Goal: Contribute content

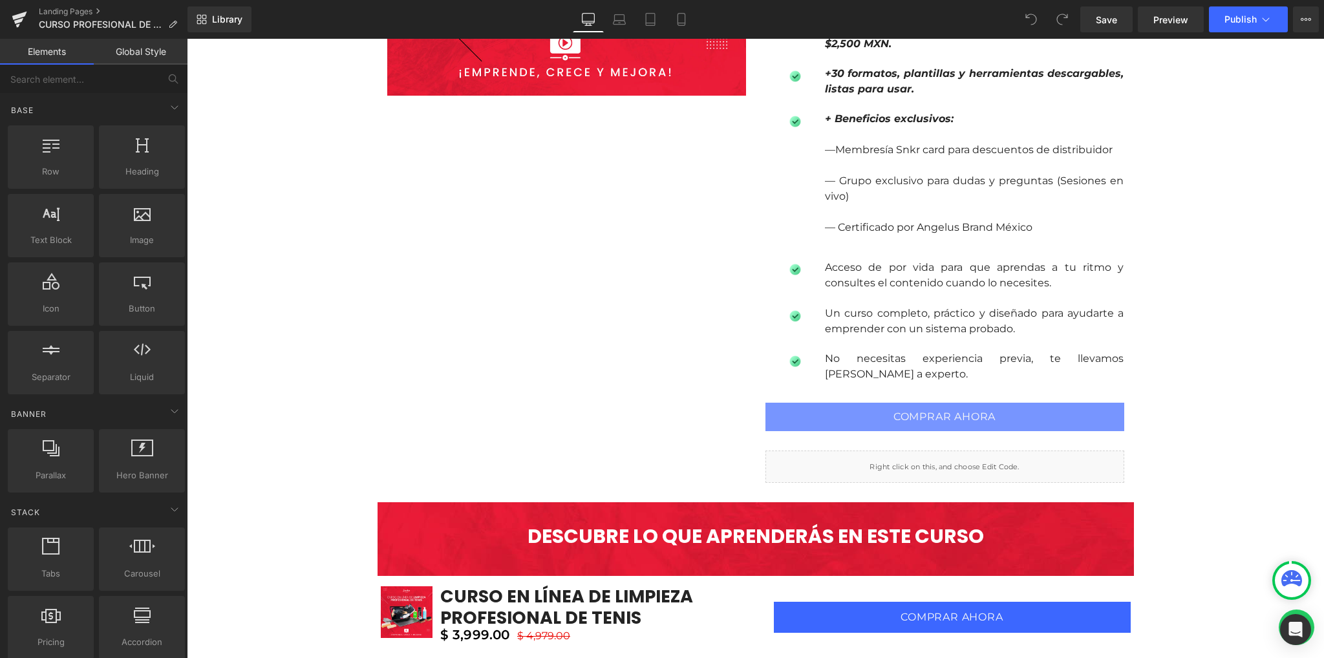
scroll to position [1292, 0]
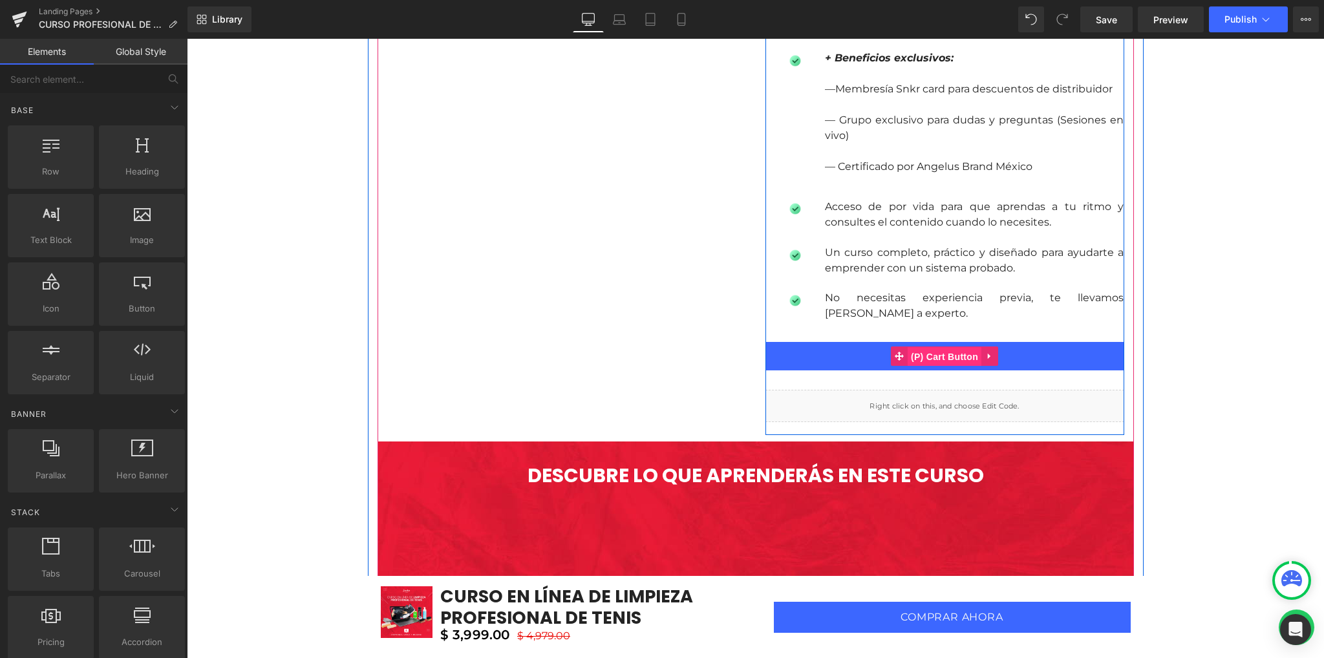
click at [934, 357] on span "(P) Cart Button" at bounding box center [944, 356] width 74 height 19
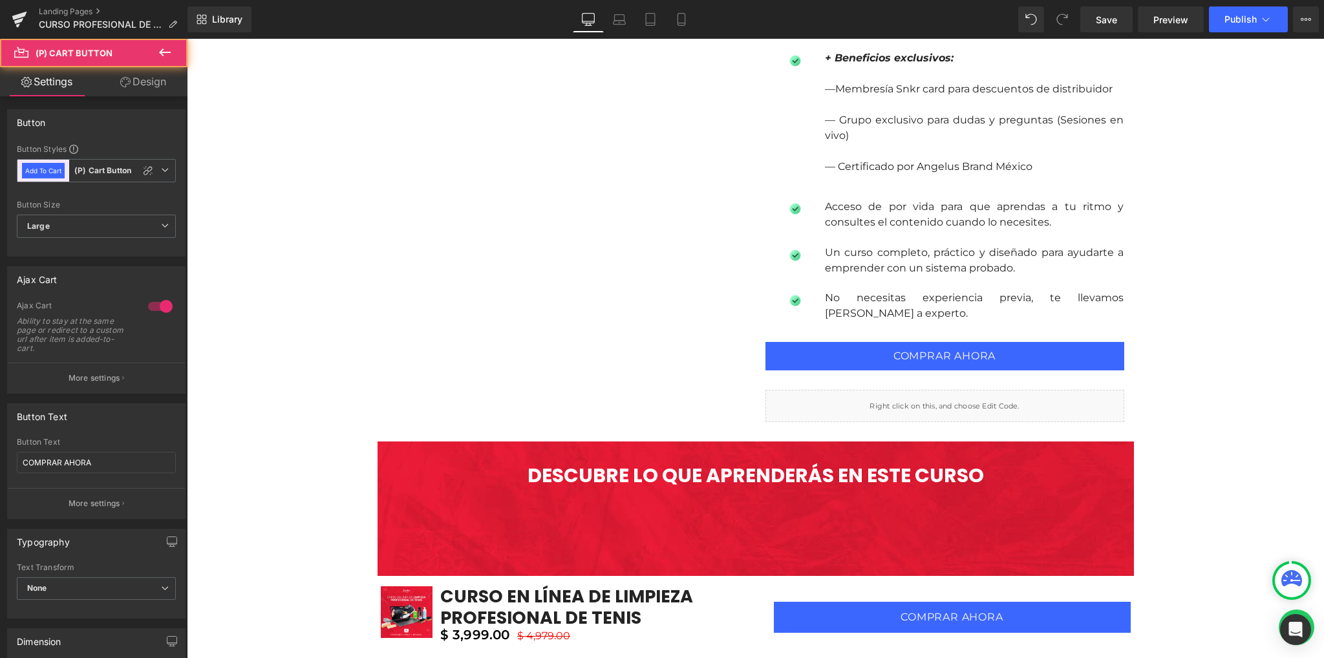
click at [137, 89] on link "Design" at bounding box center [143, 81] width 94 height 29
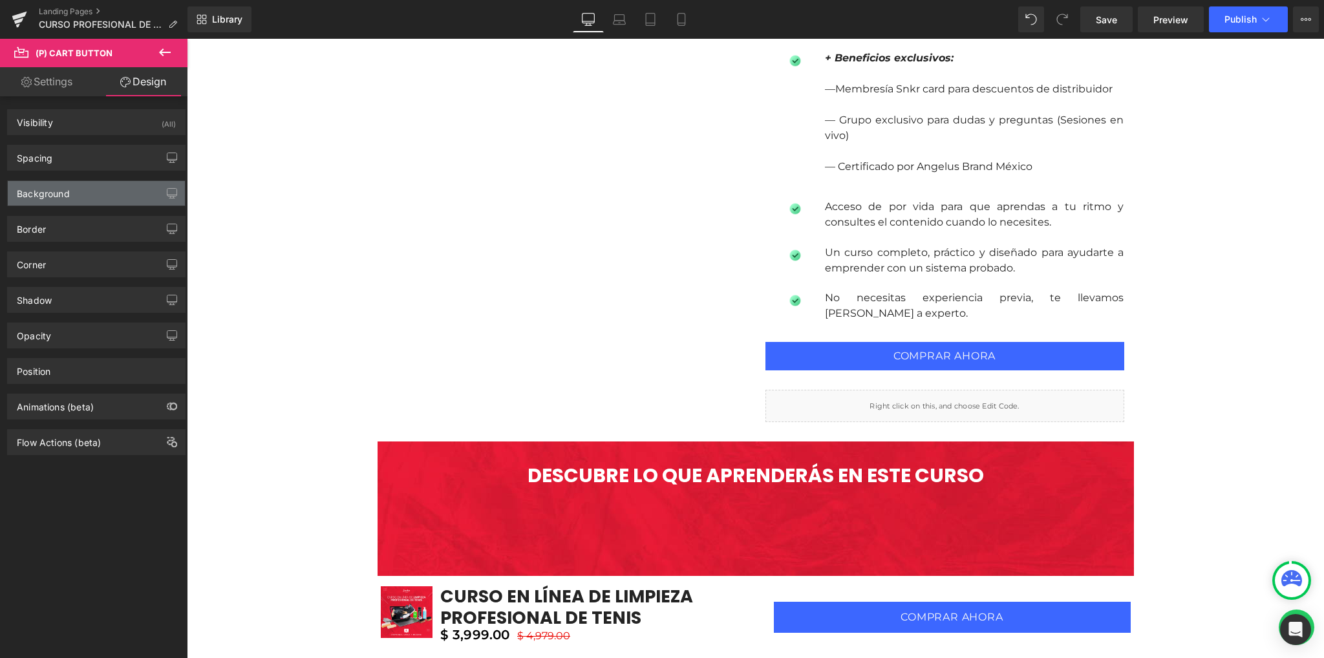
click at [87, 197] on div "Background" at bounding box center [96, 193] width 177 height 25
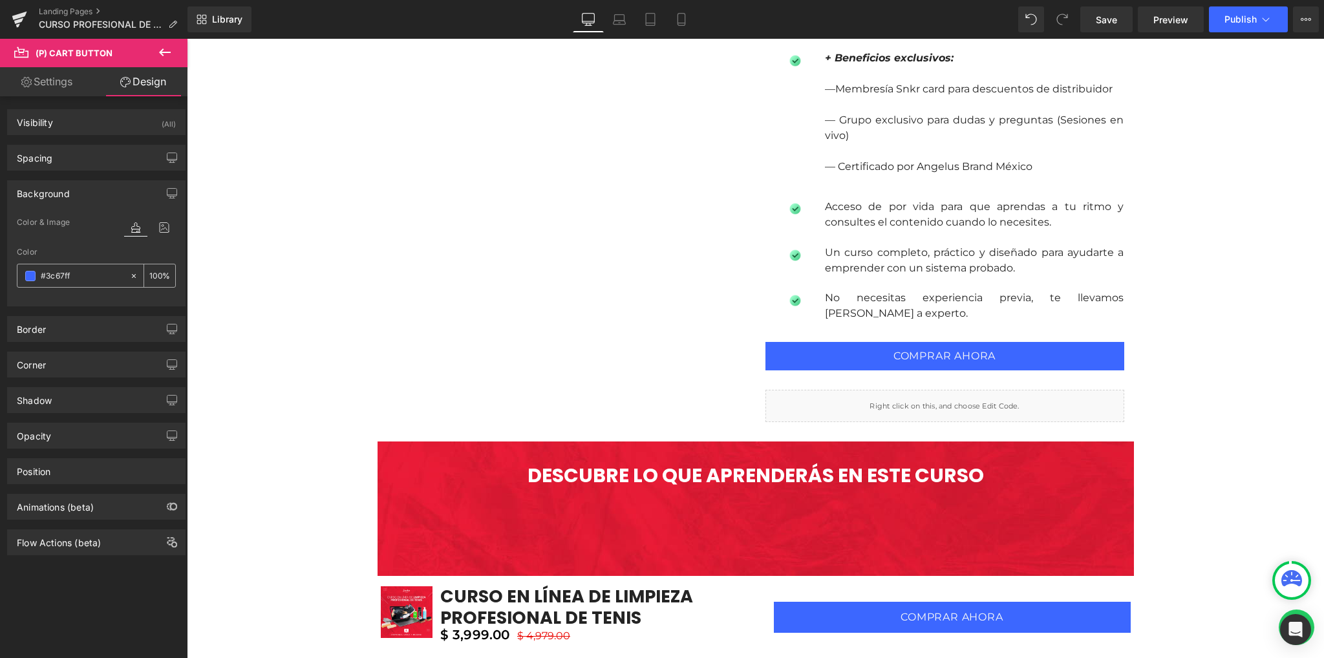
click at [78, 277] on input "#3c67ff" at bounding box center [82, 276] width 83 height 14
paste input "D12442"
type input "#D12442"
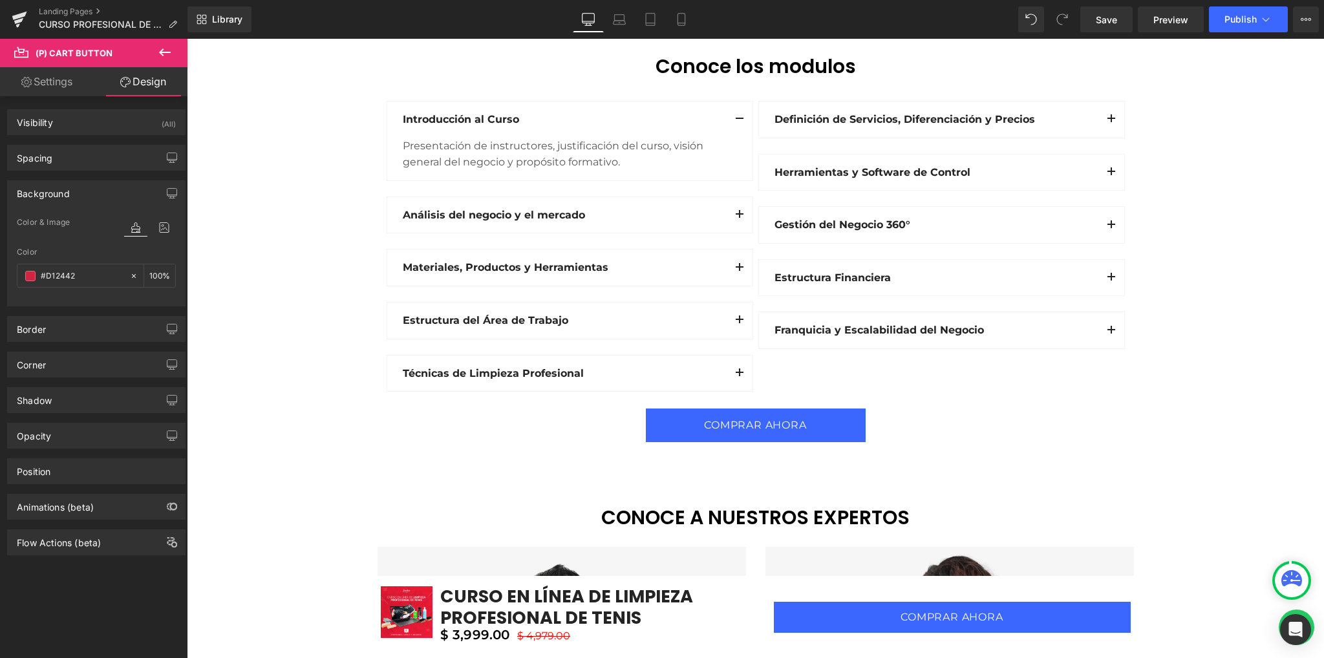
scroll to position [2068, 0]
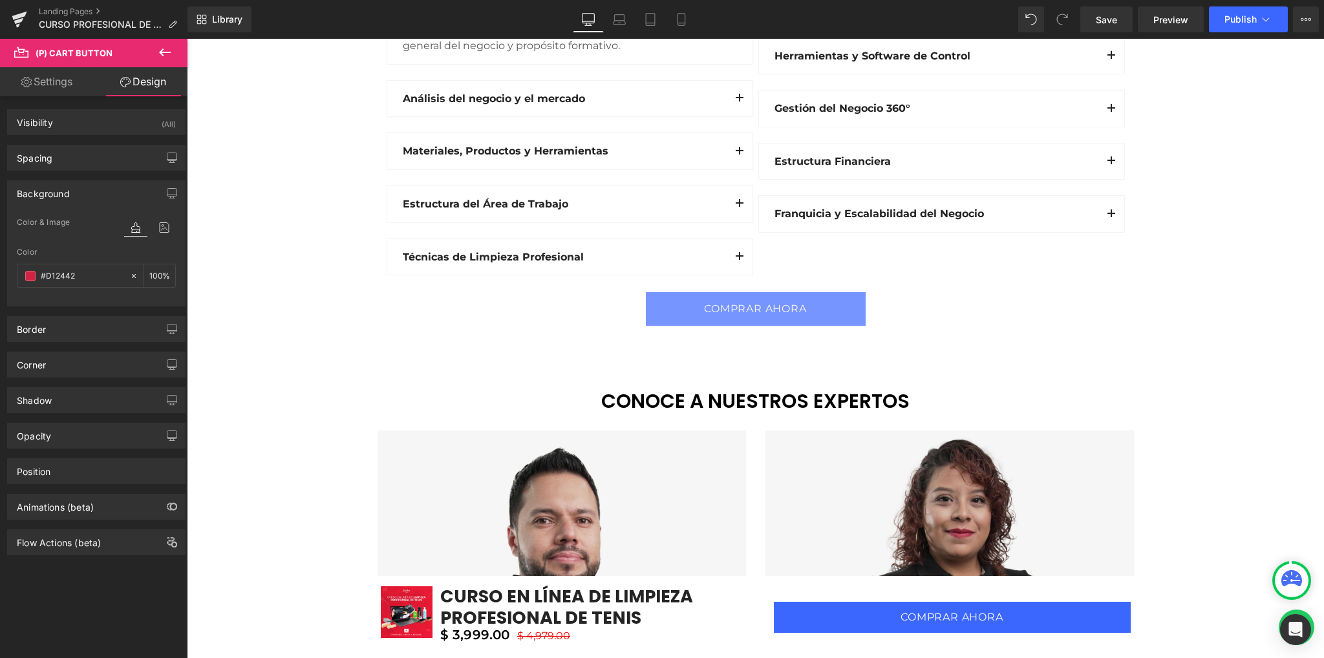
click at [739, 308] on div "COMPRAR AHORA (P) Cart Button Product" at bounding box center [755, 311] width 775 height 41
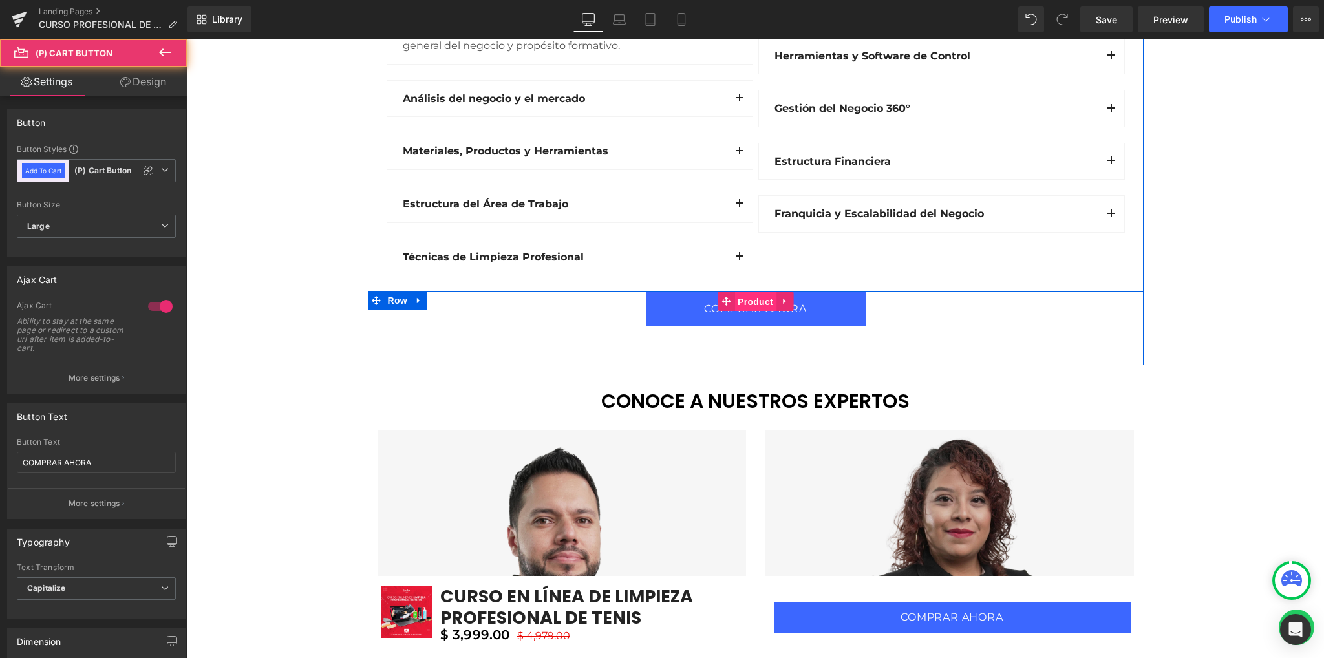
click at [747, 298] on span "Product" at bounding box center [755, 301] width 42 height 19
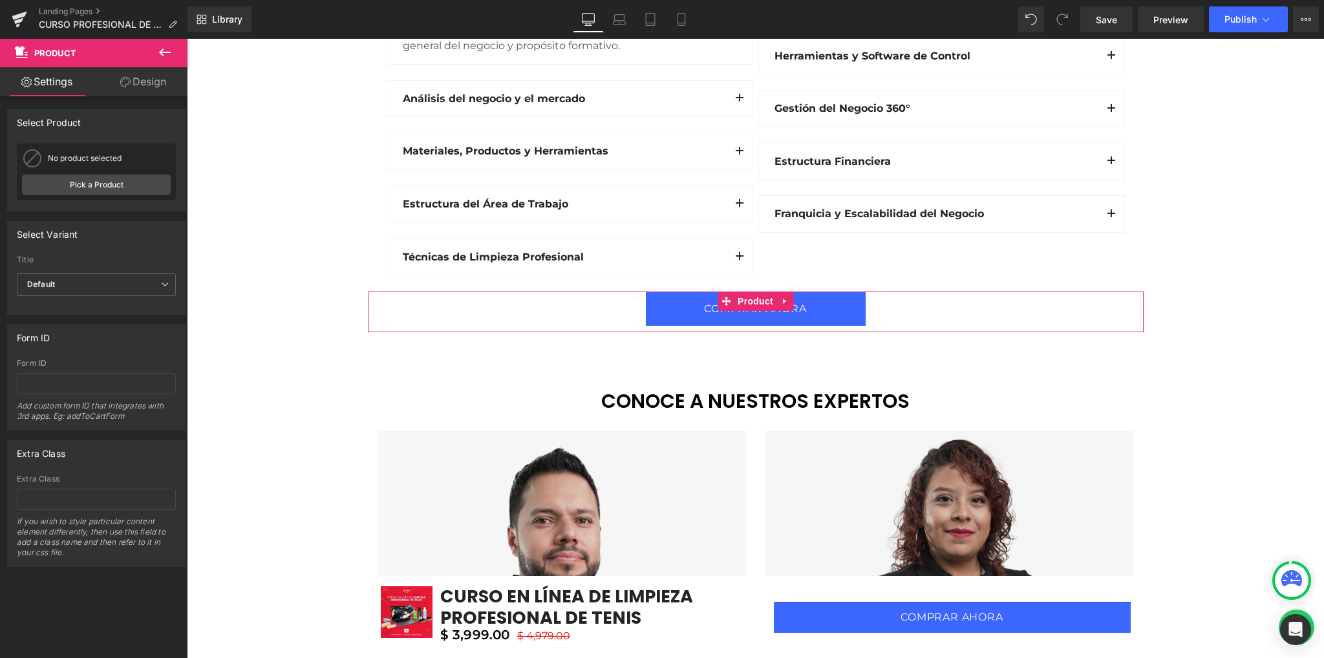
click at [161, 78] on link "Design" at bounding box center [143, 81] width 94 height 29
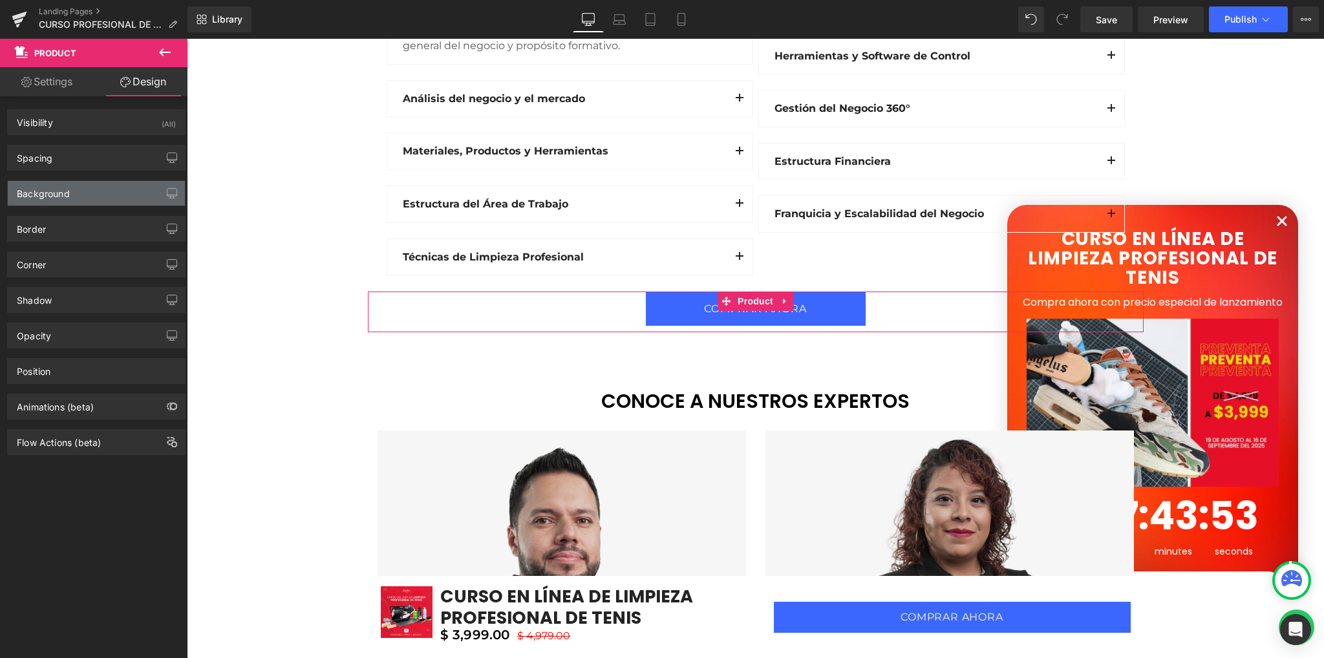
click at [66, 191] on div "Background" at bounding box center [43, 190] width 53 height 18
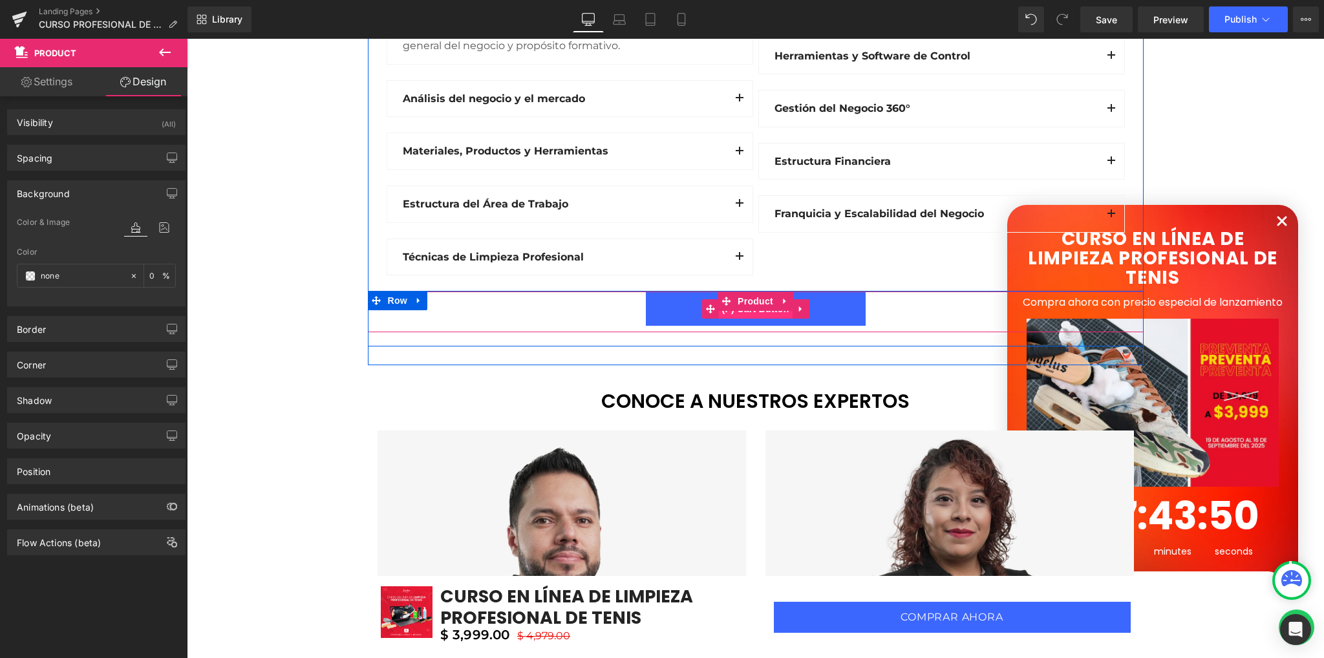
click at [747, 313] on span "(P) Cart Button" at bounding box center [755, 308] width 74 height 19
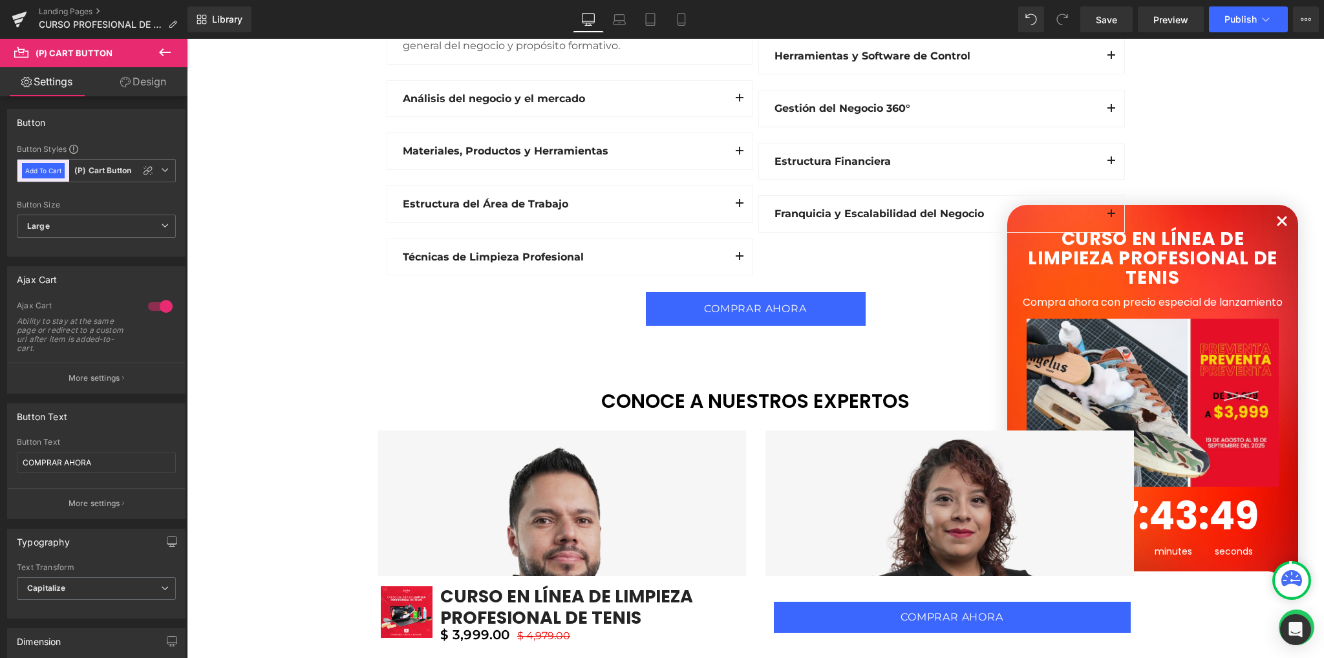
click at [142, 89] on link "Design" at bounding box center [143, 81] width 94 height 29
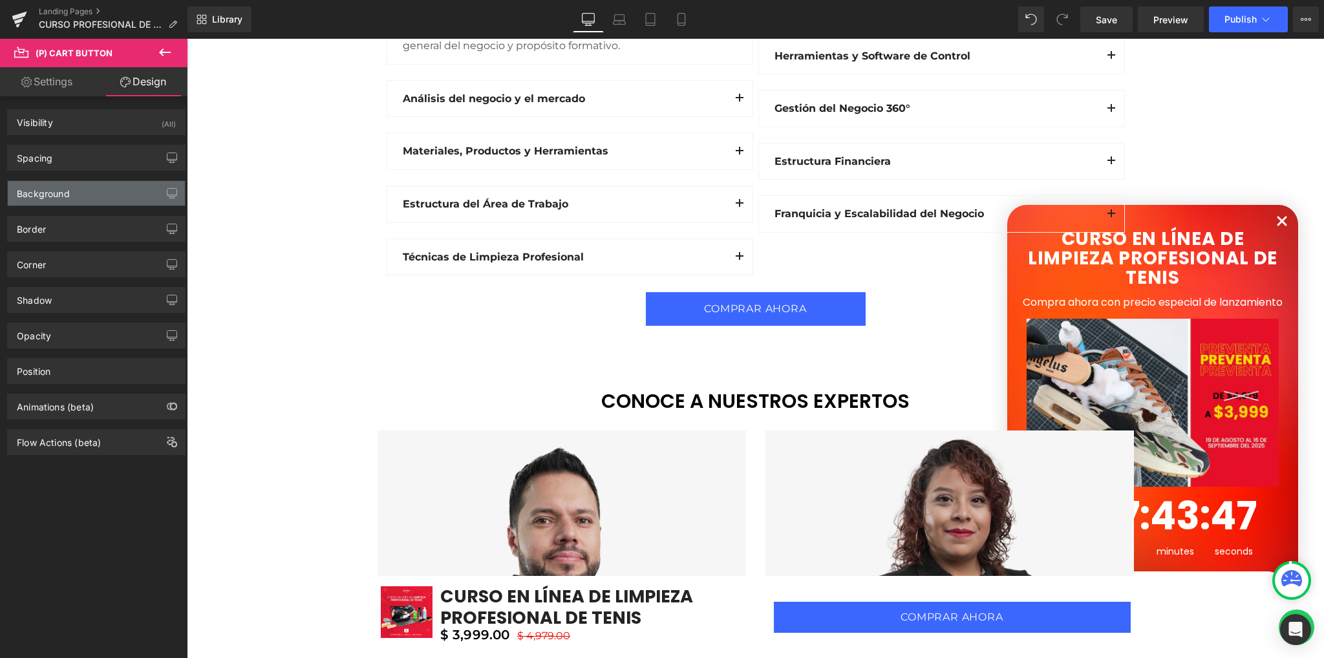
click at [86, 196] on div "Background" at bounding box center [96, 193] width 177 height 25
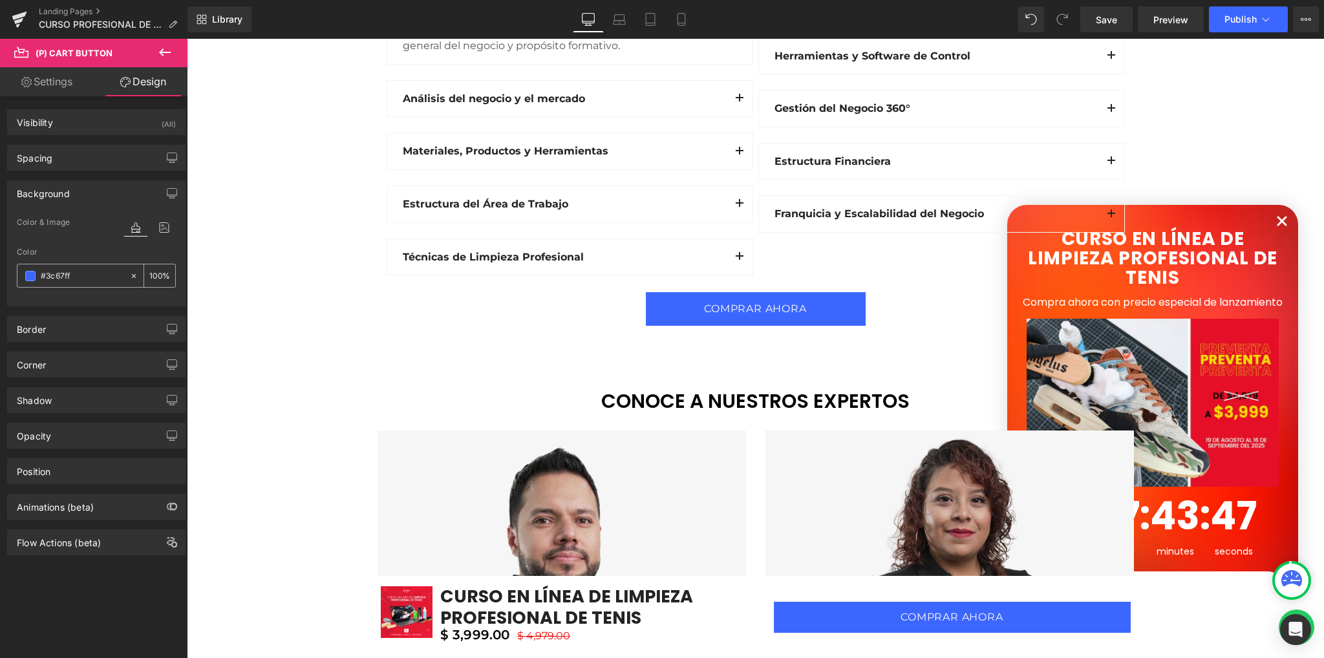
click at [94, 273] on input "text" at bounding box center [82, 276] width 83 height 14
paste input "D12442"
type input "#D12442"
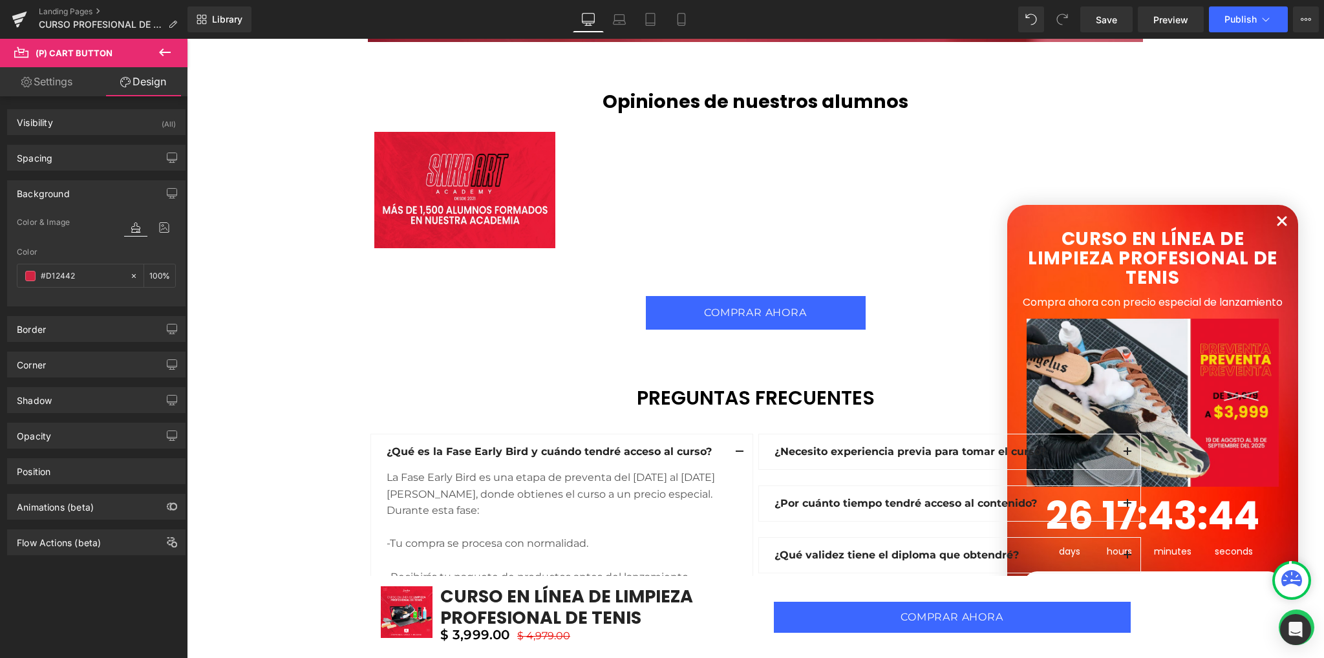
scroll to position [3619, 0]
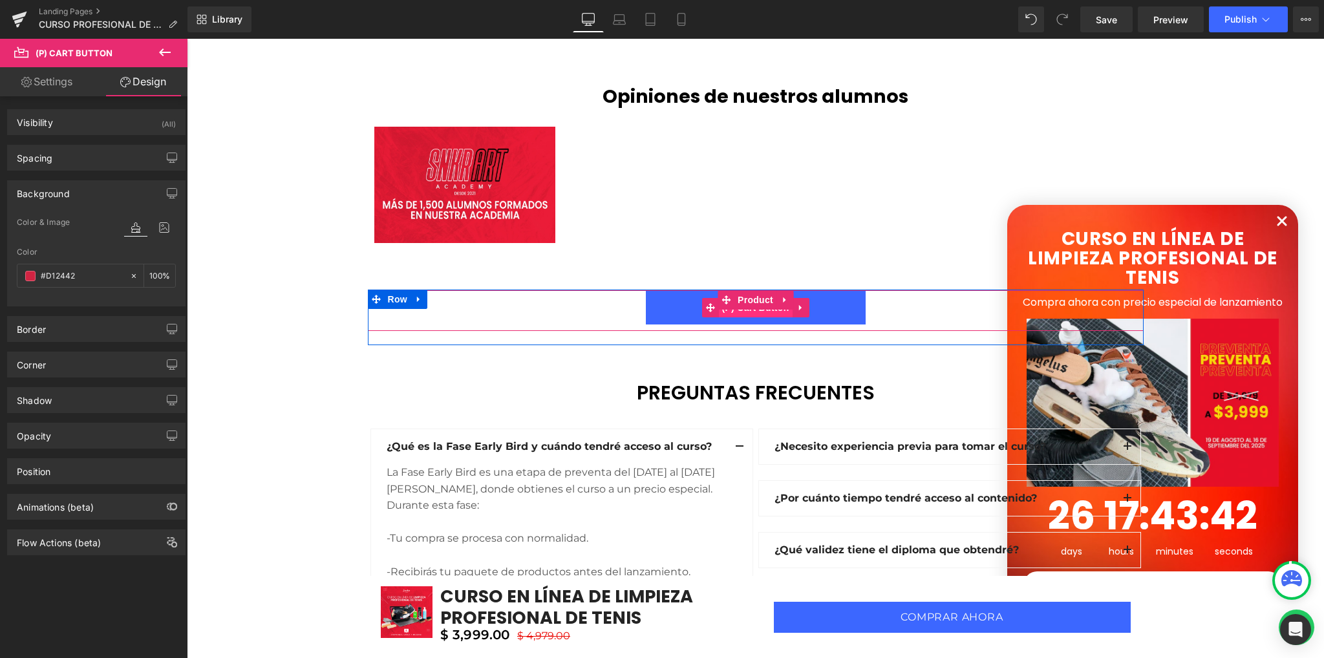
click at [753, 312] on span "(P) Cart Button" at bounding box center [755, 307] width 74 height 19
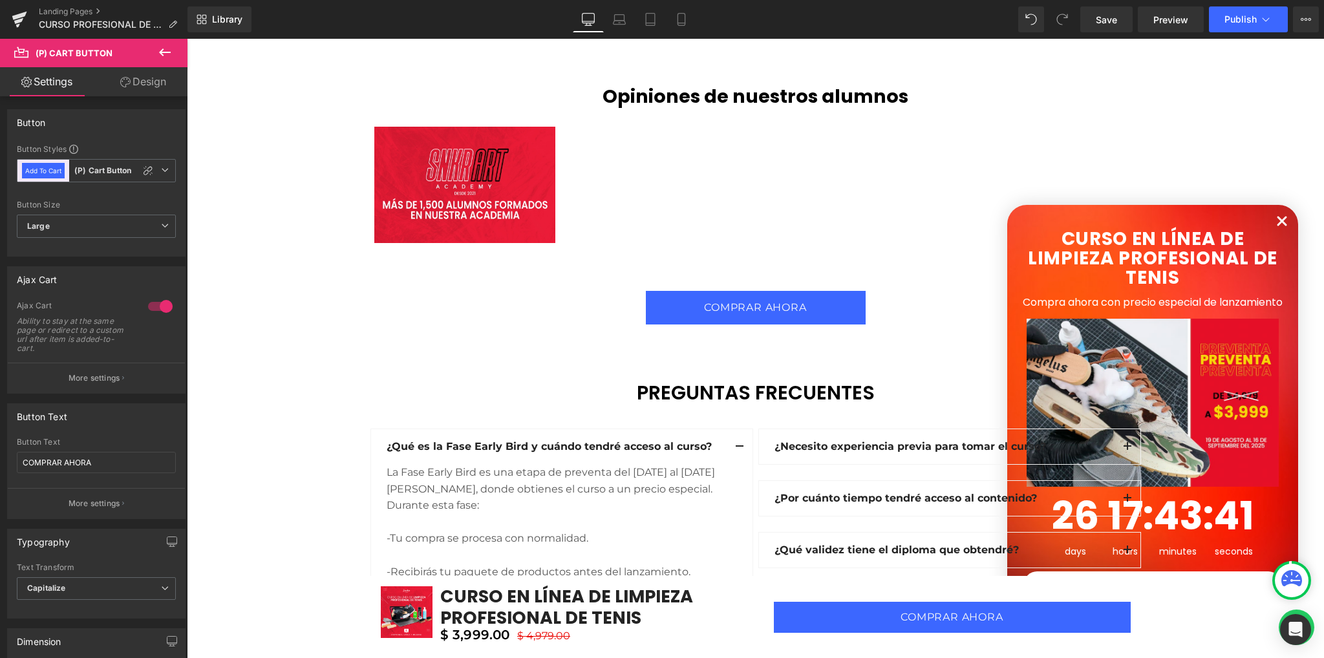
click at [147, 89] on link "Design" at bounding box center [143, 81] width 94 height 29
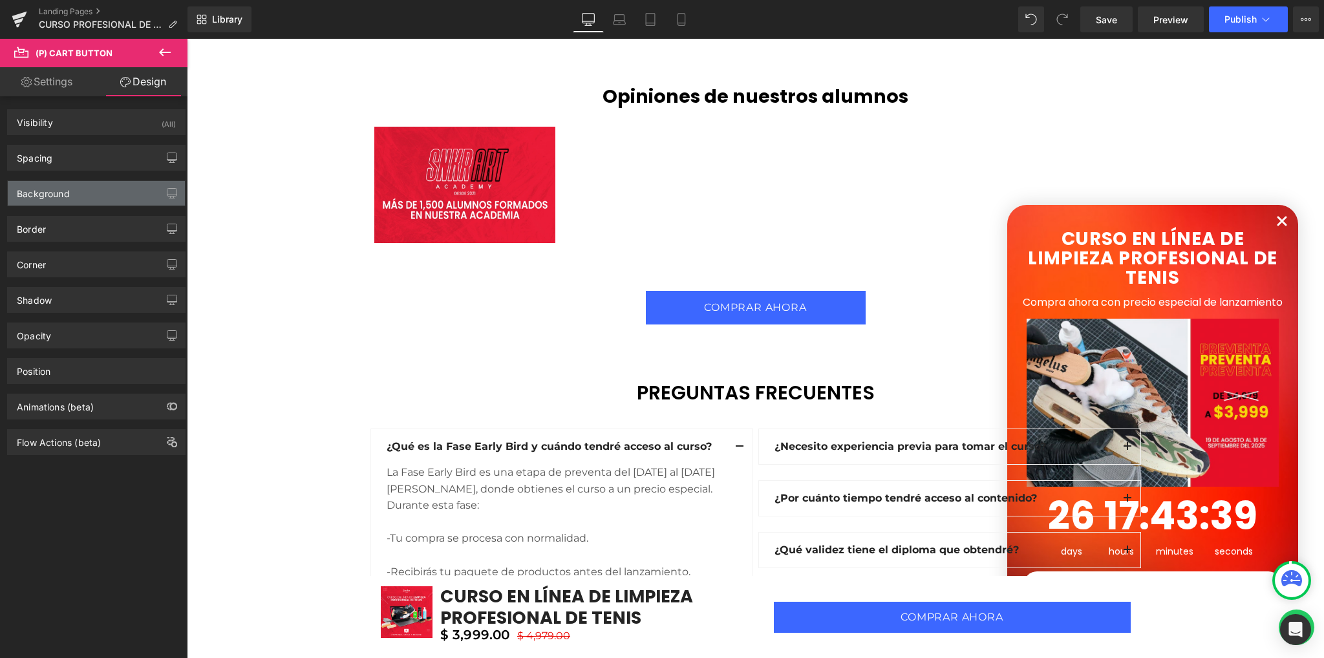
click at [67, 197] on div "Background" at bounding box center [43, 190] width 53 height 18
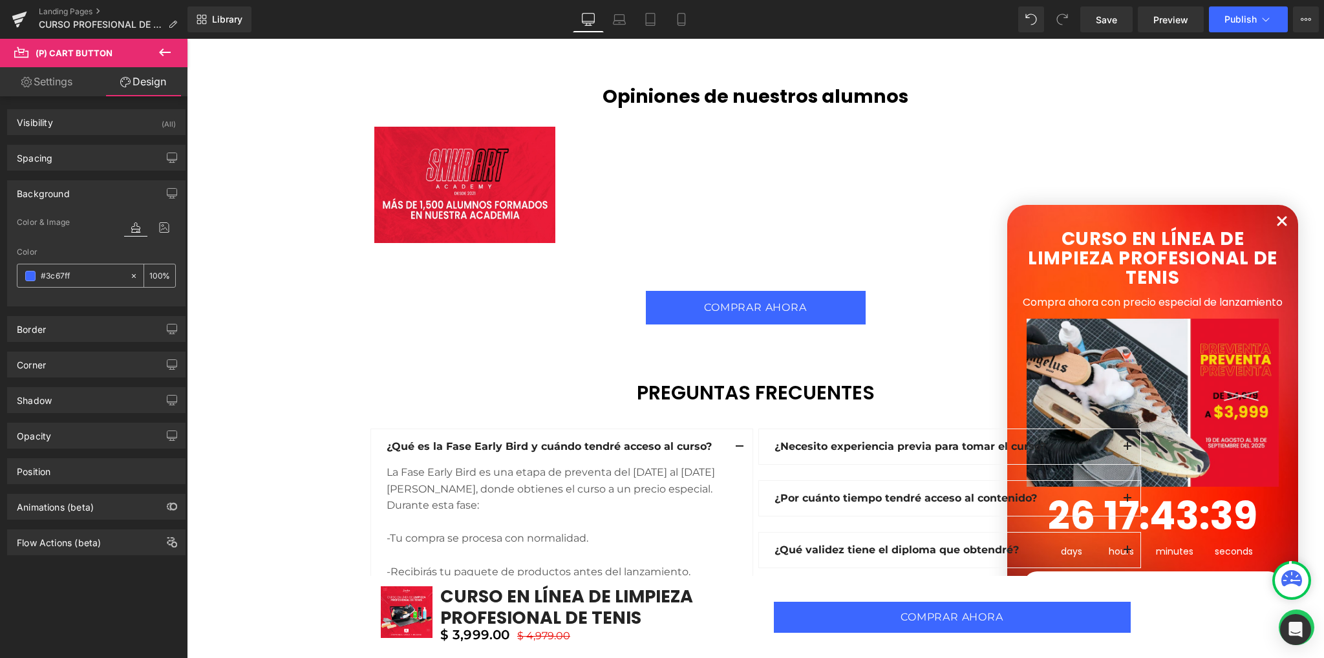
click at [96, 276] on input "#3c67ff" at bounding box center [82, 276] width 83 height 14
paste input "D12442"
type input "#D12442"
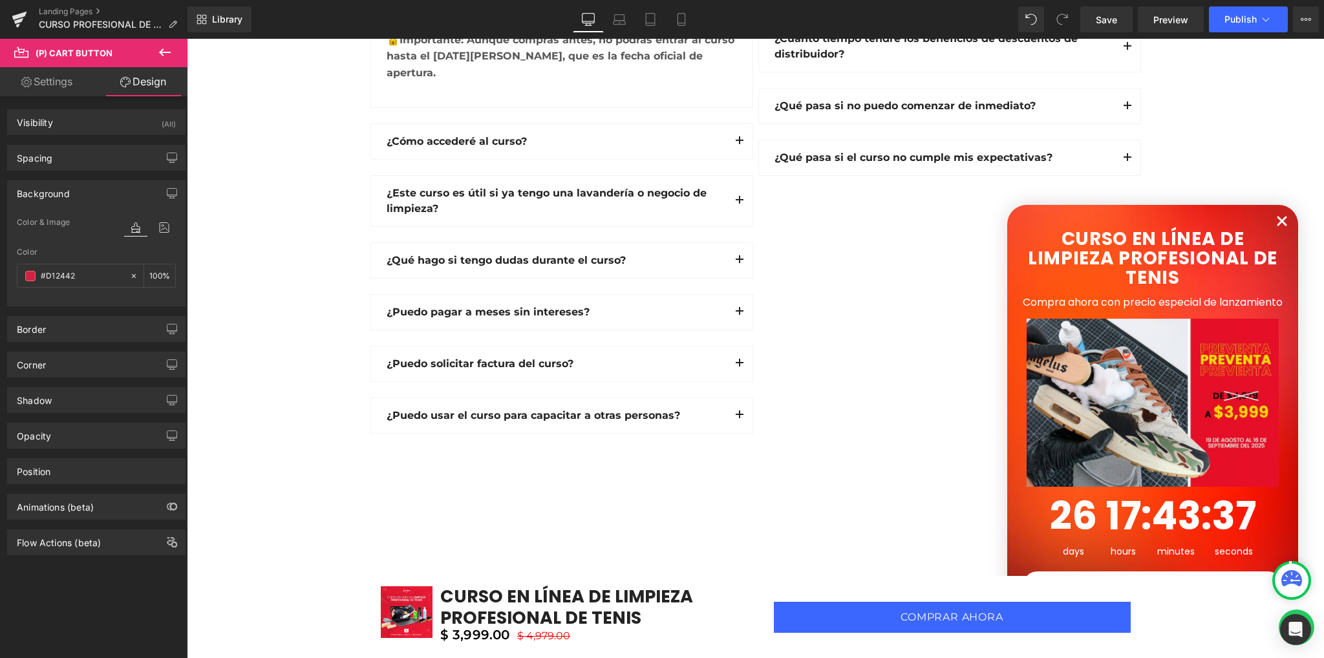
scroll to position [4330, 0]
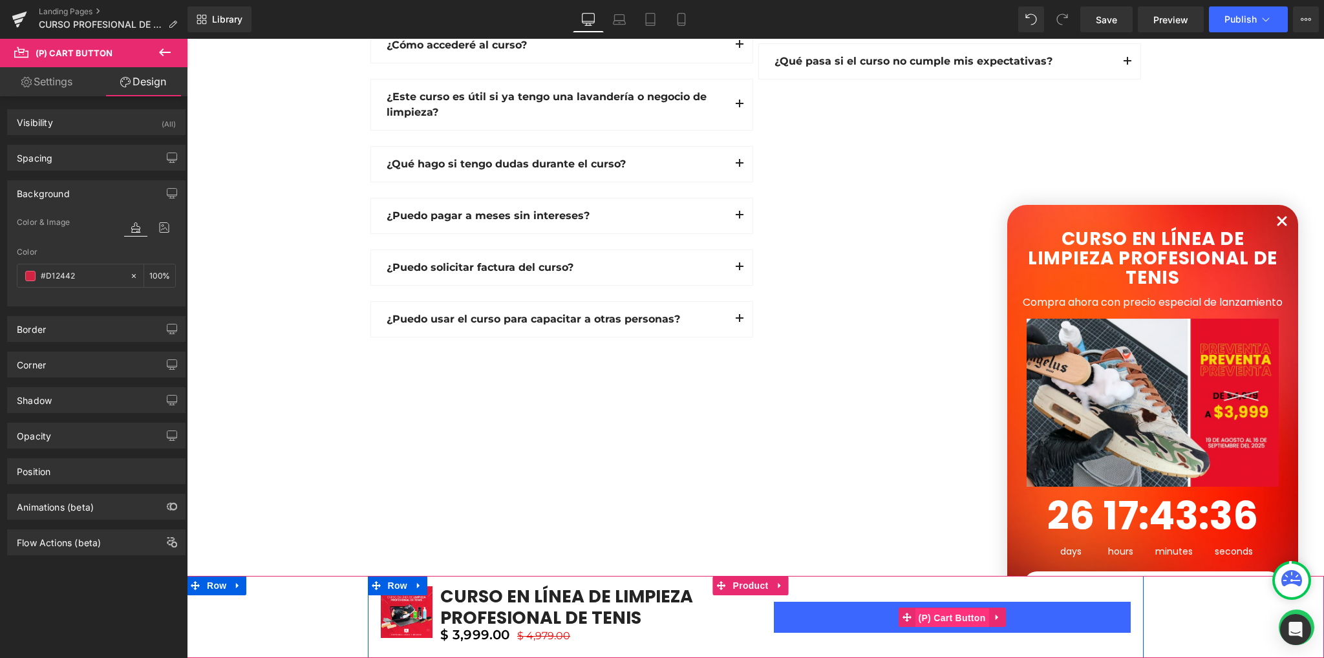
click at [948, 618] on span "(P) Cart Button" at bounding box center [951, 617] width 74 height 19
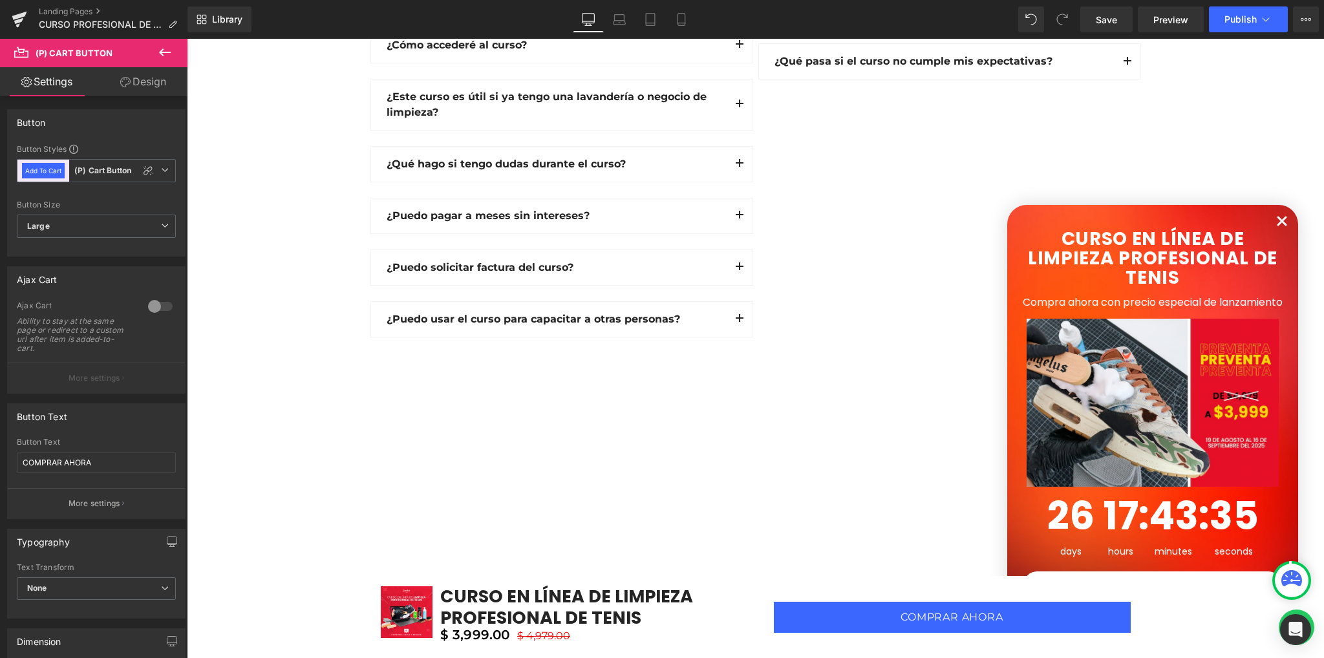
click at [139, 88] on link "Design" at bounding box center [143, 81] width 94 height 29
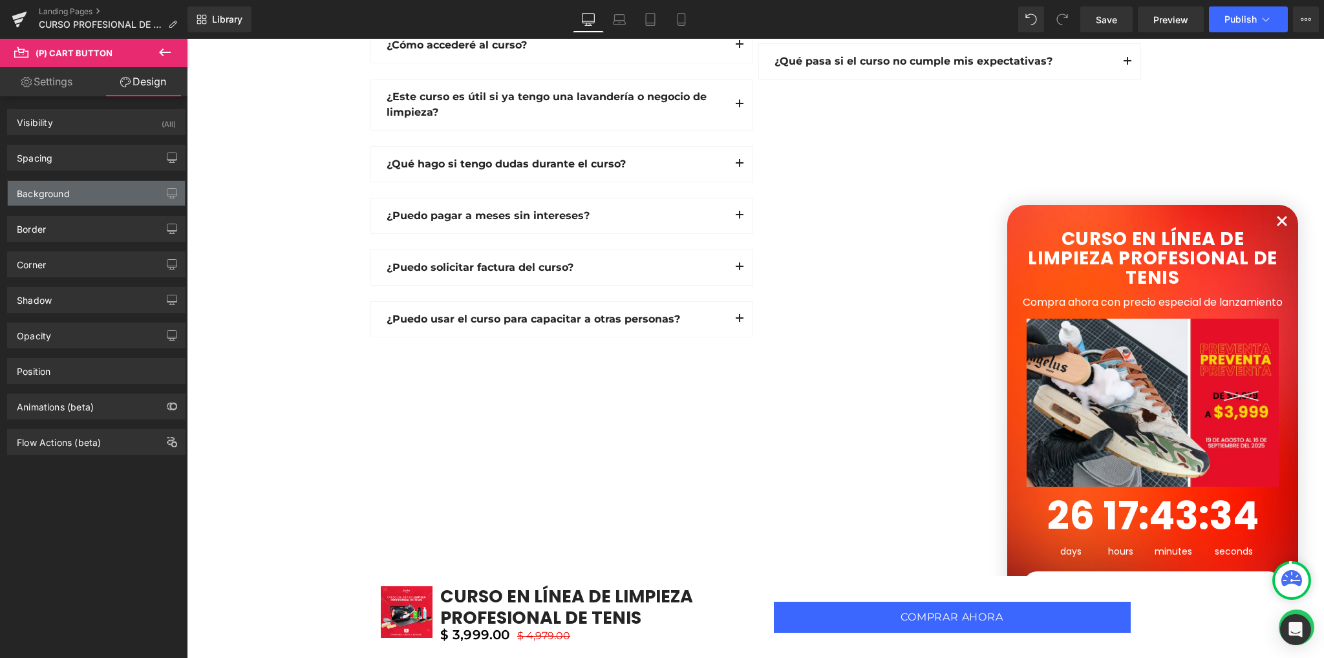
click at [87, 197] on div "Background" at bounding box center [96, 193] width 177 height 25
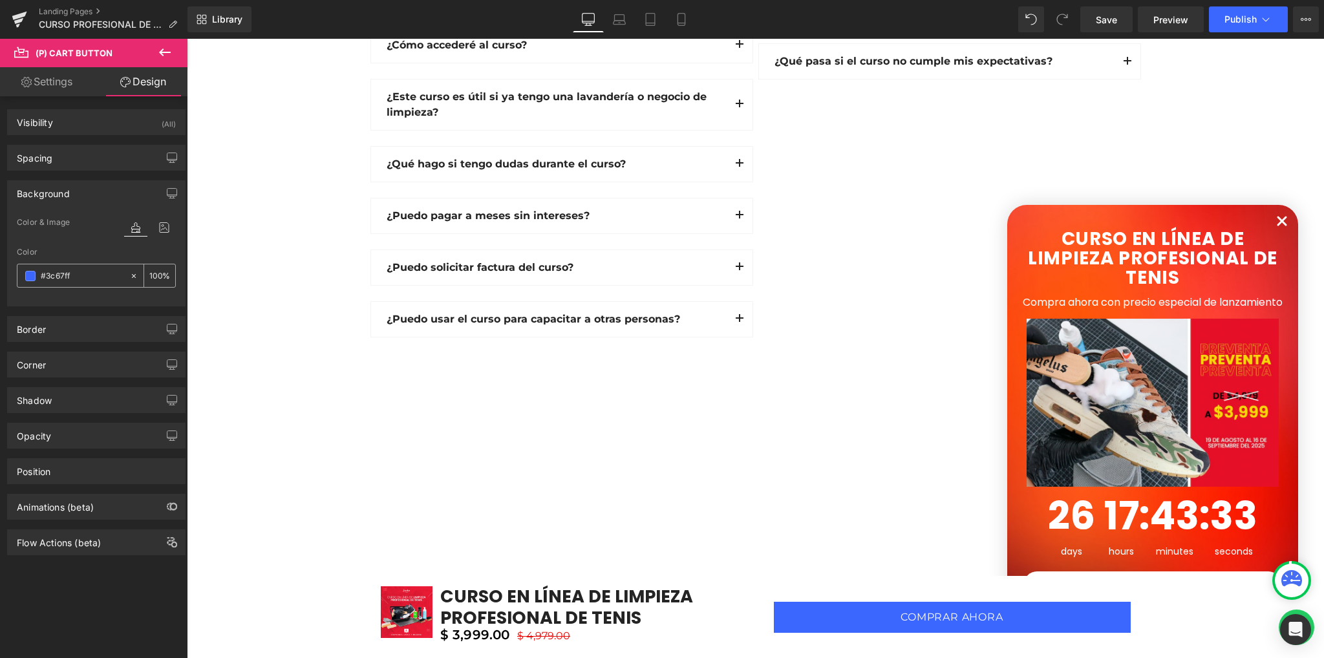
click at [89, 269] on input "#3c67ff" at bounding box center [82, 276] width 83 height 14
paste input "D12442"
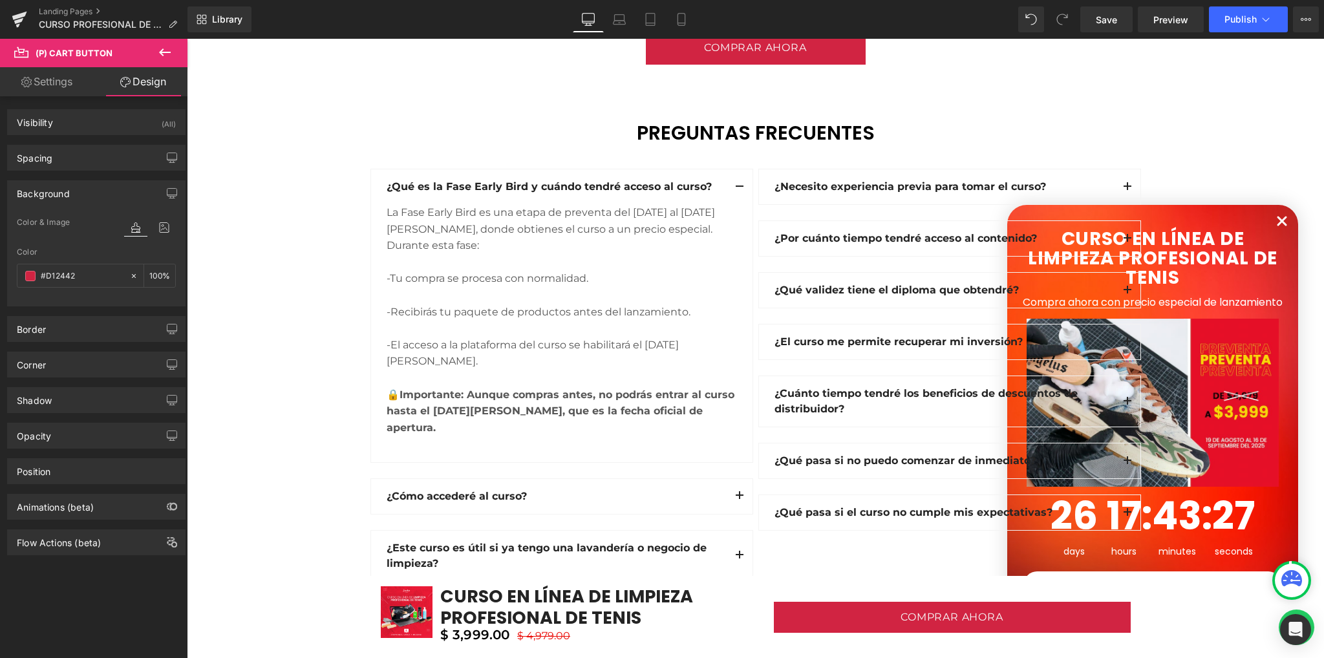
scroll to position [3877, 0]
type input "#D12442"
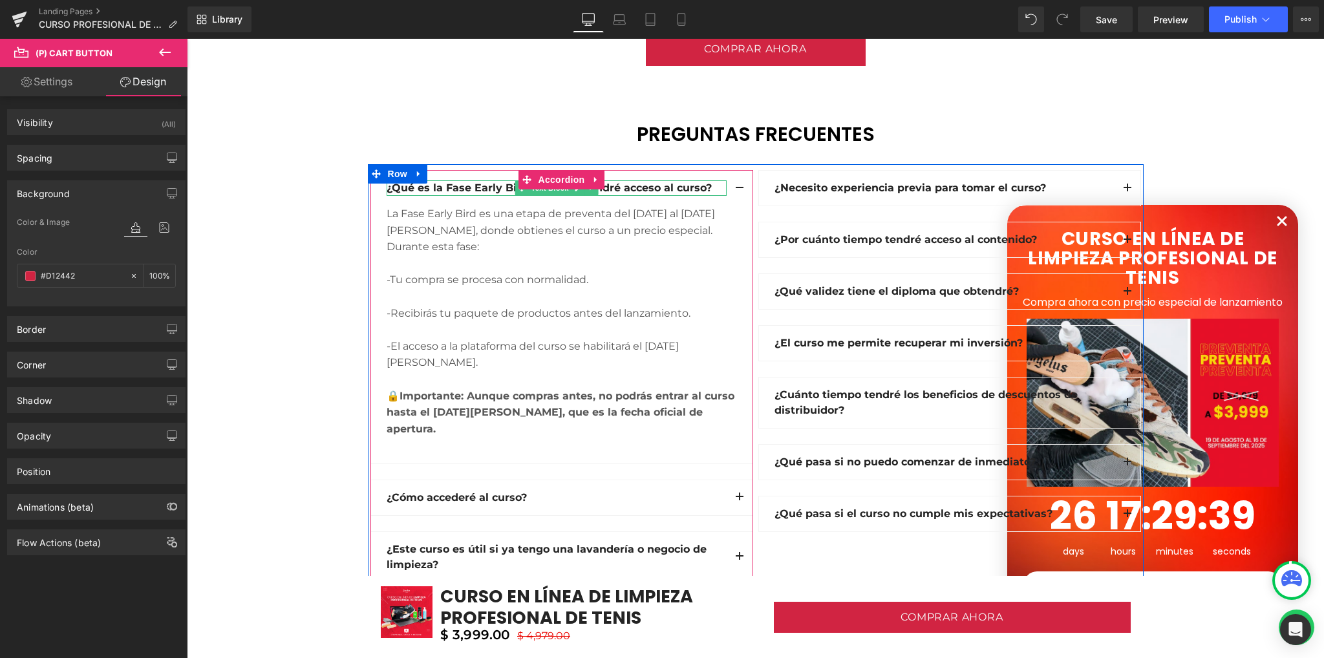
click at [494, 185] on strong "¿Qué es la Fase Early Bird y cuándo tendré acceso al curso?" at bounding box center [548, 188] width 325 height 12
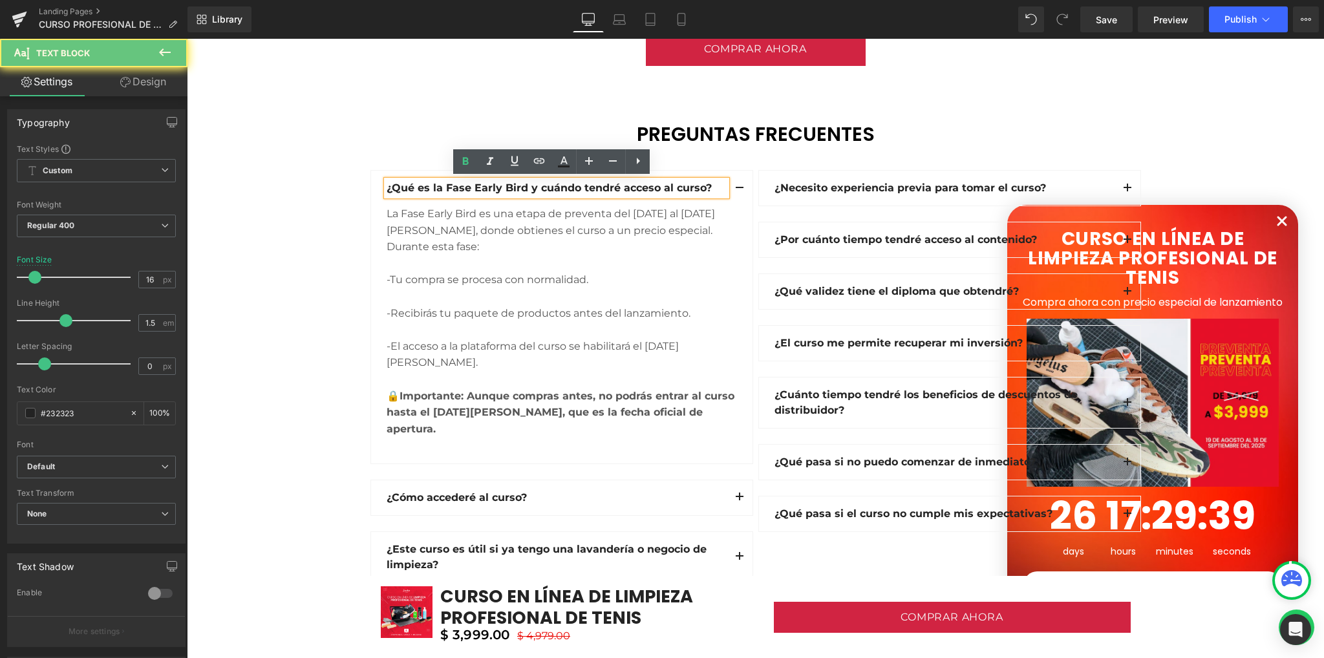
click at [494, 185] on strong "¿Qué es la Fase Early Bird y cuándo tendré acceso al curso?" at bounding box center [548, 188] width 325 height 12
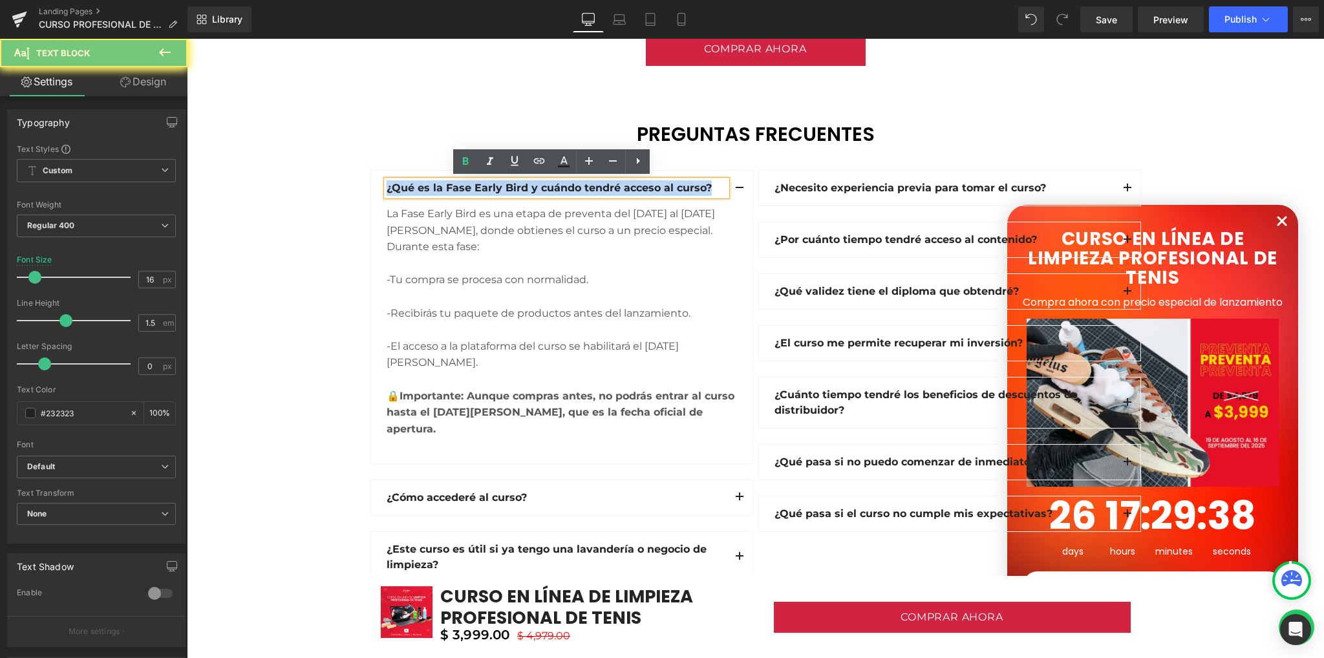
click at [494, 185] on strong "¿Qué es la Fase Early Bird y cuándo tendré acceso al curso?" at bounding box center [548, 188] width 325 height 12
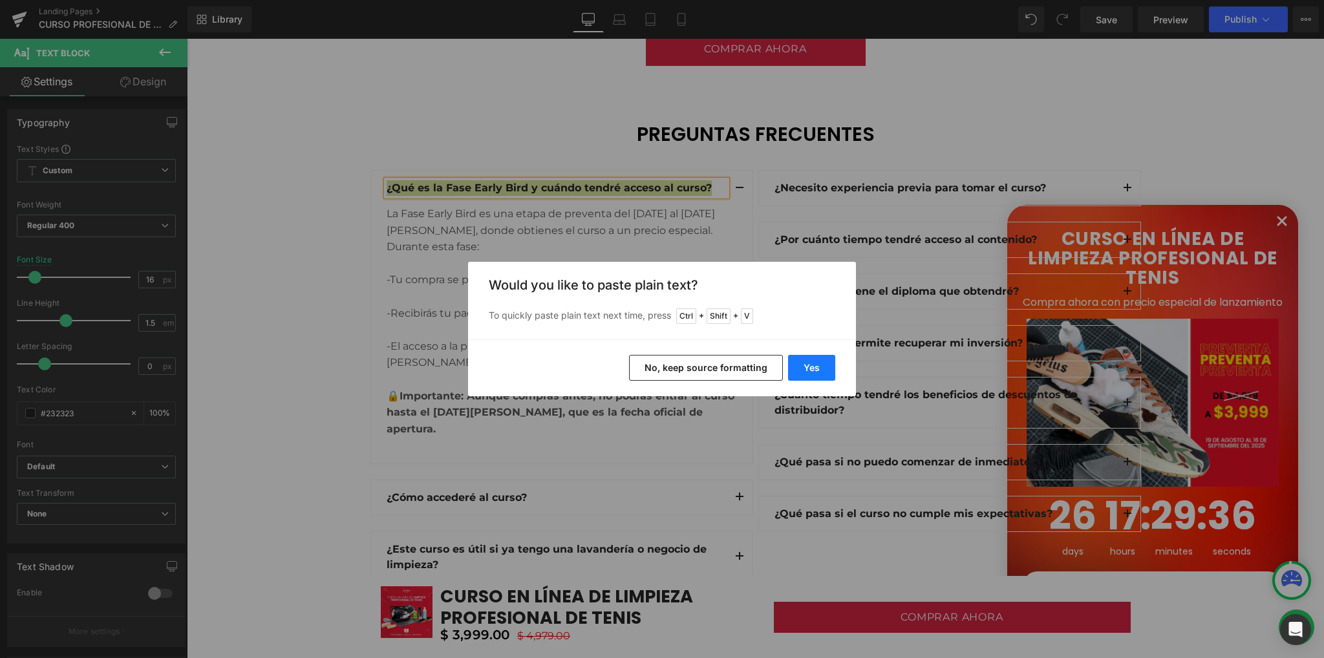
click at [807, 375] on button "Yes" at bounding box center [811, 368] width 47 height 26
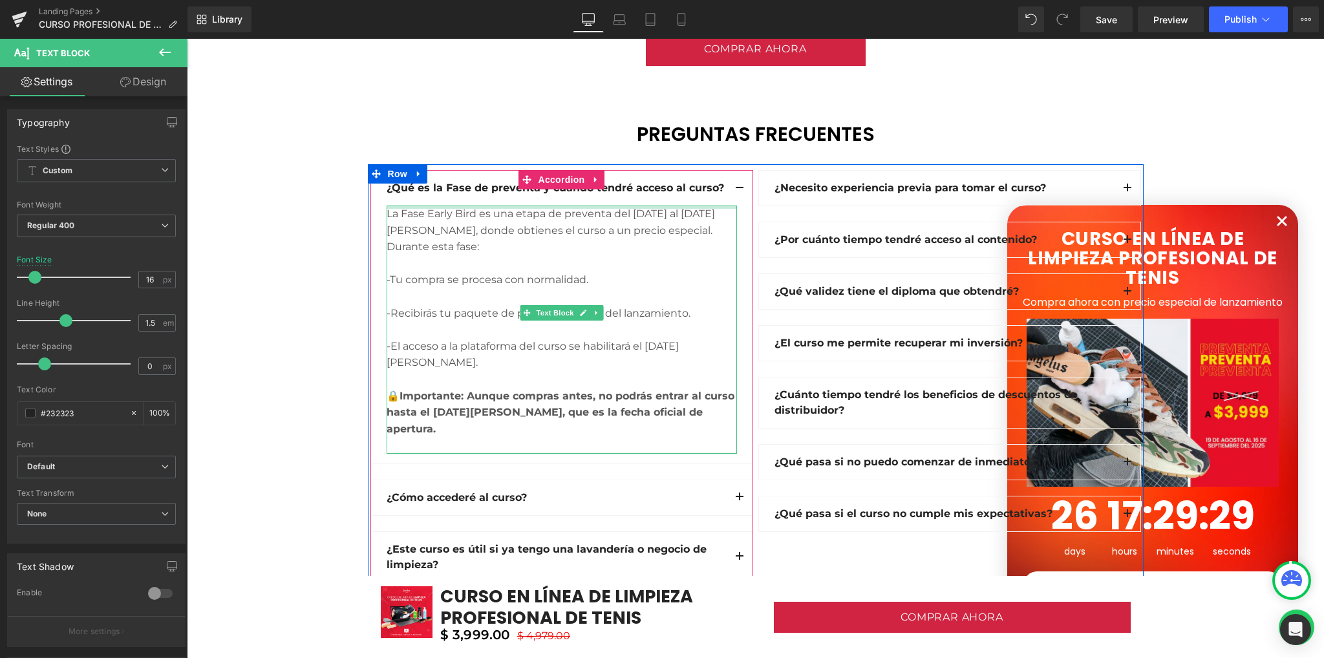
click at [403, 206] on div at bounding box center [561, 207] width 350 height 3
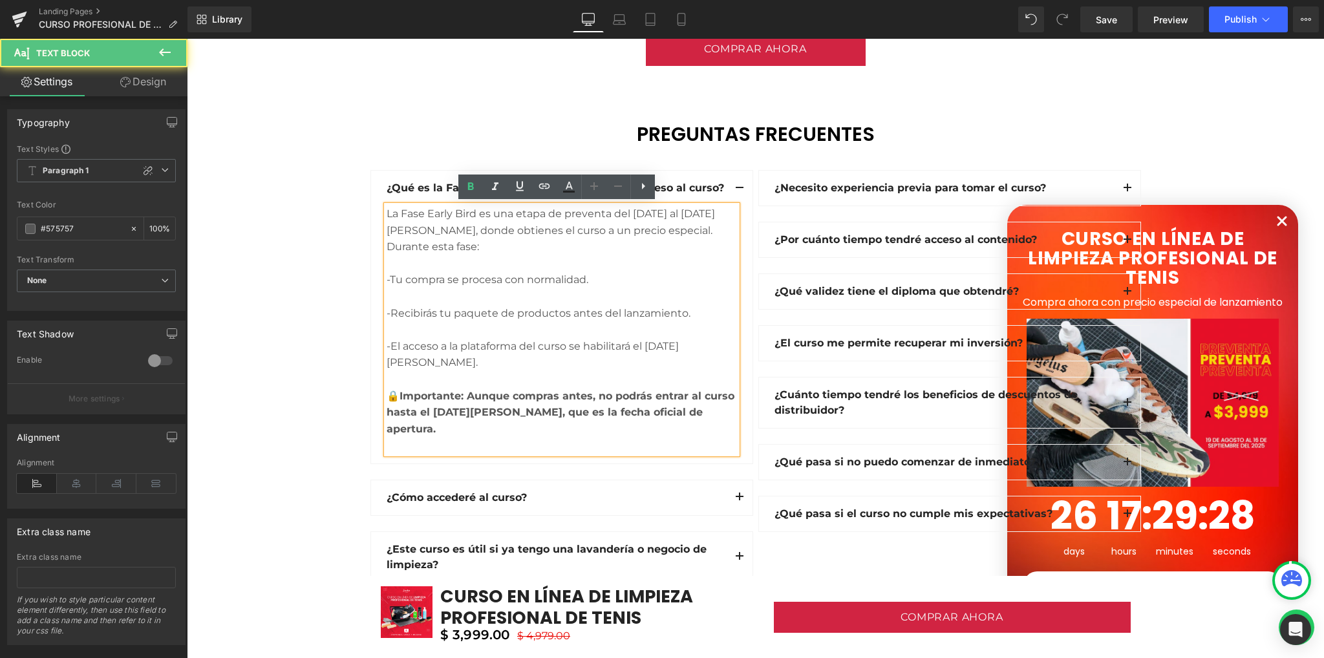
click at [464, 253] on div "Durante esta fase:" at bounding box center [561, 246] width 350 height 17
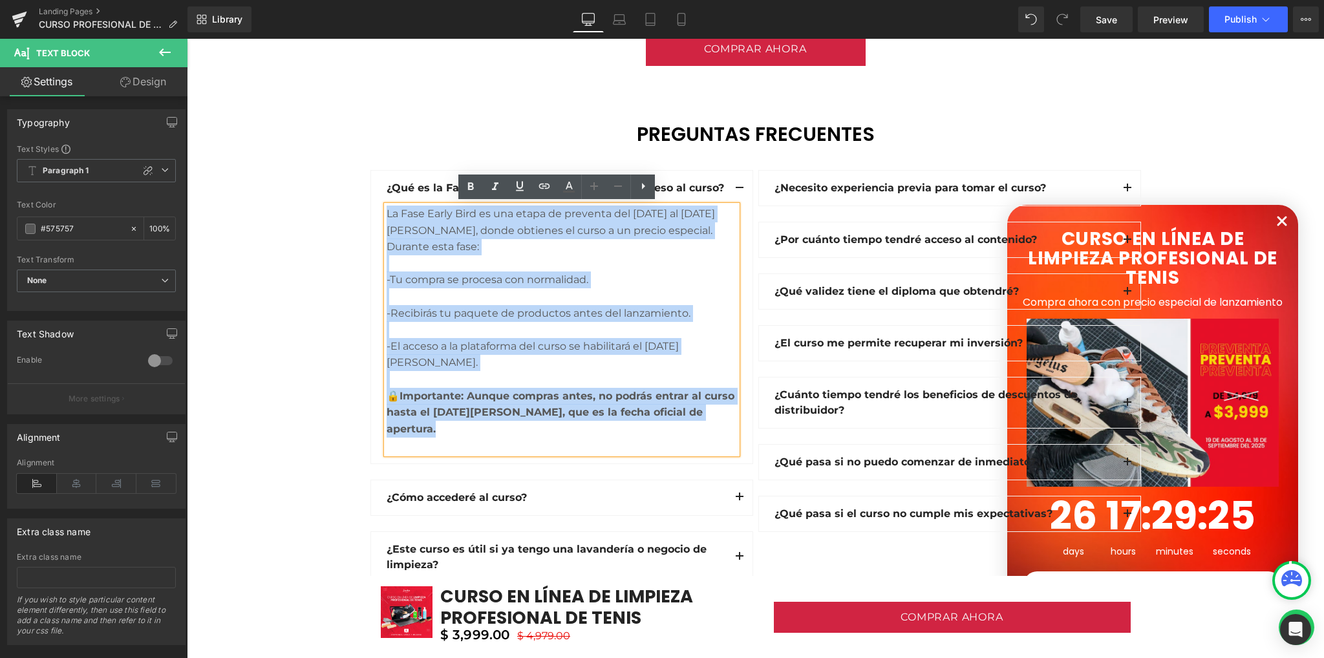
drag, startPoint x: 383, startPoint y: 214, endPoint x: 691, endPoint y: 403, distance: 362.0
click at [691, 403] on div "La Fase Early Bird es una etapa de preventa del [DATE] al [DATE][PERSON_NAME], …" at bounding box center [561, 330] width 350 height 248
click at [674, 335] on div at bounding box center [561, 329] width 350 height 17
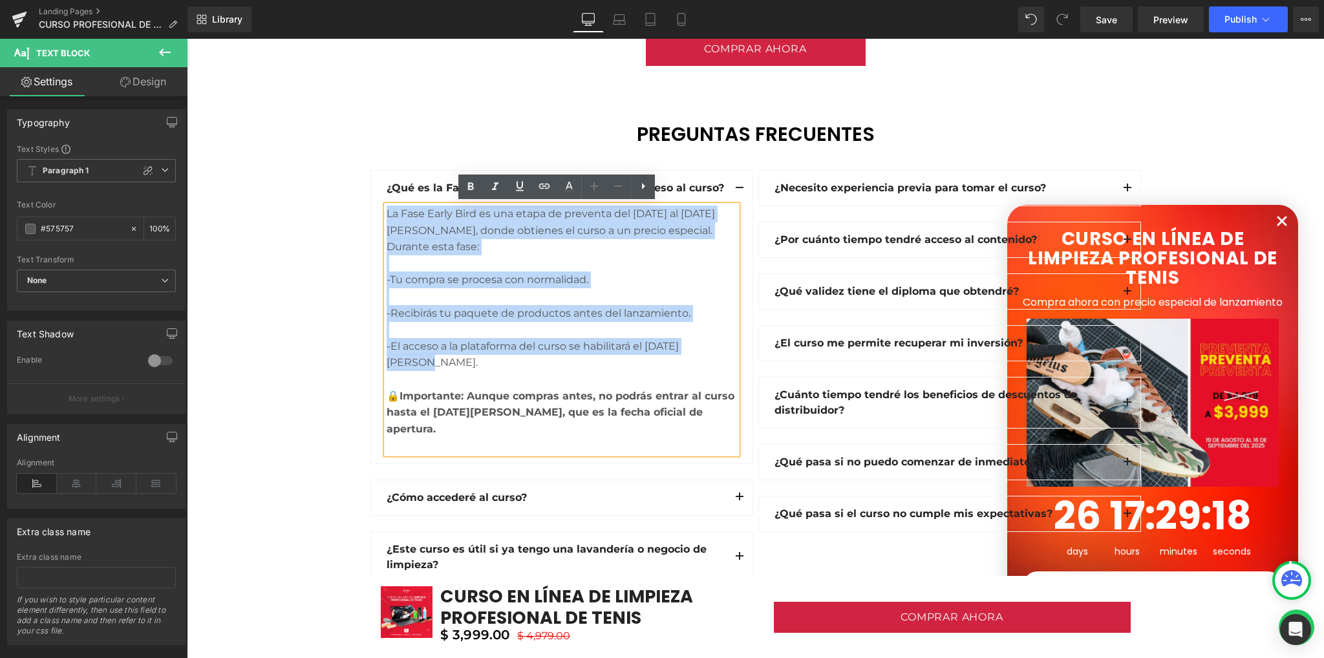
drag, startPoint x: 381, startPoint y: 209, endPoint x: 711, endPoint y: 342, distance: 355.2
click at [711, 342] on div "La Fase Early Bird es una etapa de preventa del [DATE] al [DATE][PERSON_NAME], …" at bounding box center [561, 330] width 350 height 248
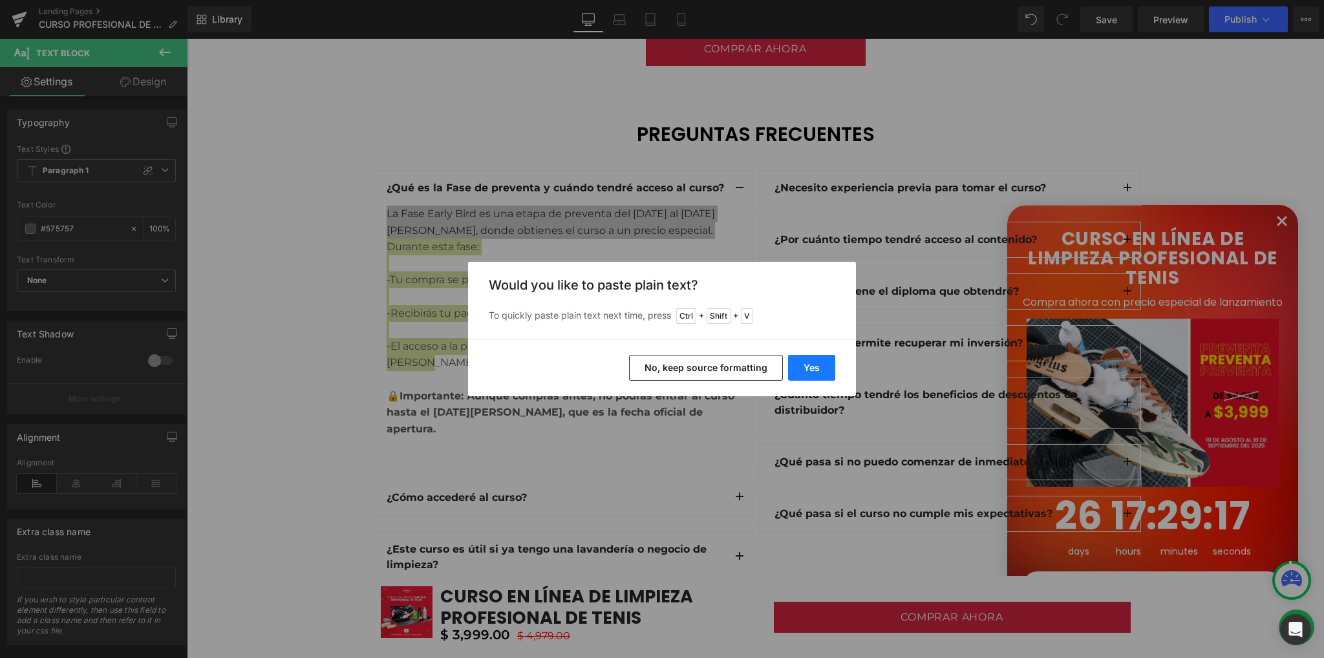
click at [817, 374] on button "Yes" at bounding box center [811, 368] width 47 height 26
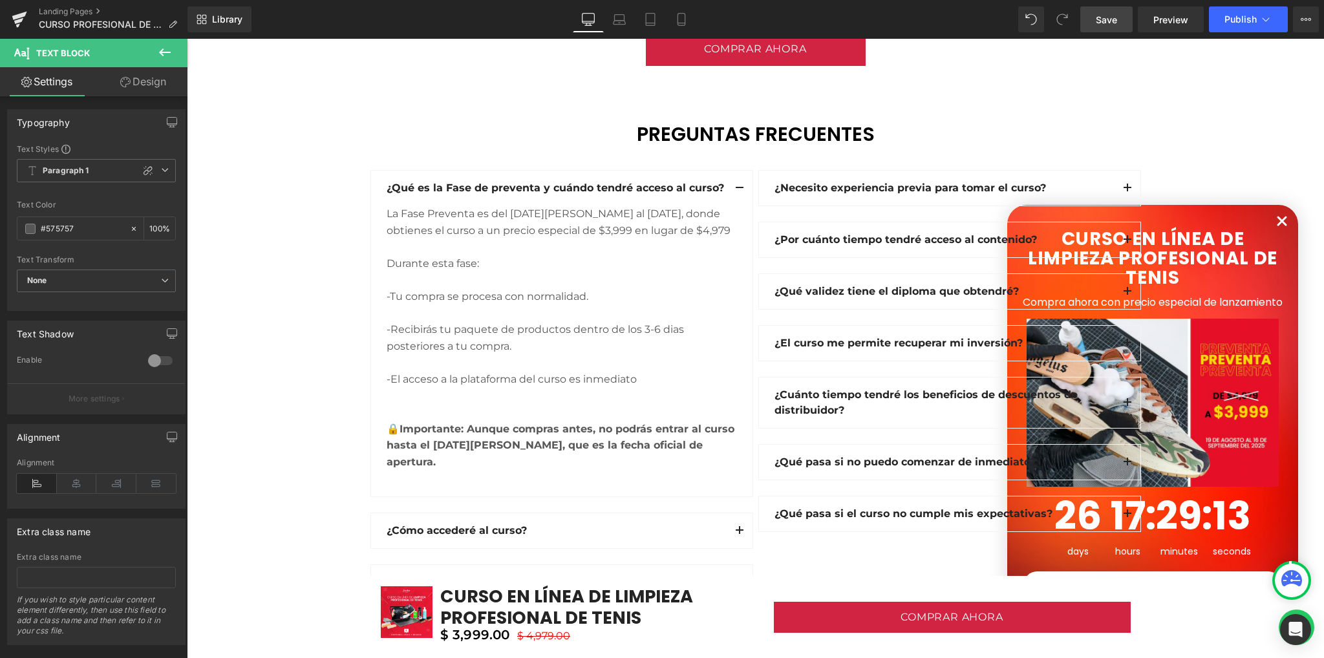
drag, startPoint x: 1106, startPoint y: 25, endPoint x: 828, endPoint y: 159, distance: 307.8
click at [1106, 25] on span "Save" at bounding box center [1105, 20] width 21 height 14
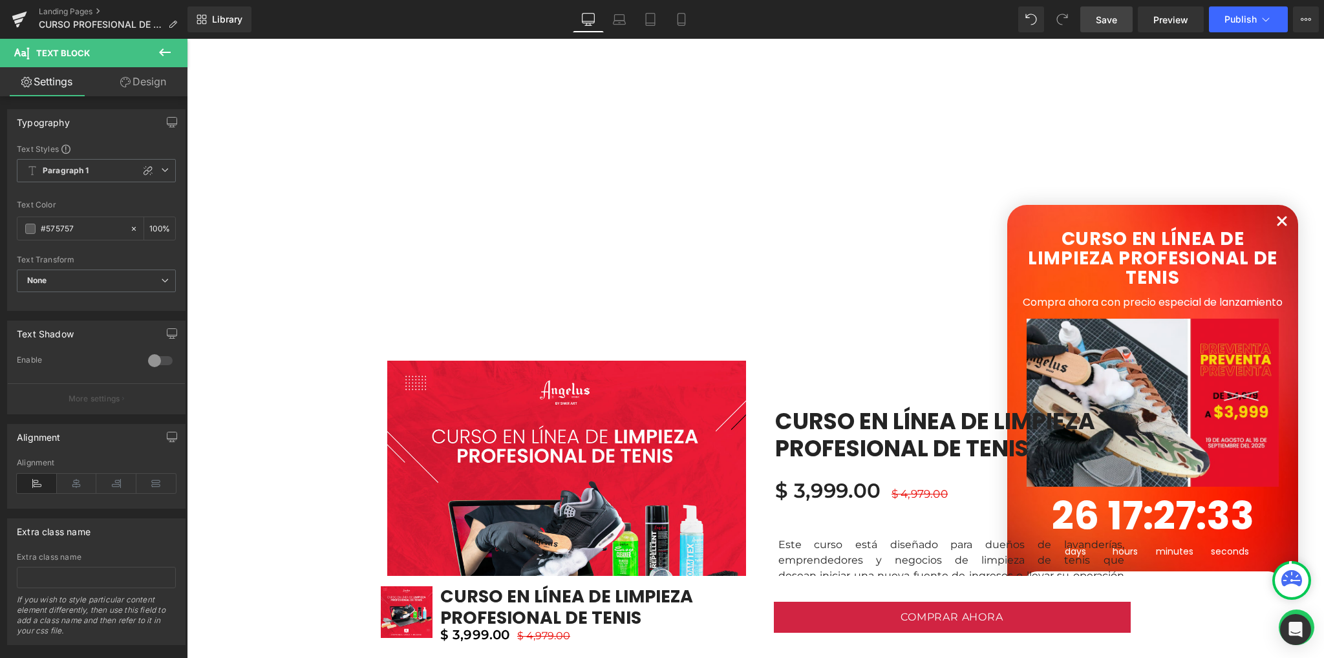
scroll to position [510, 0]
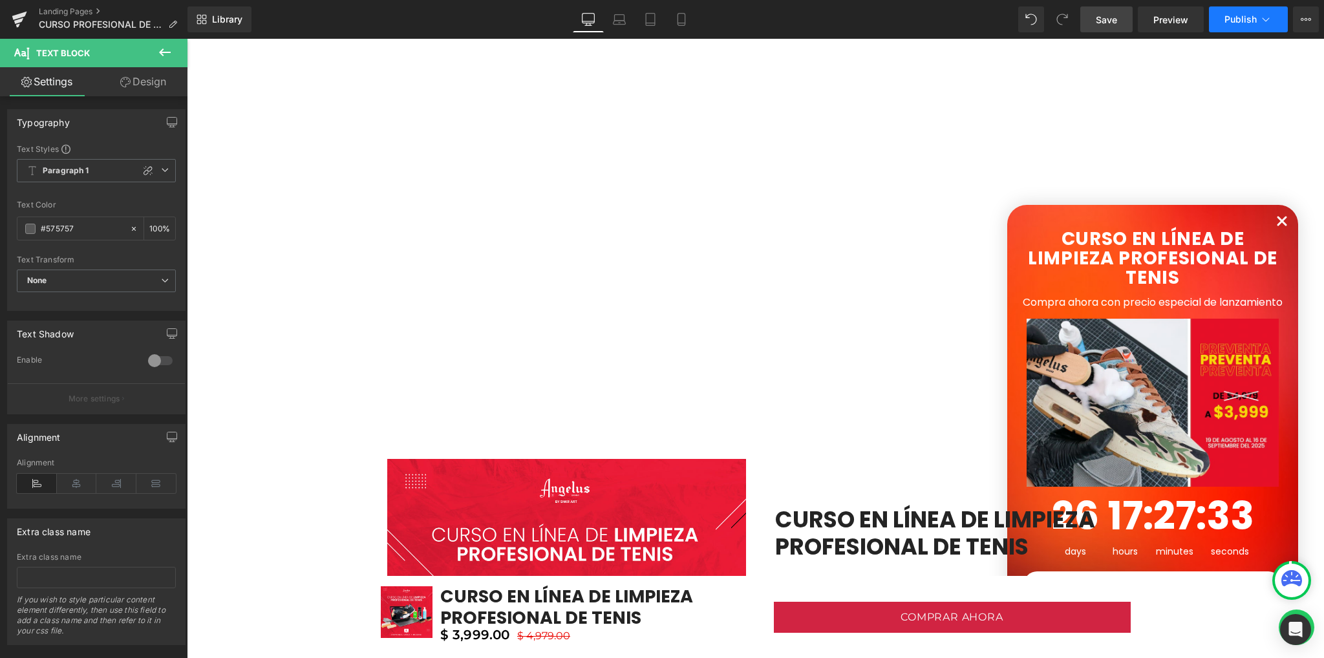
click at [1233, 21] on span "Publish" at bounding box center [1240, 19] width 32 height 10
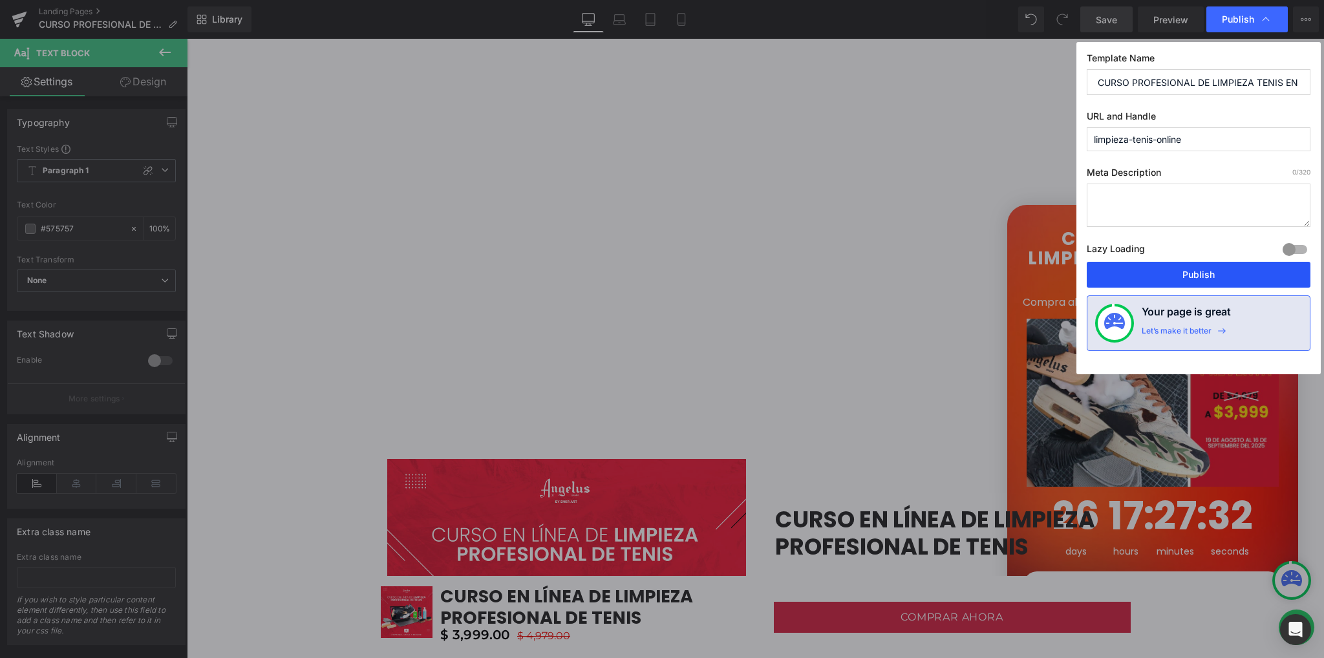
drag, startPoint x: 1155, startPoint y: 266, endPoint x: 950, endPoint y: 226, distance: 209.4
click at [1155, 266] on button "Publish" at bounding box center [1198, 275] width 224 height 26
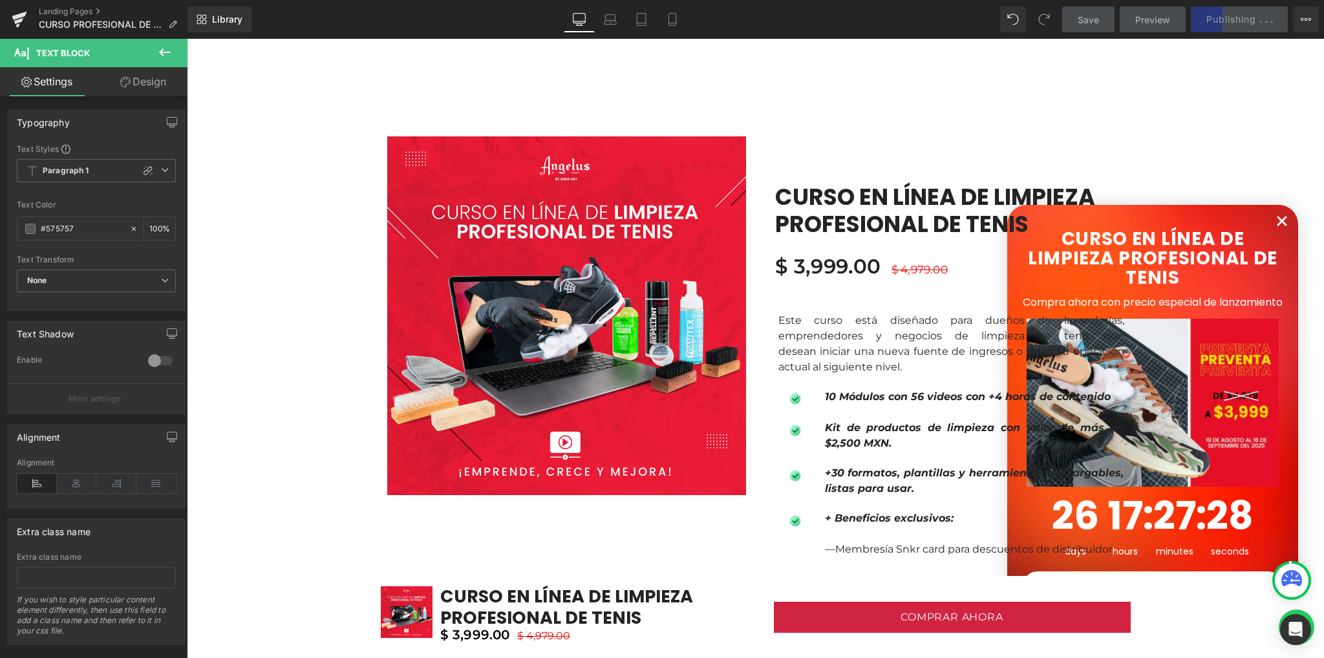
scroll to position [833, 0]
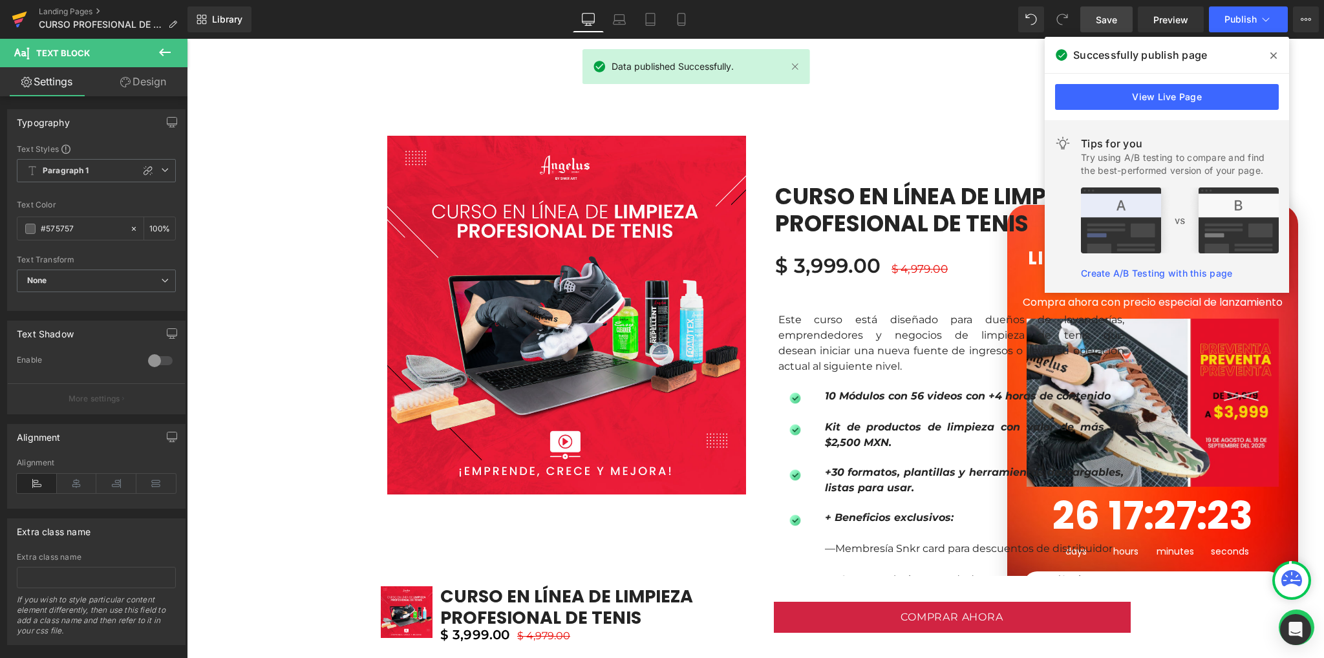
click at [16, 19] on icon at bounding box center [20, 19] width 16 height 32
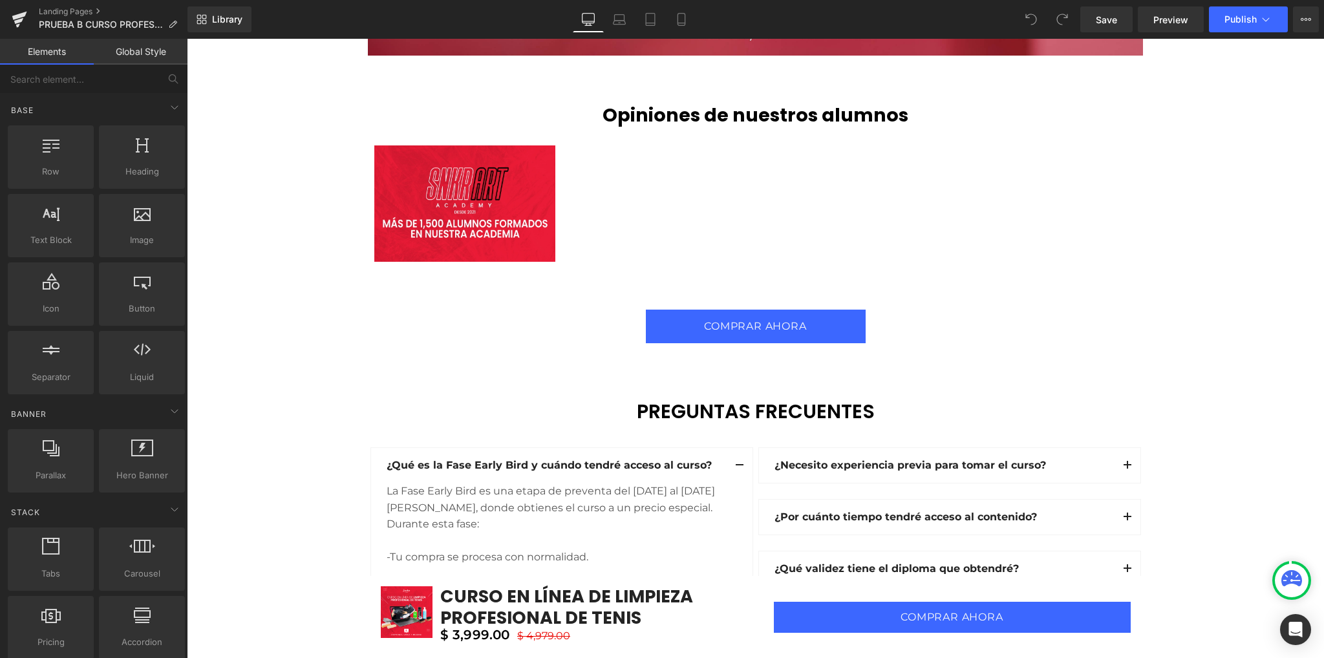
scroll to position [3619, 0]
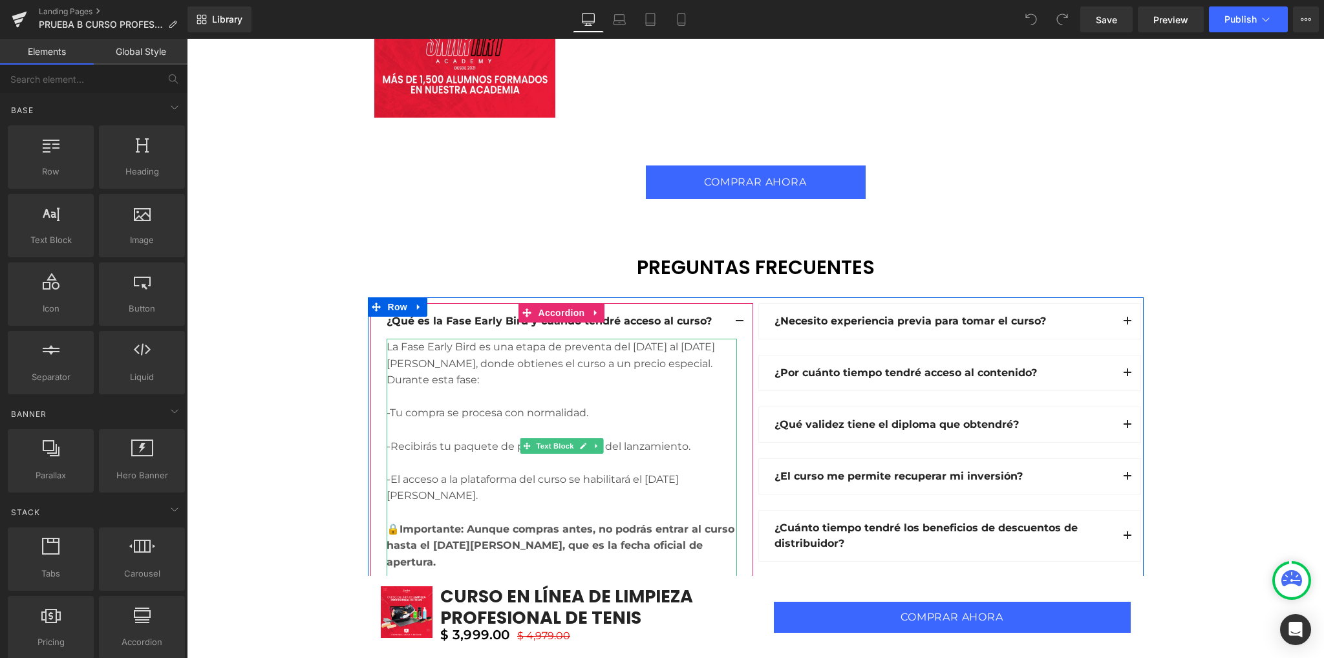
click at [497, 391] on div at bounding box center [561, 396] width 350 height 17
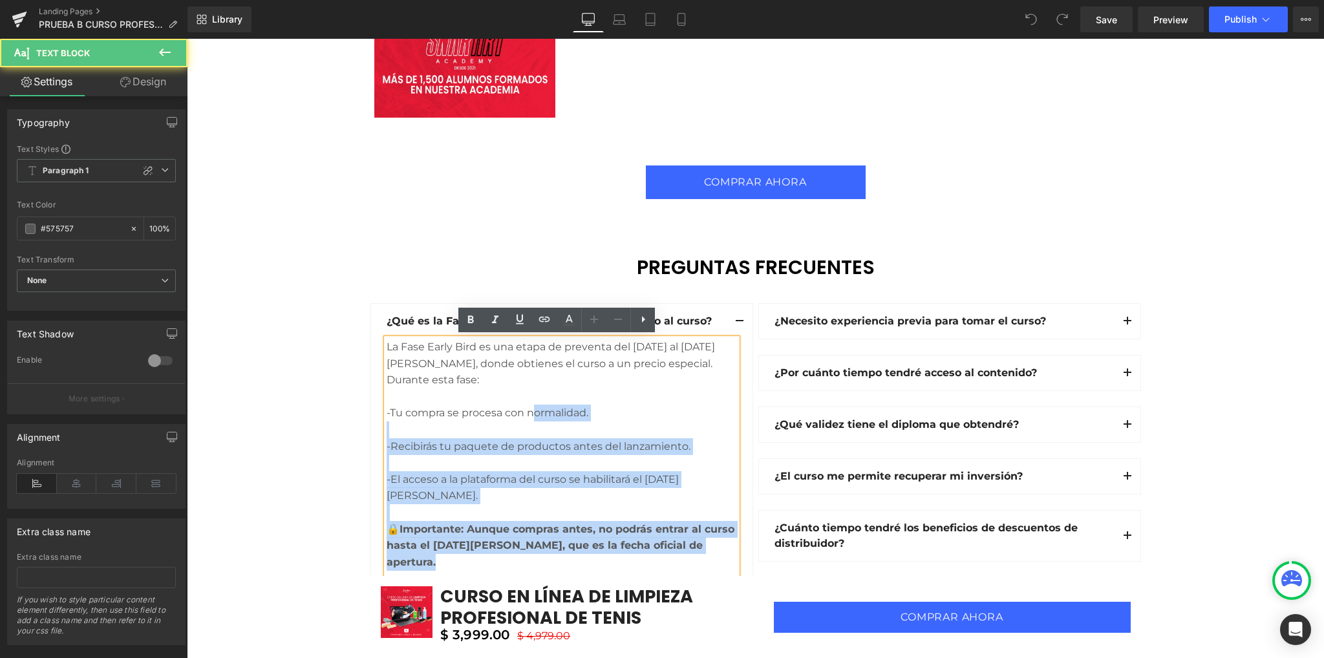
drag, startPoint x: 380, startPoint y: 343, endPoint x: 527, endPoint y: 416, distance: 163.6
click at [527, 416] on div "La Fase Early Bird es una etapa de preventa del [DATE] al [DATE][PERSON_NAME], …" at bounding box center [561, 463] width 350 height 248
click at [527, 414] on div "-Tu compra se procesa con normalidad." at bounding box center [561, 413] width 350 height 17
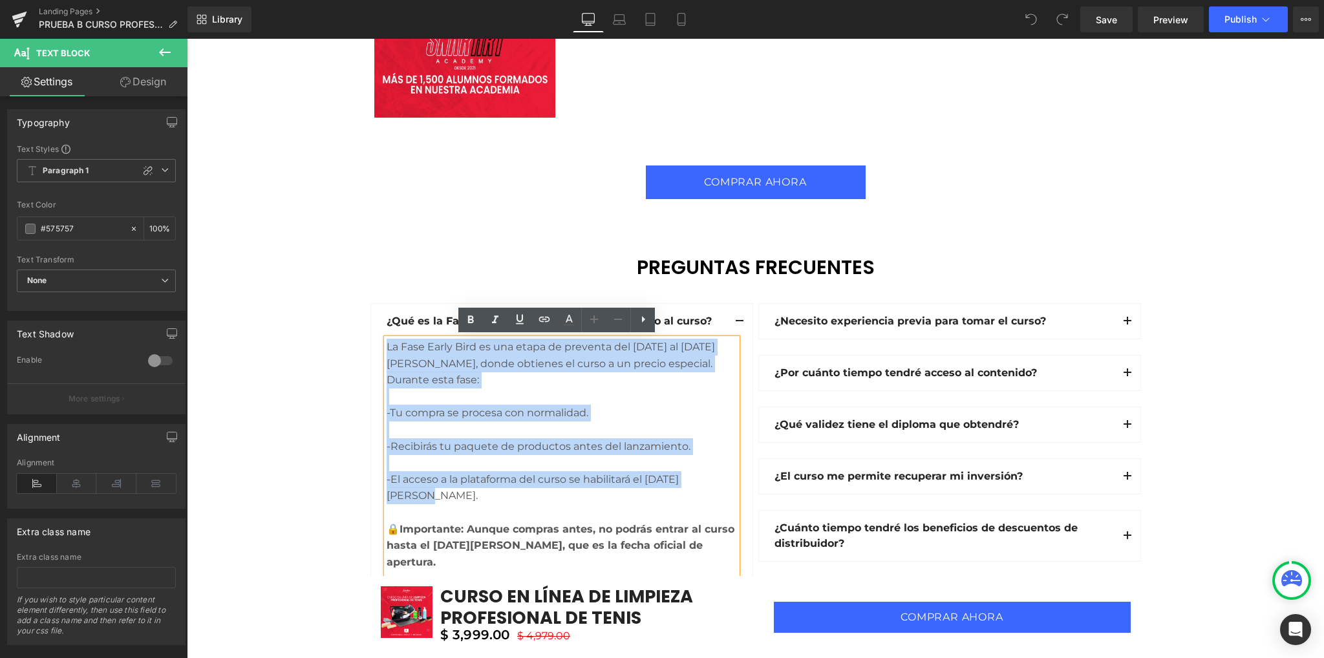
drag, startPoint x: 708, startPoint y: 480, endPoint x: 383, endPoint y: 346, distance: 352.1
click at [386, 346] on div "La Fase Early Bird es una etapa de preventa del [DATE] al [DATE][PERSON_NAME], …" at bounding box center [561, 463] width 350 height 248
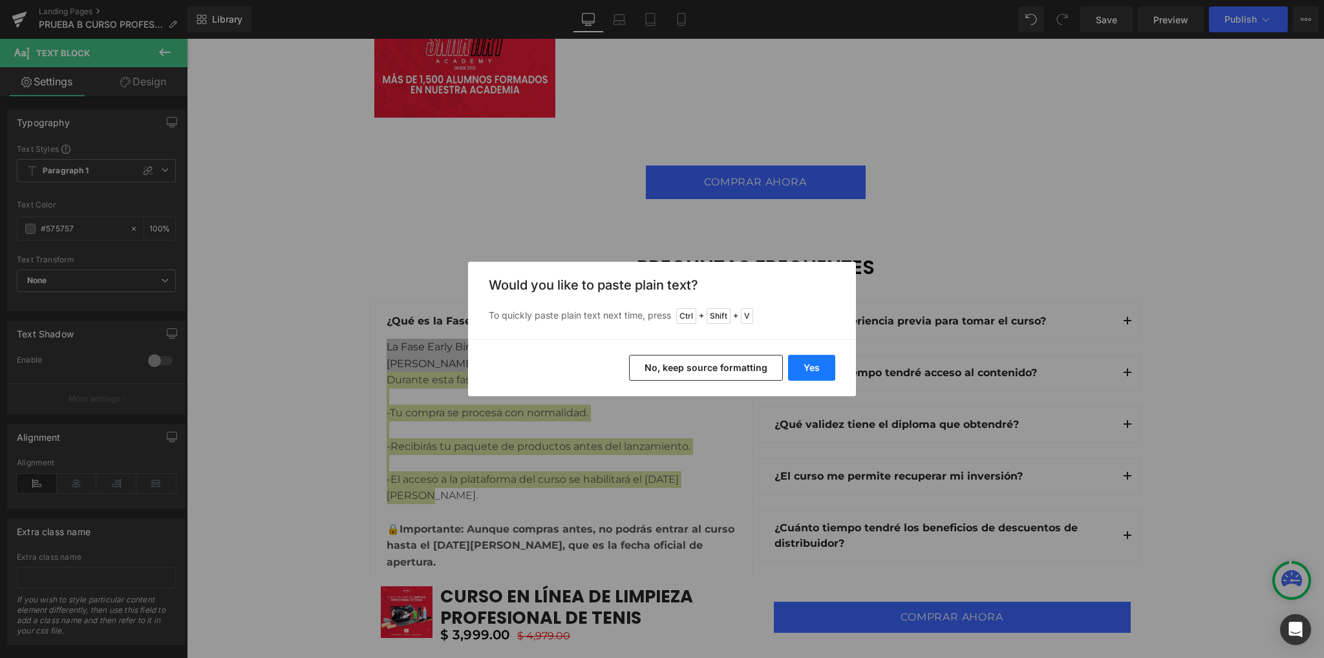
click at [802, 370] on button "Yes" at bounding box center [811, 368] width 47 height 26
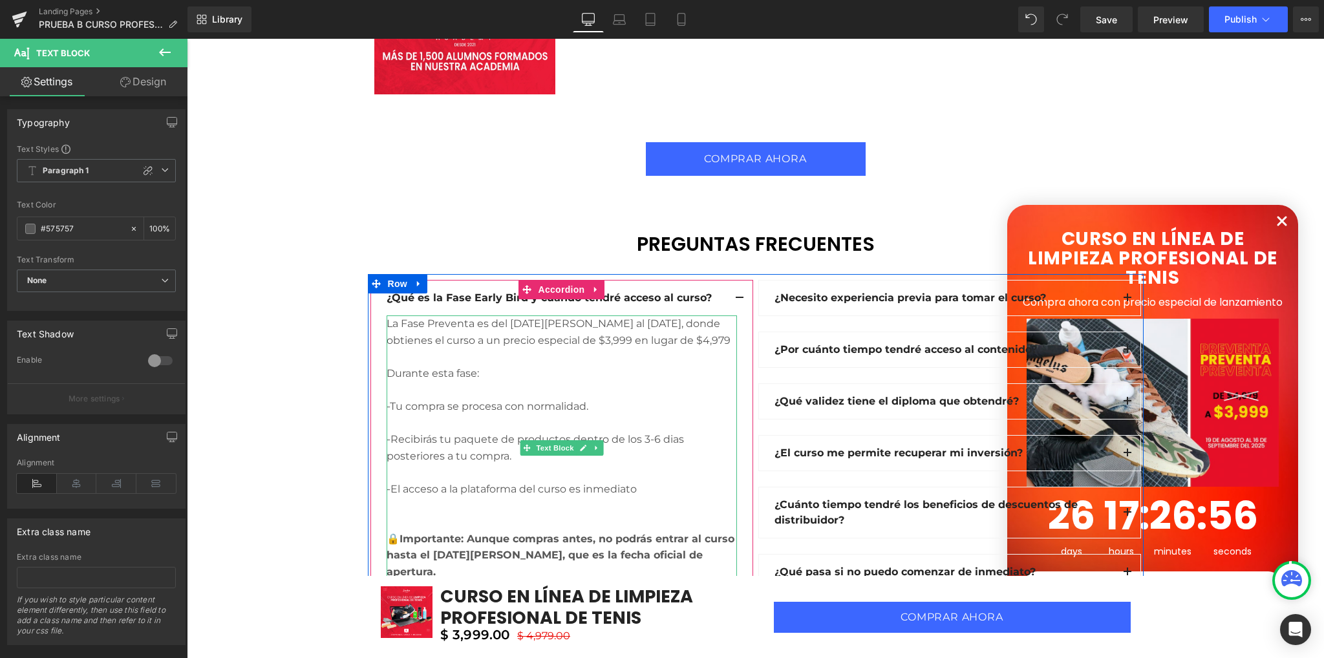
scroll to position [3684, 0]
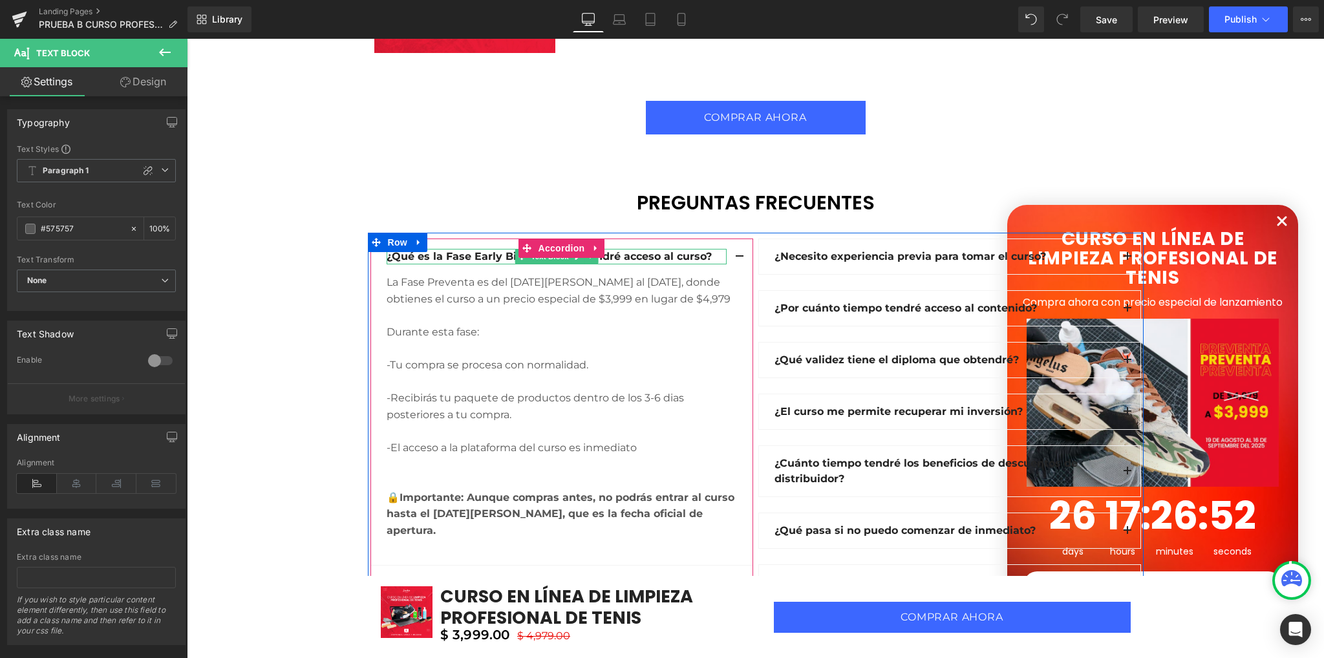
click at [494, 256] on strong "¿Qué es la Fase Early Bird y cuándo tendré acceso al curso?" at bounding box center [548, 256] width 325 height 12
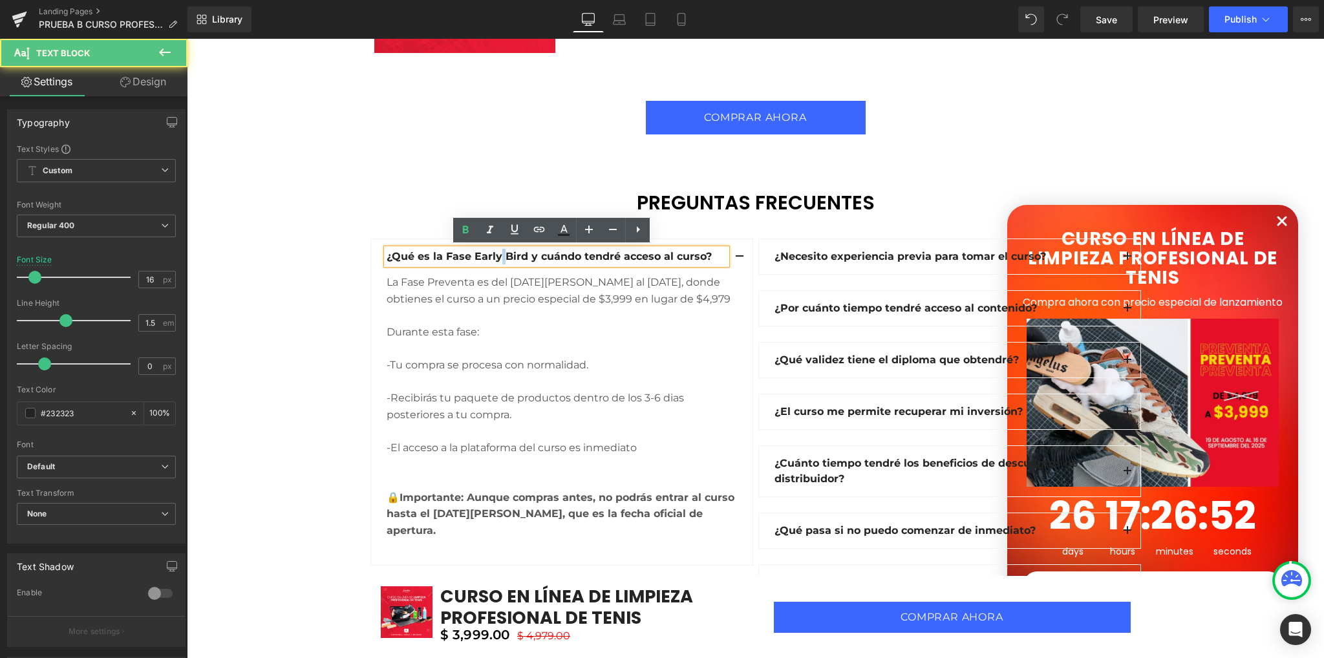
click at [494, 256] on strong "¿Qué es la Fase Early Bird y cuándo tendré acceso al curso?" at bounding box center [548, 256] width 325 height 12
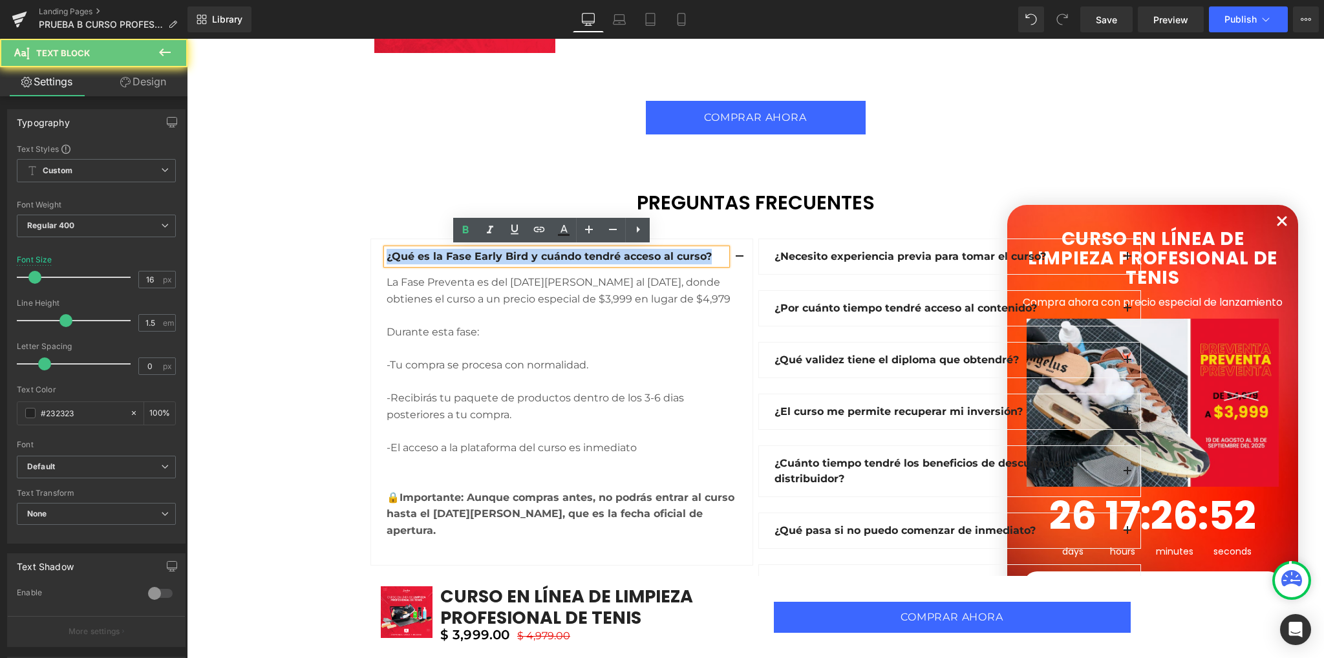
click at [494, 256] on strong "¿Qué es la Fase Early Bird y cuándo tendré acceso al curso?" at bounding box center [548, 256] width 325 height 12
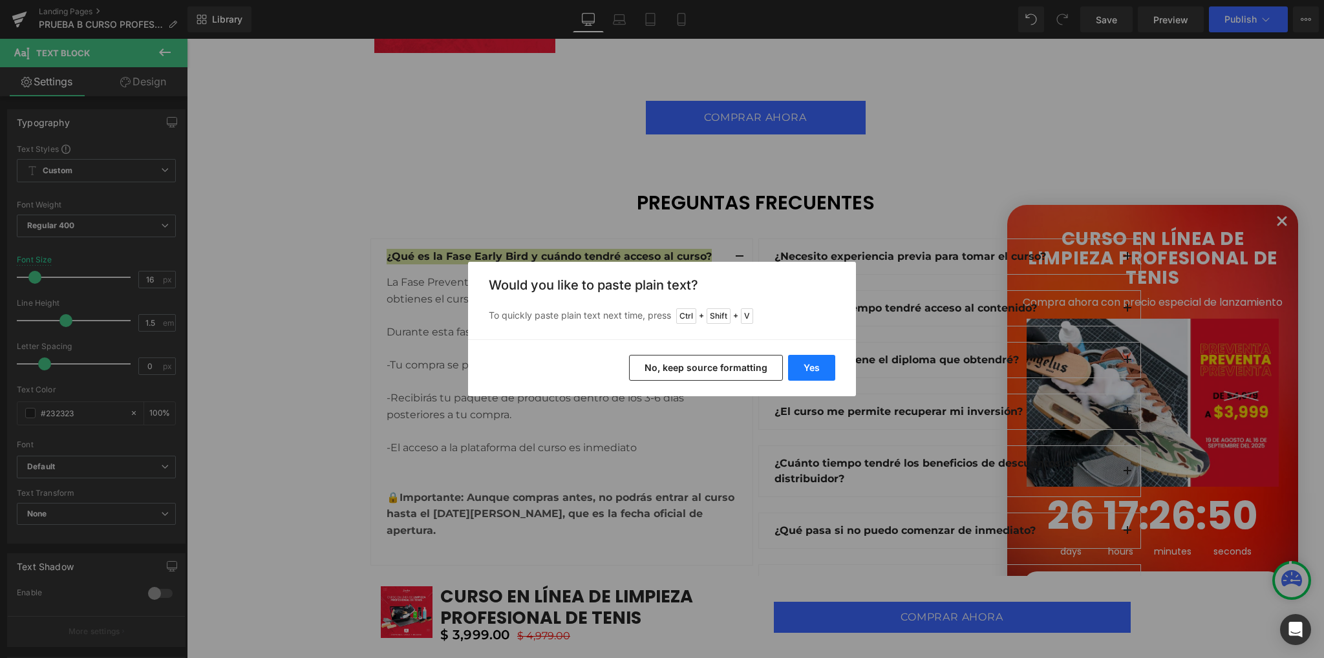
click at [816, 367] on button "Yes" at bounding box center [811, 368] width 47 height 26
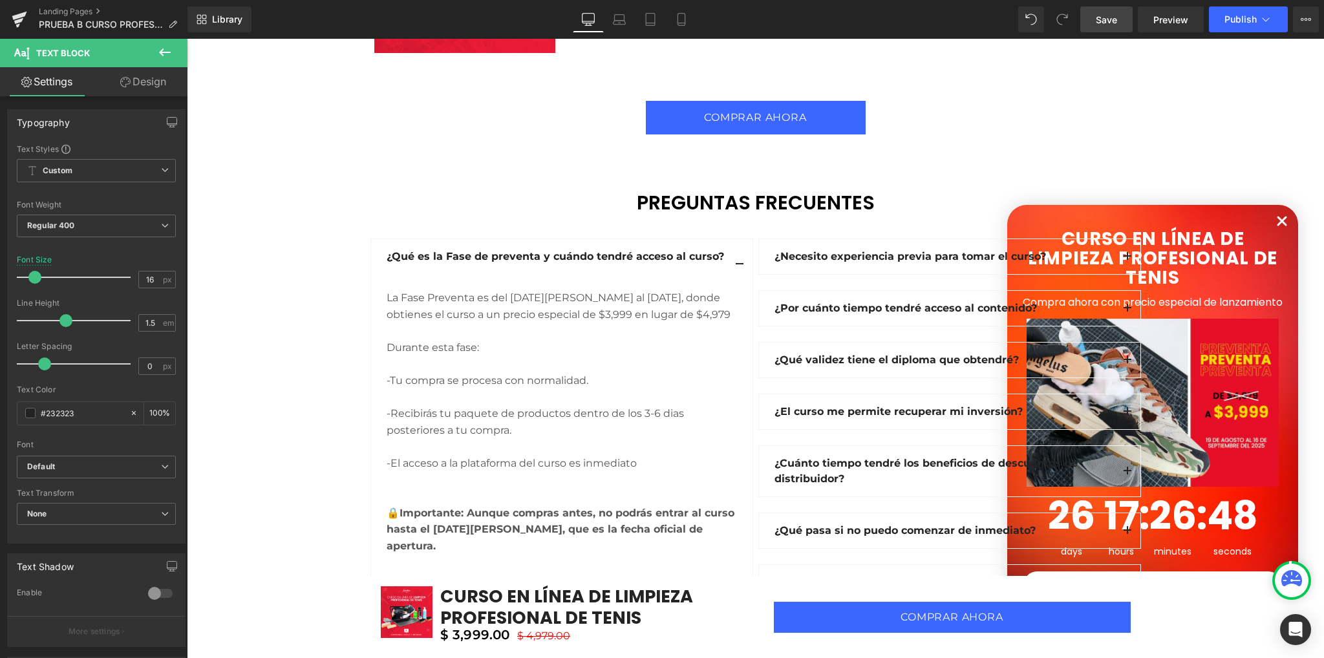
click at [1101, 11] on link "Save" at bounding box center [1106, 19] width 52 height 26
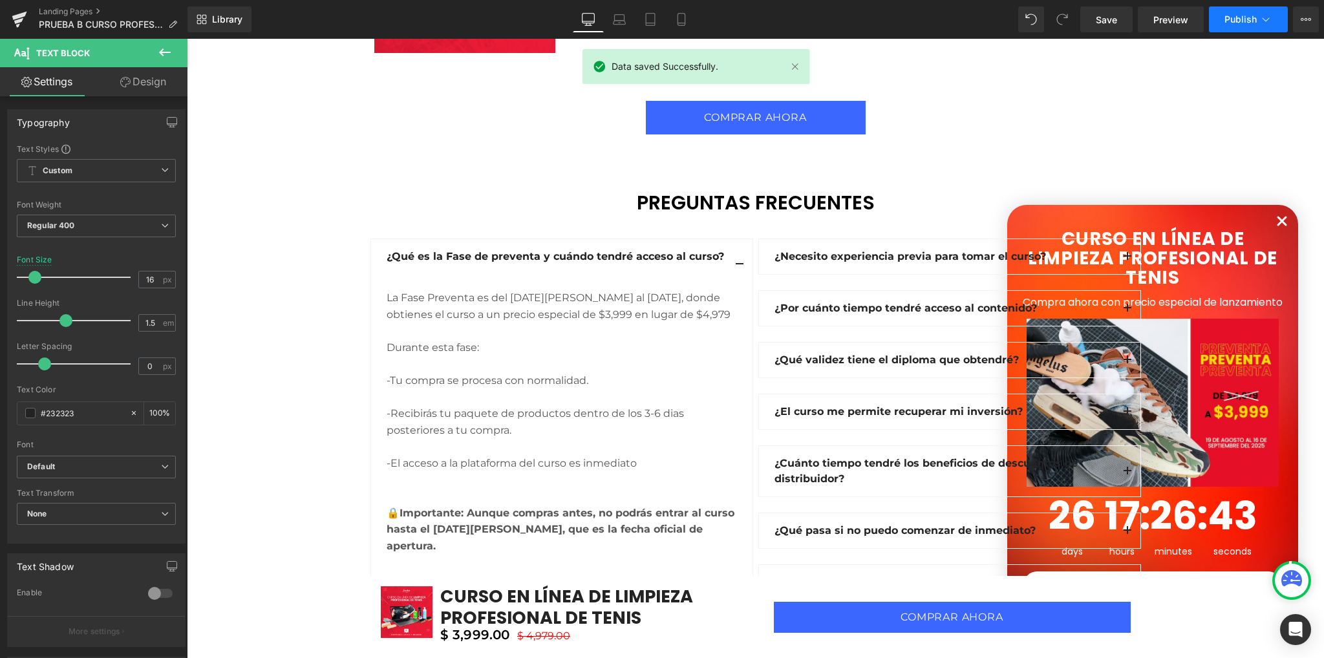
click at [1236, 17] on span "Publish" at bounding box center [1240, 19] width 32 height 10
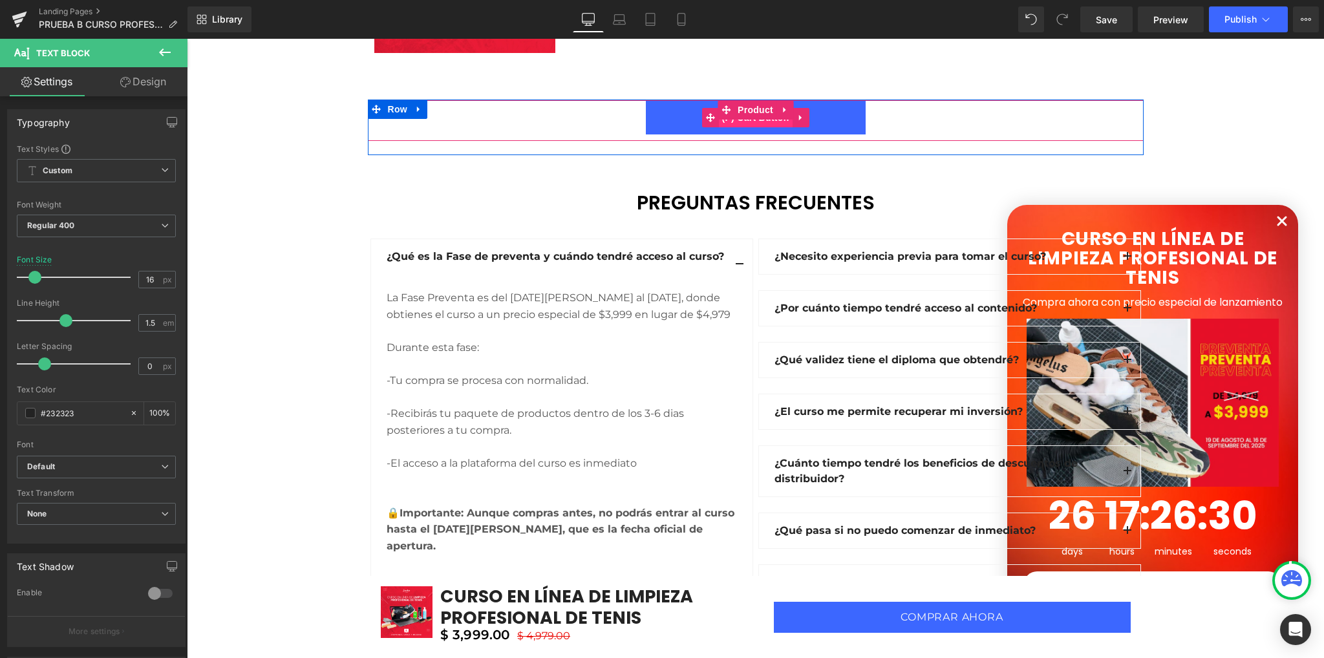
click at [754, 121] on span "(P) Cart Button" at bounding box center [755, 117] width 74 height 19
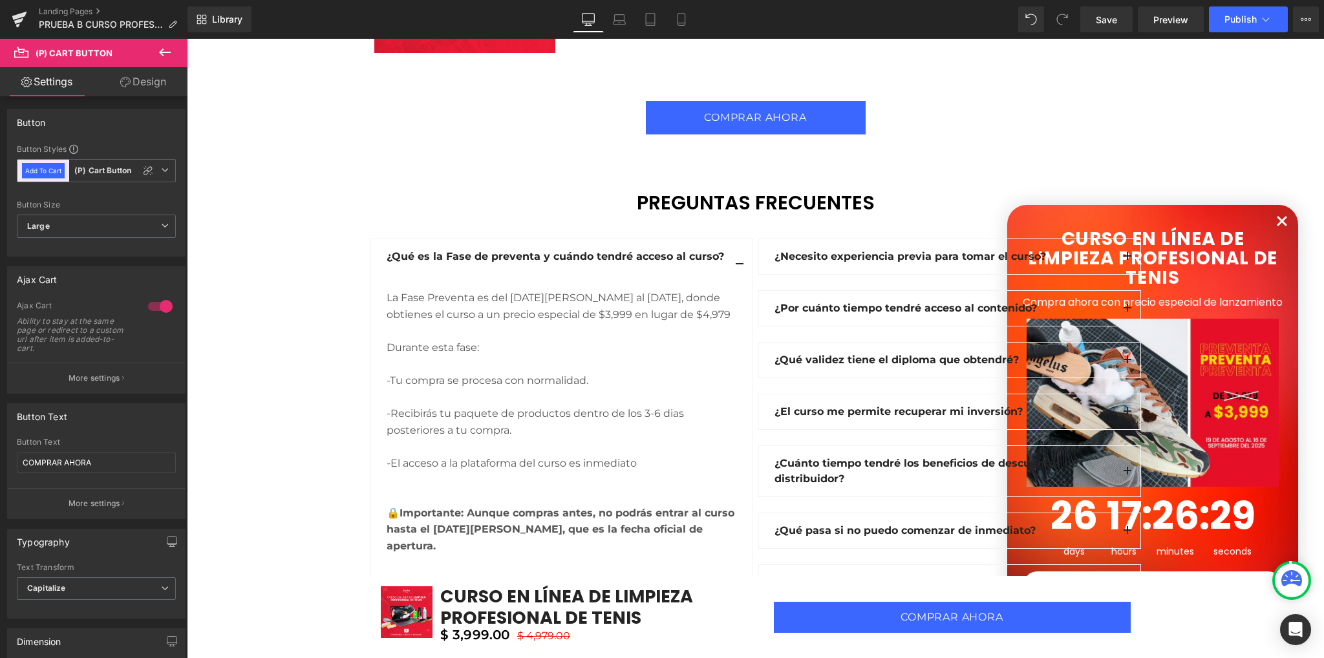
click at [146, 86] on link "Design" at bounding box center [143, 81] width 94 height 29
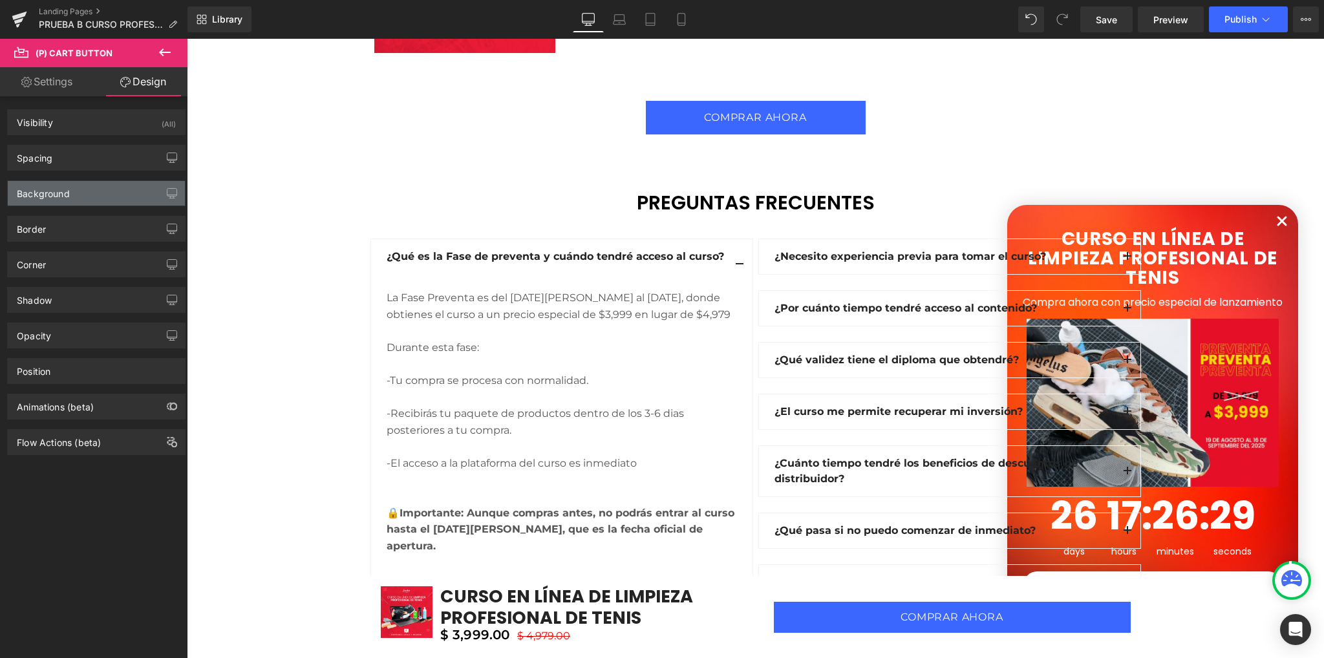
click at [81, 194] on div "Background" at bounding box center [96, 193] width 177 height 25
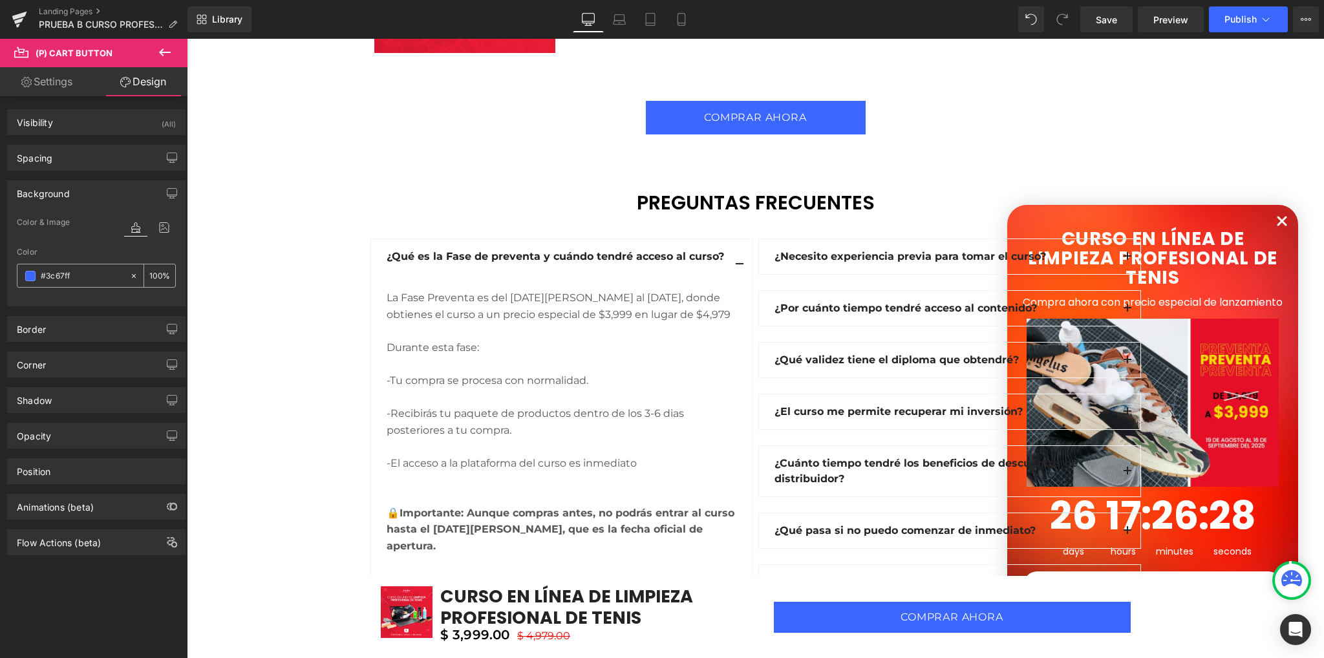
click at [76, 280] on input "#3c67ff" at bounding box center [82, 276] width 83 height 14
click at [75, 280] on input "#3c67ff" at bounding box center [82, 276] width 83 height 14
paste input "D12442"
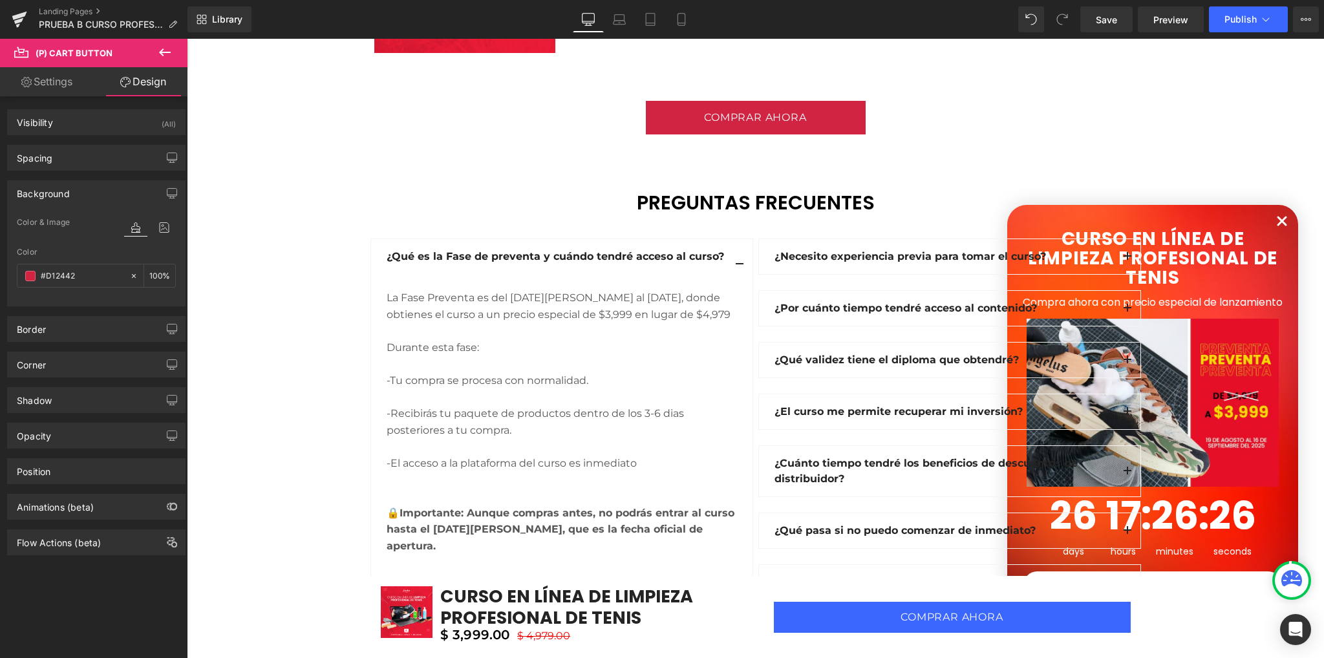
type input "#D12442"
click at [69, 299] on div at bounding box center [96, 298] width 159 height 8
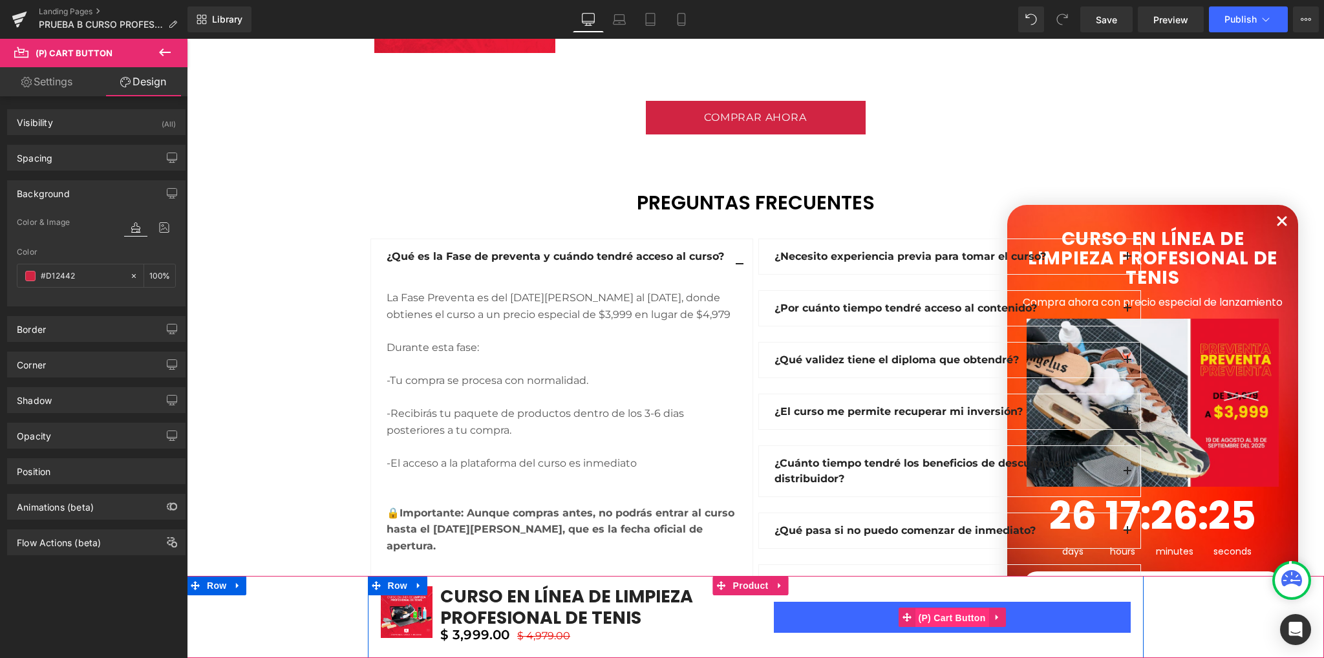
click at [949, 615] on span "(P) Cart Button" at bounding box center [951, 617] width 74 height 19
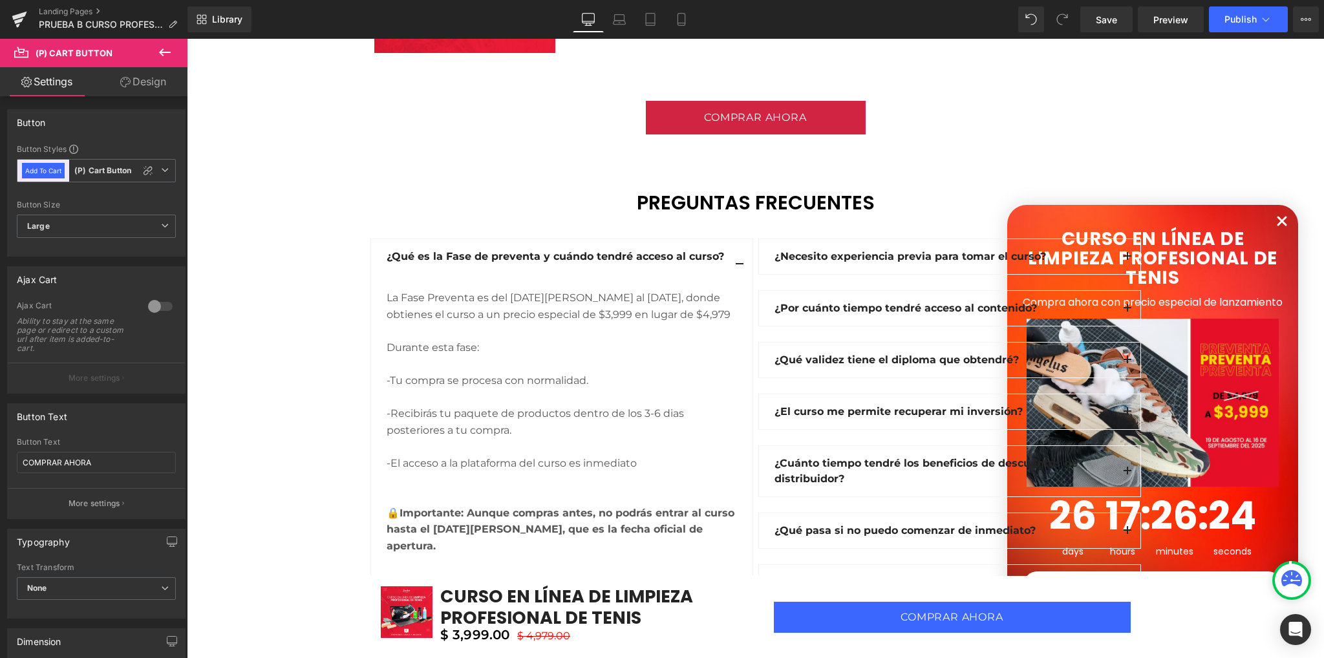
click at [121, 92] on link "Design" at bounding box center [143, 81] width 94 height 29
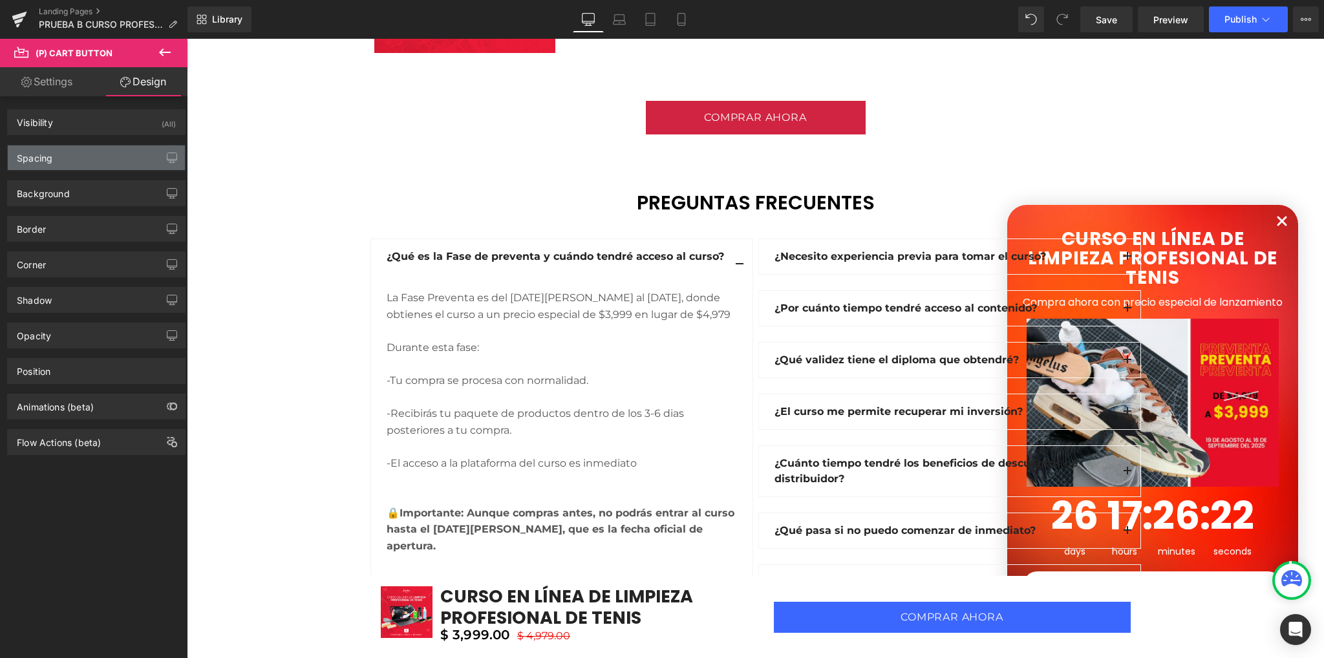
click at [83, 151] on div "Spacing" at bounding box center [96, 157] width 177 height 25
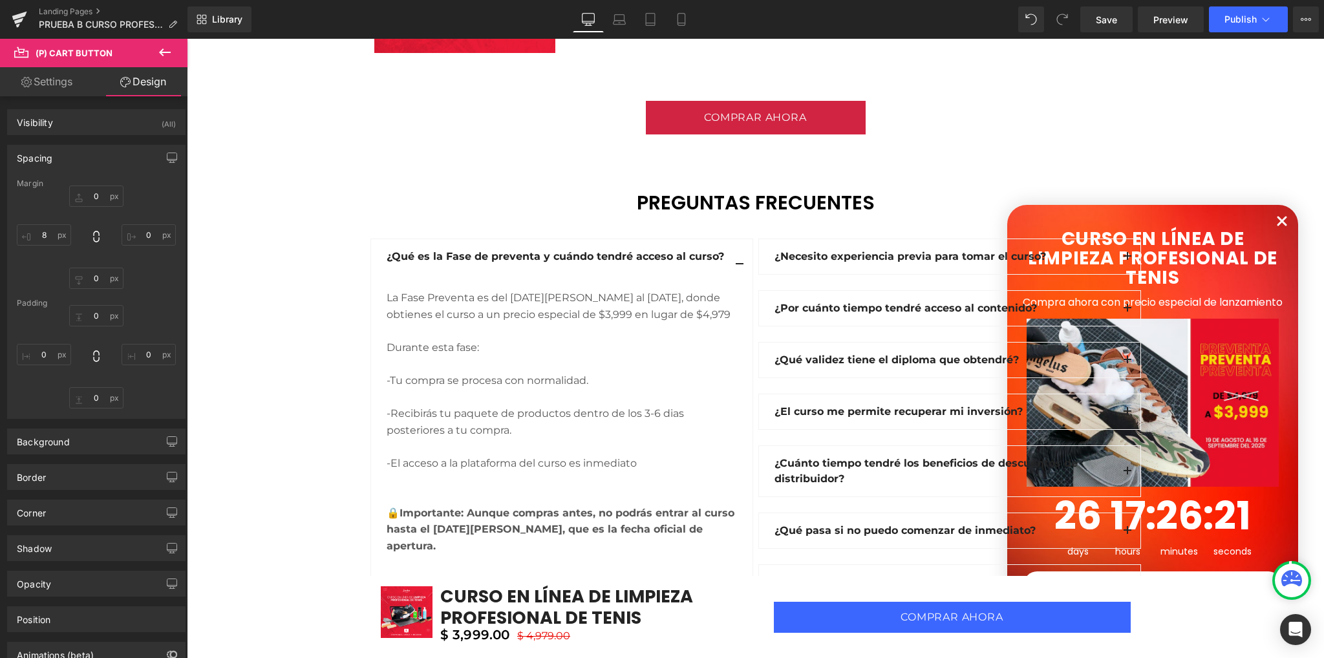
click at [83, 151] on div "Spacing" at bounding box center [96, 157] width 177 height 25
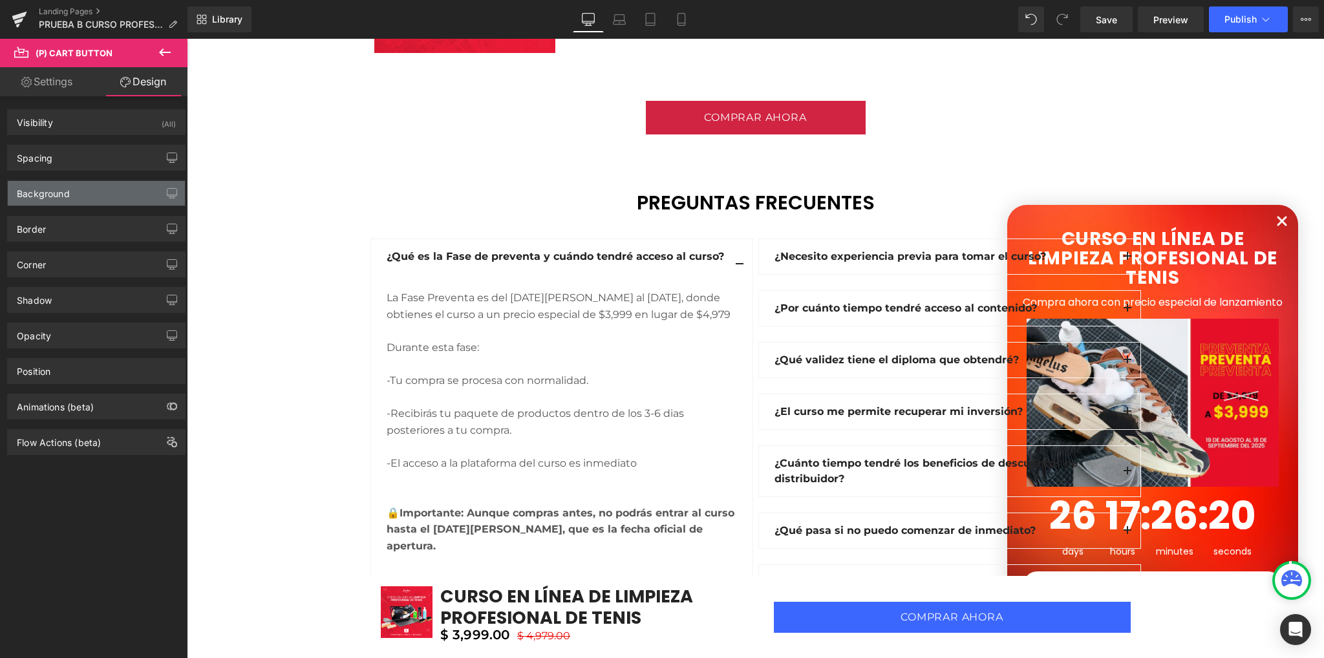
click at [85, 197] on div "Background" at bounding box center [96, 193] width 177 height 25
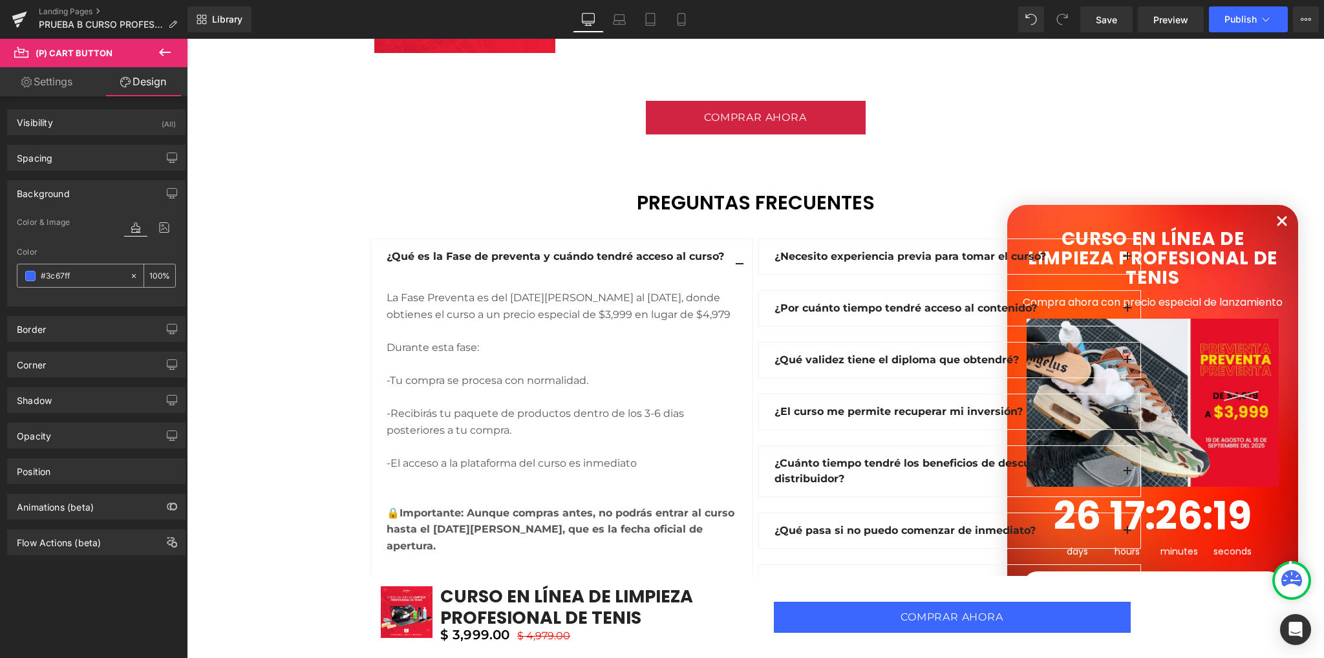
click at [87, 269] on input "text" at bounding box center [82, 276] width 83 height 14
paste input "D12442"
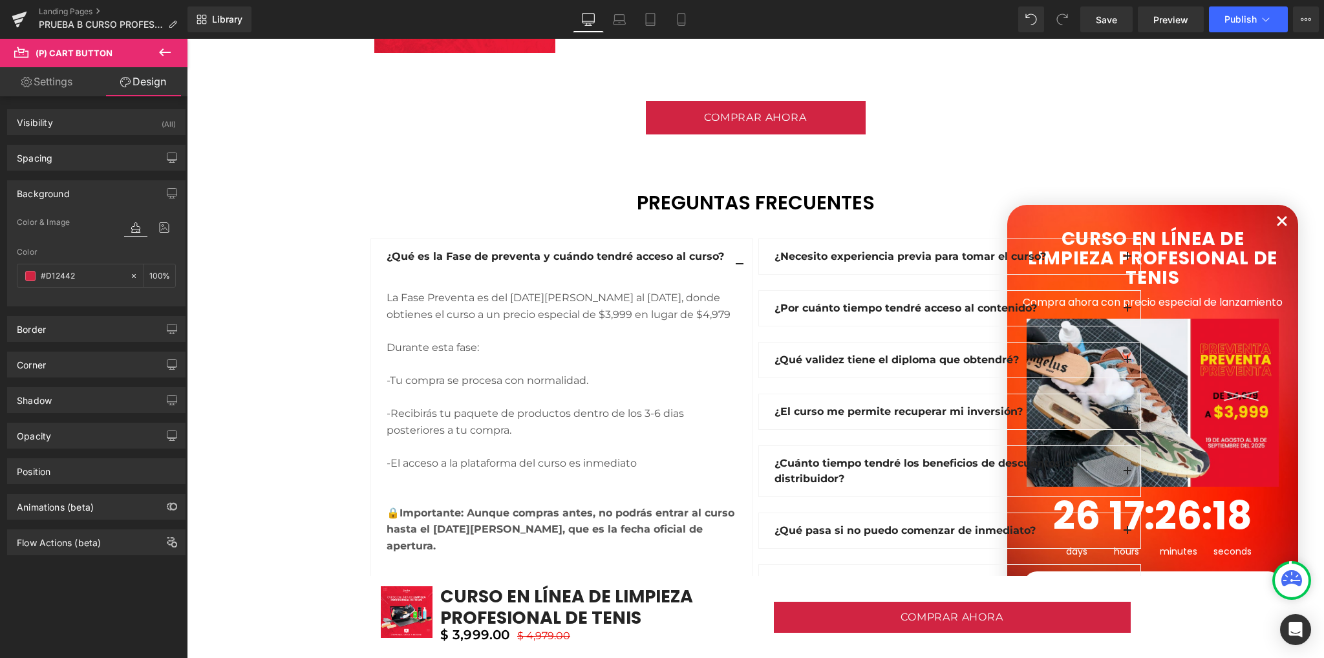
type input "#D12442"
click at [81, 250] on div "Color" at bounding box center [96, 252] width 159 height 9
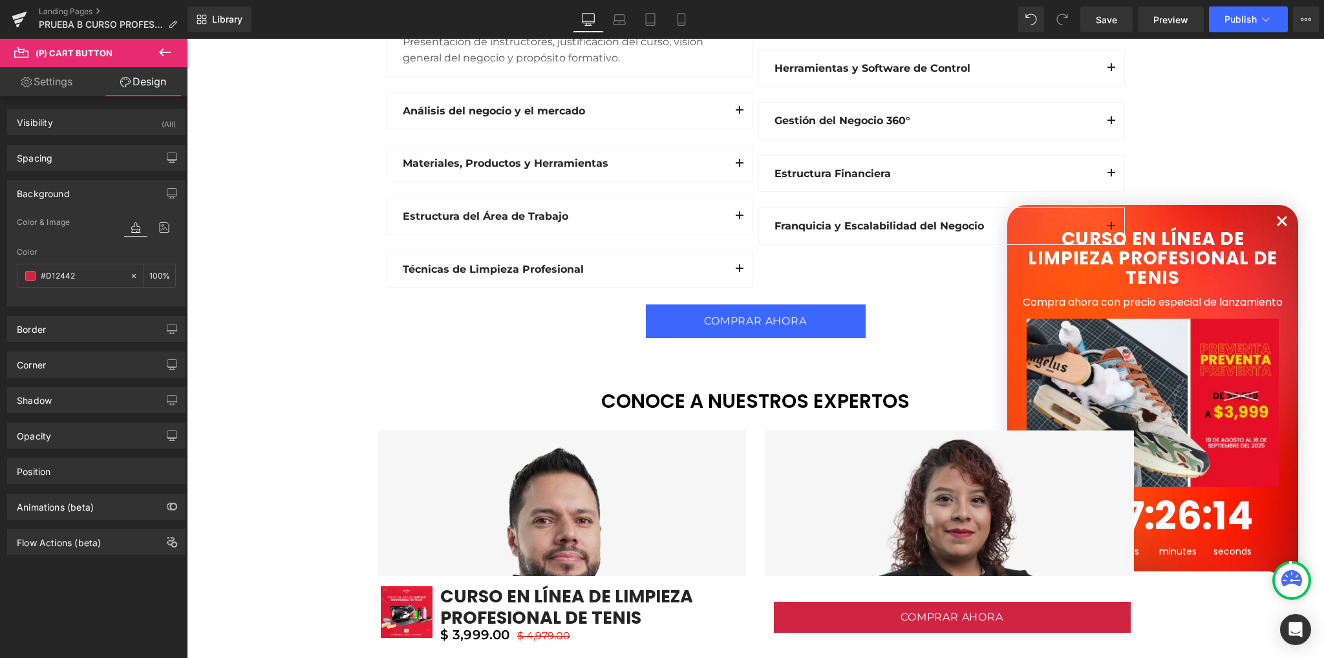
scroll to position [1809, 0]
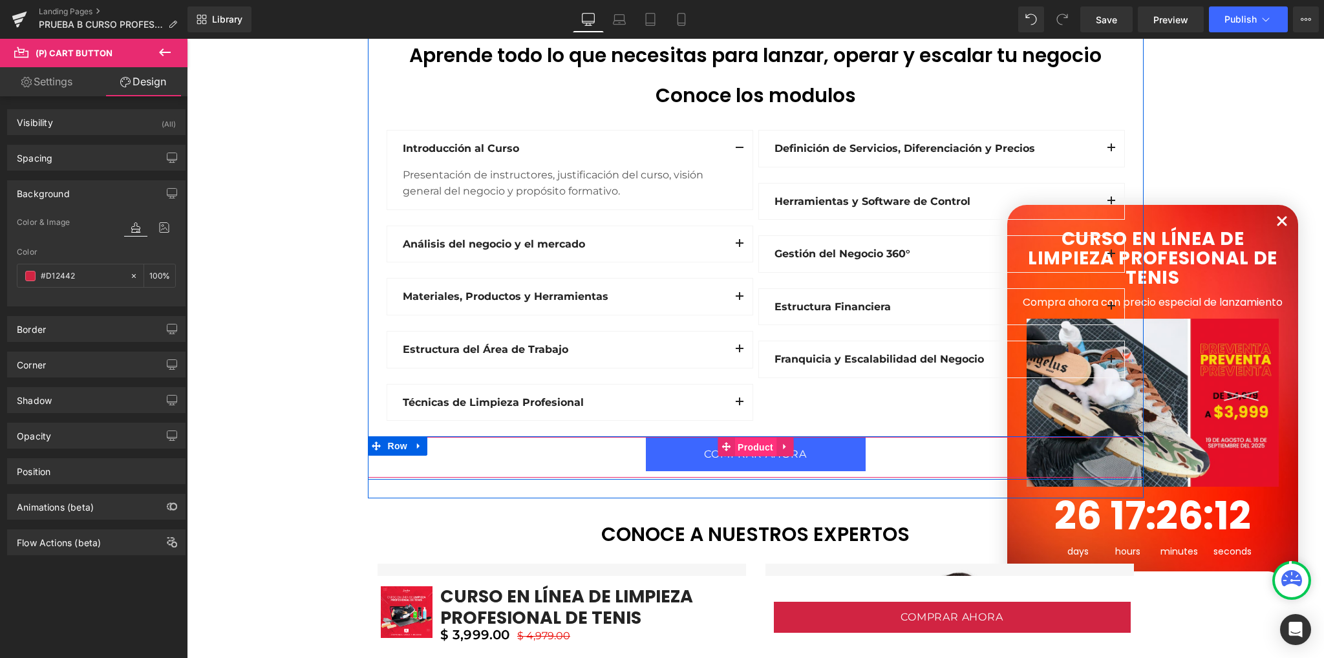
click at [748, 447] on span "Product" at bounding box center [755, 447] width 42 height 19
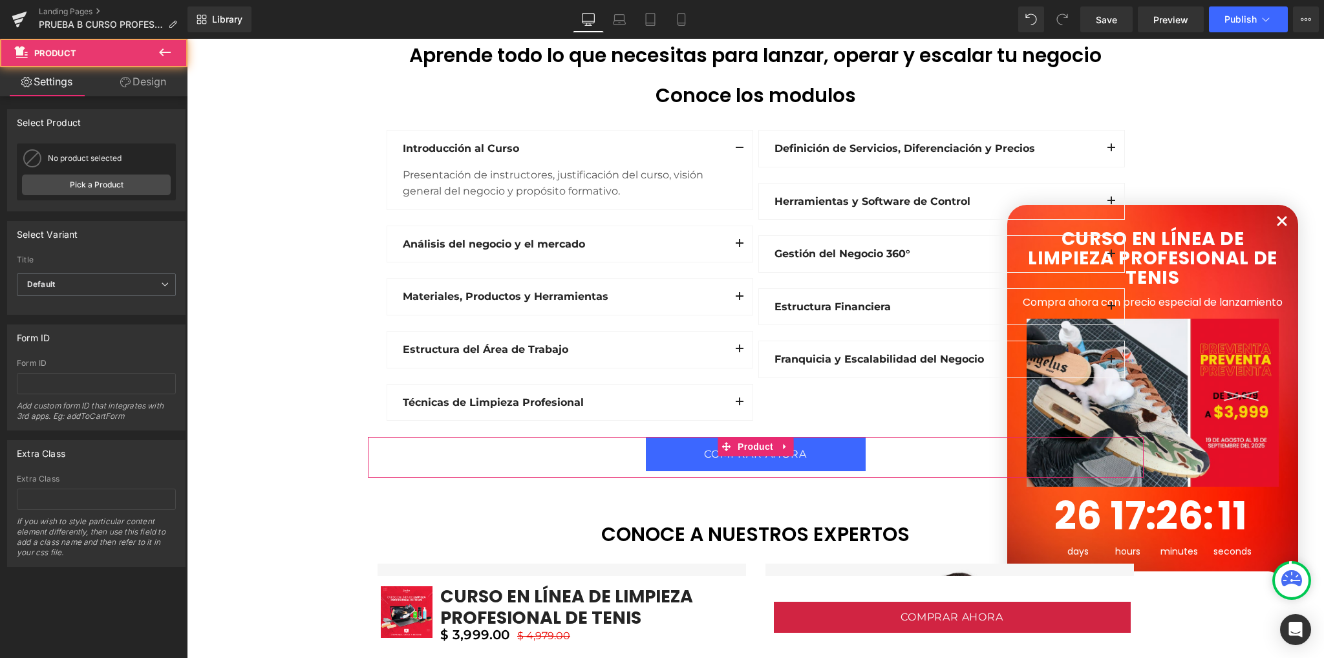
click at [151, 85] on link "Design" at bounding box center [143, 81] width 94 height 29
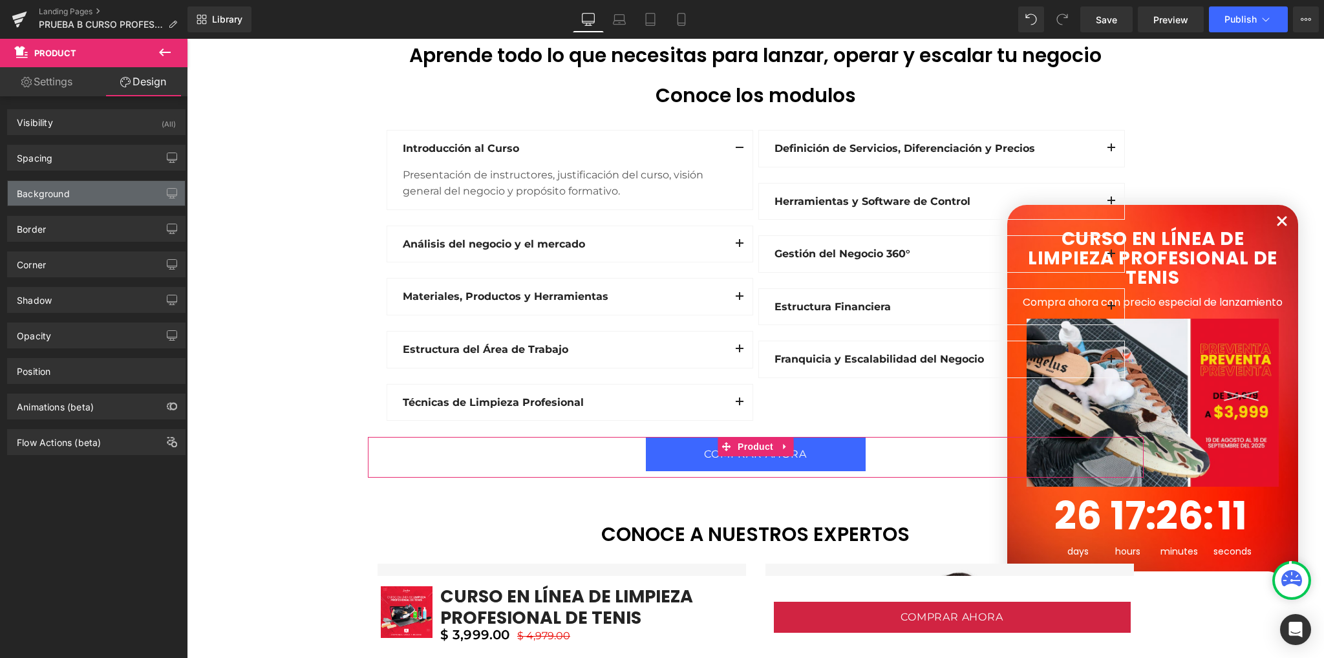
click at [94, 192] on div "Background" at bounding box center [96, 193] width 177 height 25
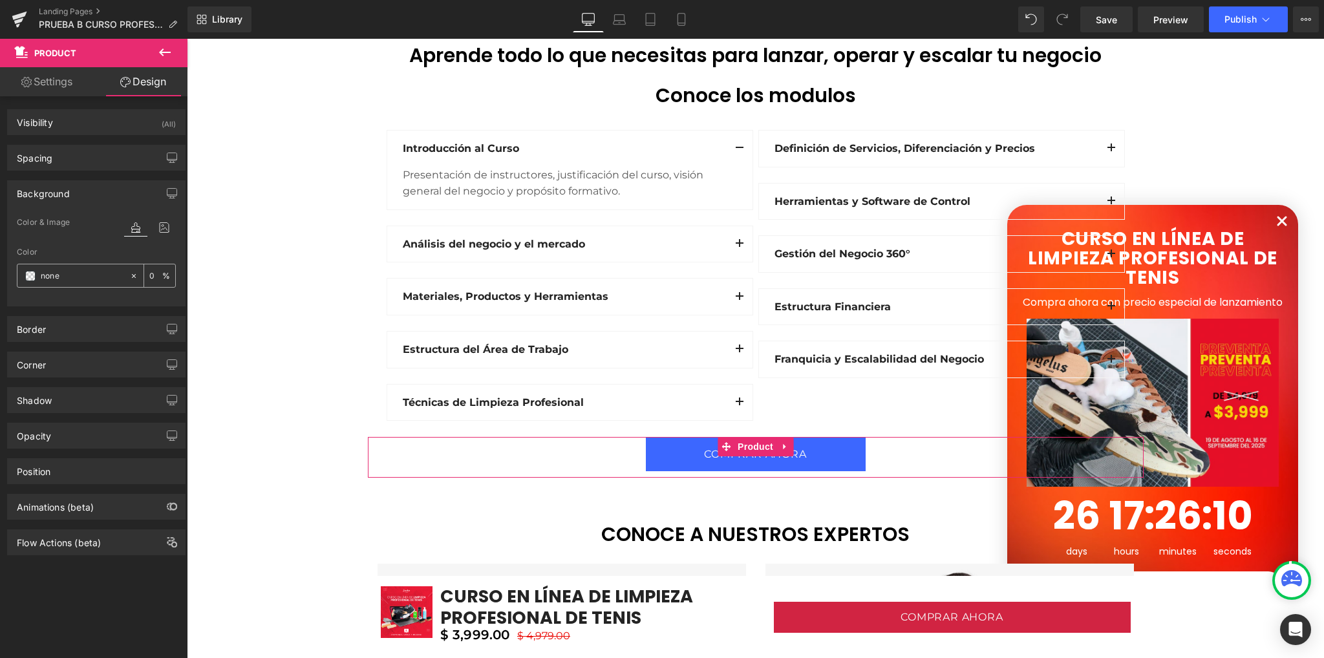
click at [67, 269] on input "none" at bounding box center [82, 276] width 83 height 14
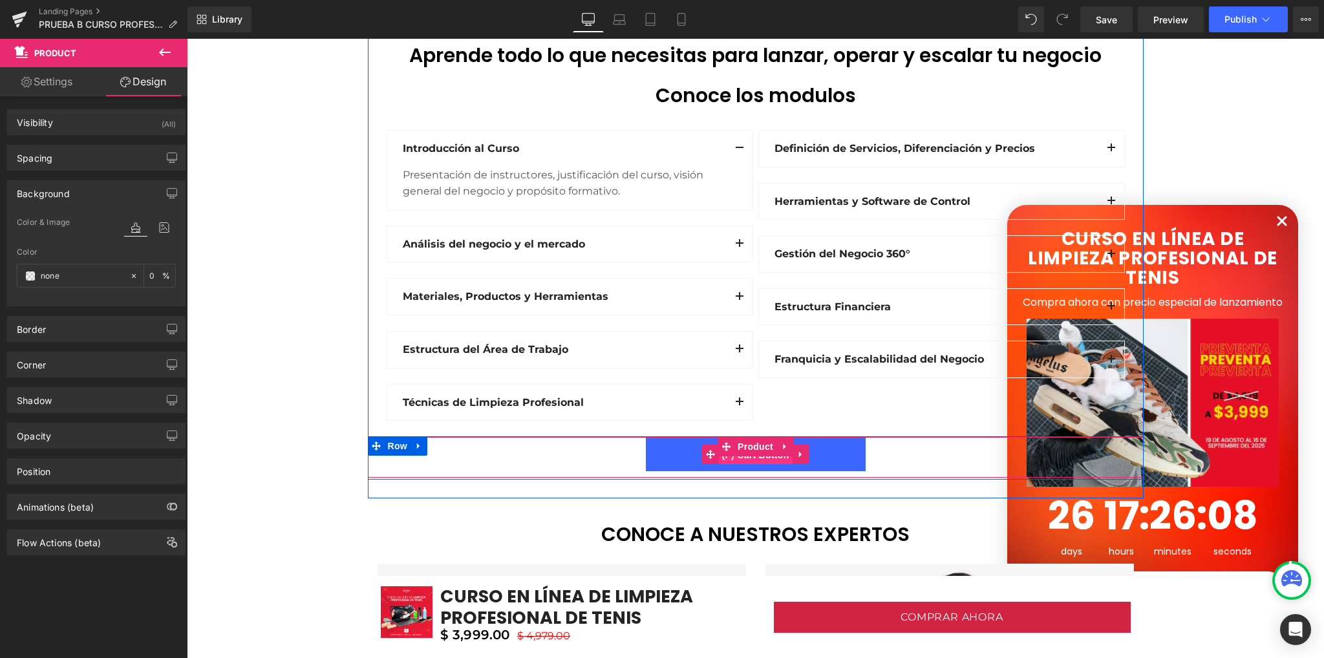
click at [750, 457] on span "(P) Cart Button" at bounding box center [755, 454] width 74 height 19
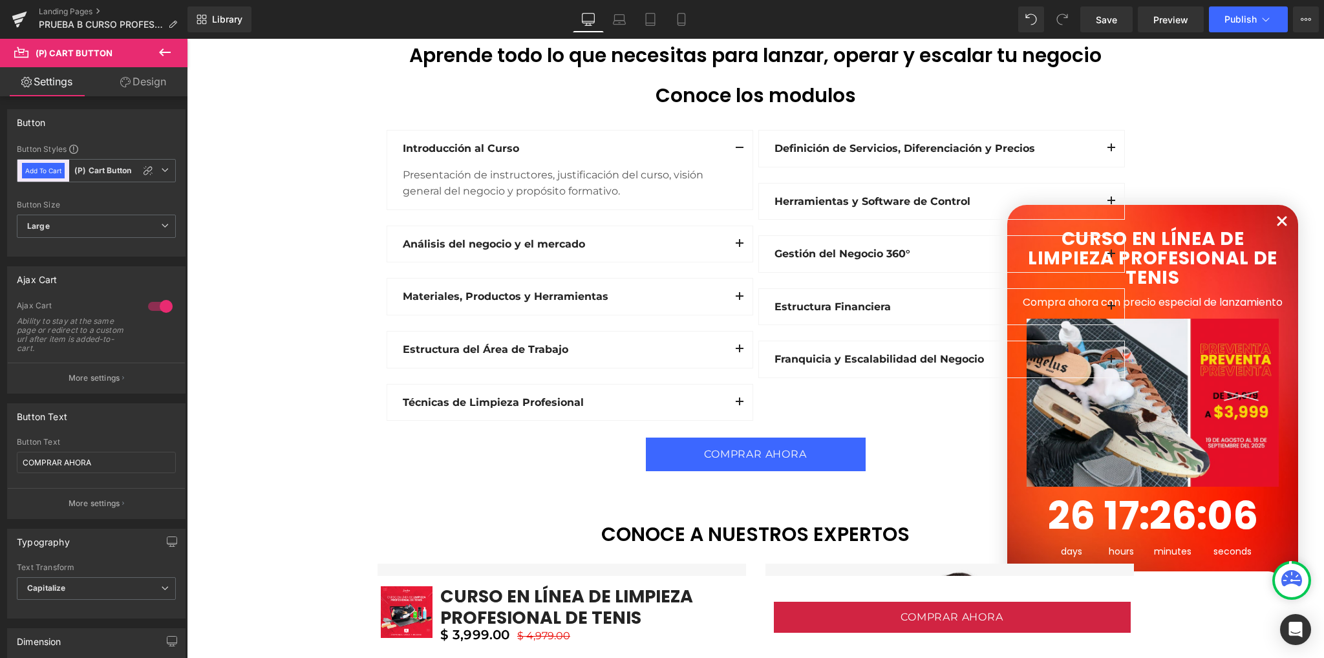
click at [129, 80] on link "Design" at bounding box center [143, 81] width 94 height 29
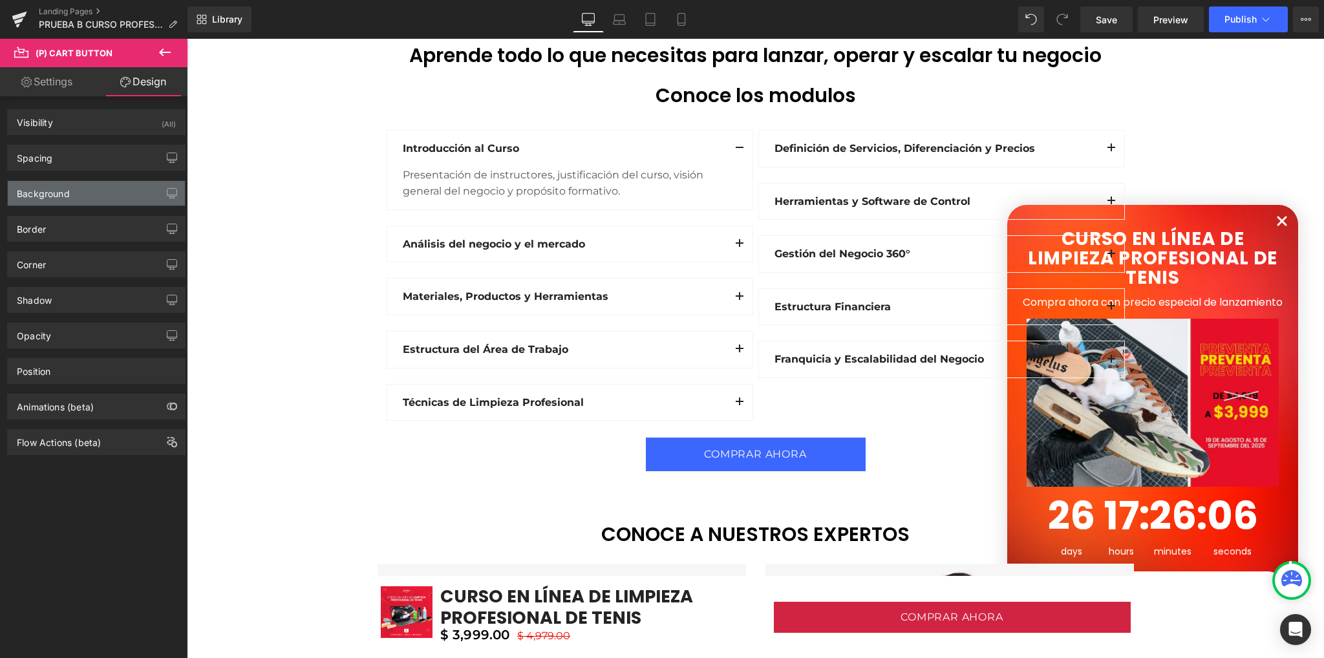
click at [82, 191] on div "Background" at bounding box center [96, 193] width 177 height 25
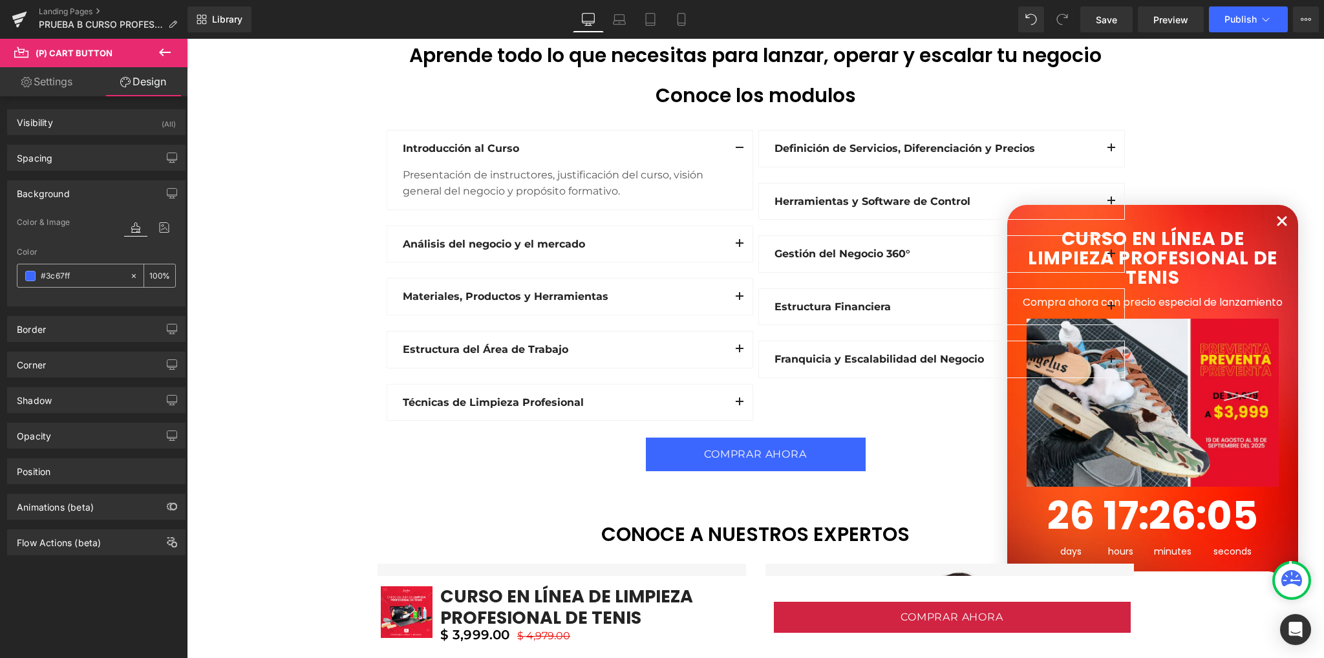
click at [93, 271] on input "#3c67ff" at bounding box center [82, 276] width 83 height 14
paste input "D12442"
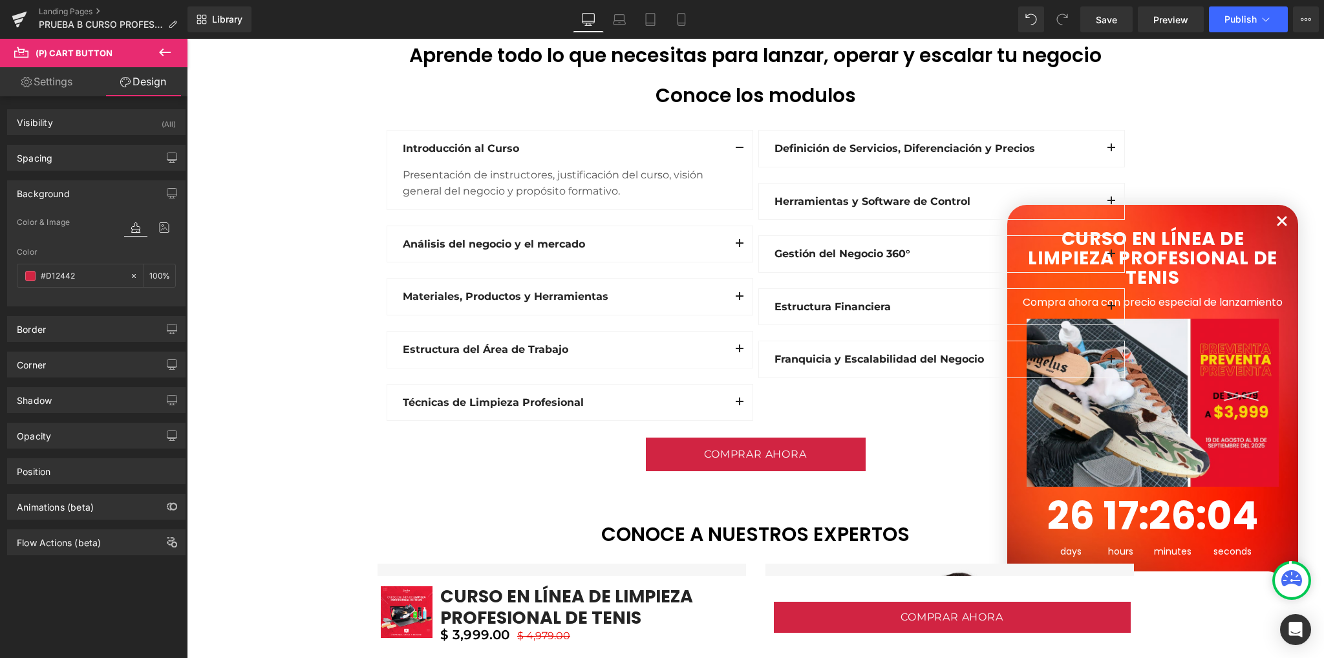
type input "#D12442"
click at [67, 303] on div "Color & Image color Color #D12442 100 % Image Replace Image Upload image or Bro…" at bounding box center [96, 260] width 177 height 91
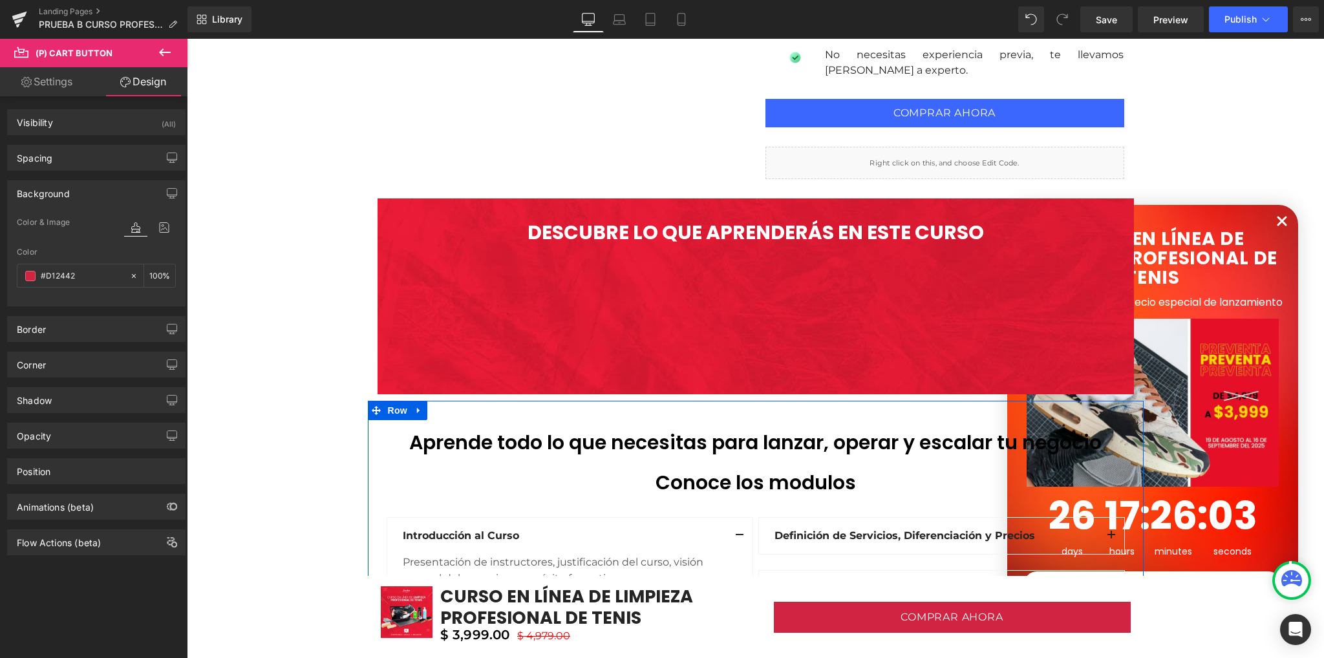
scroll to position [1422, 0]
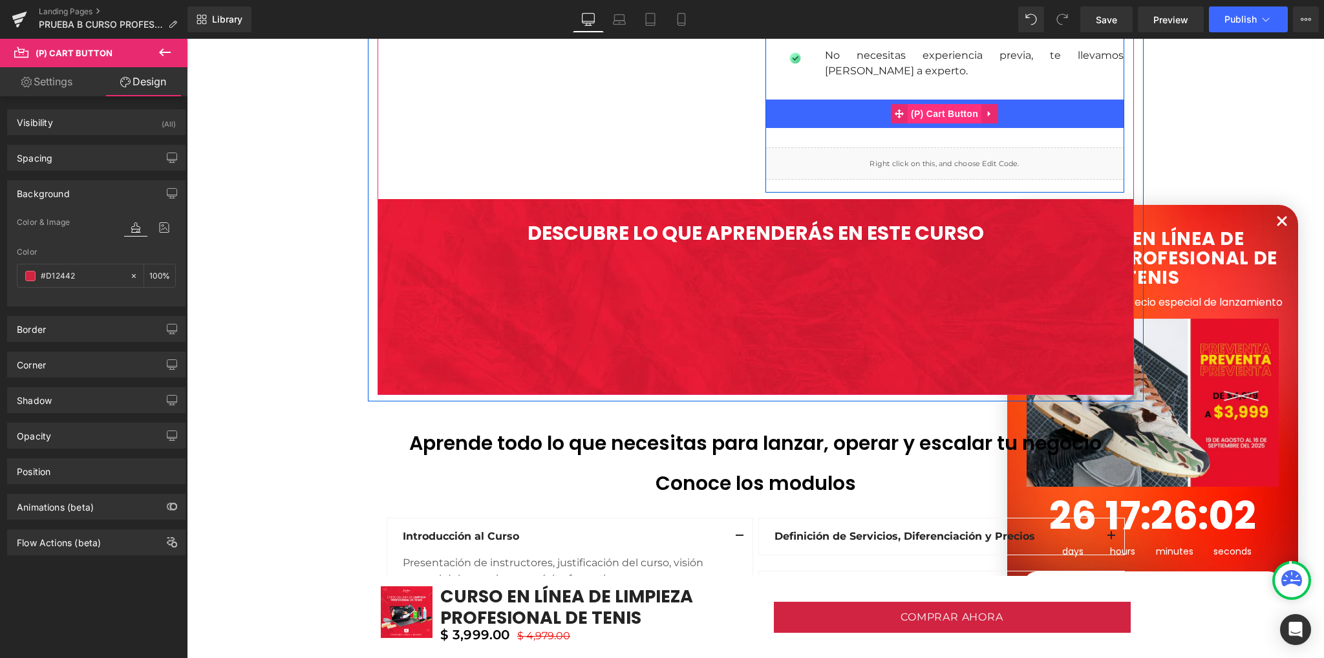
click at [938, 114] on span "(P) Cart Button" at bounding box center [944, 113] width 74 height 19
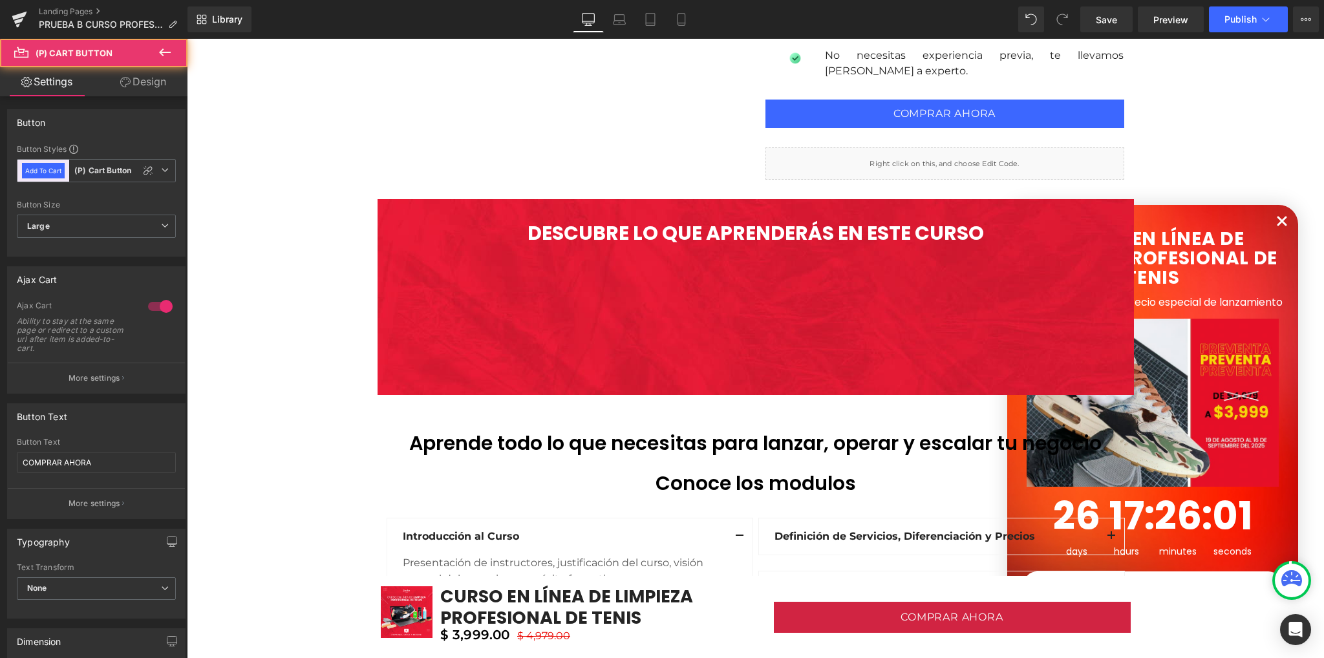
click at [158, 80] on link "Design" at bounding box center [143, 81] width 94 height 29
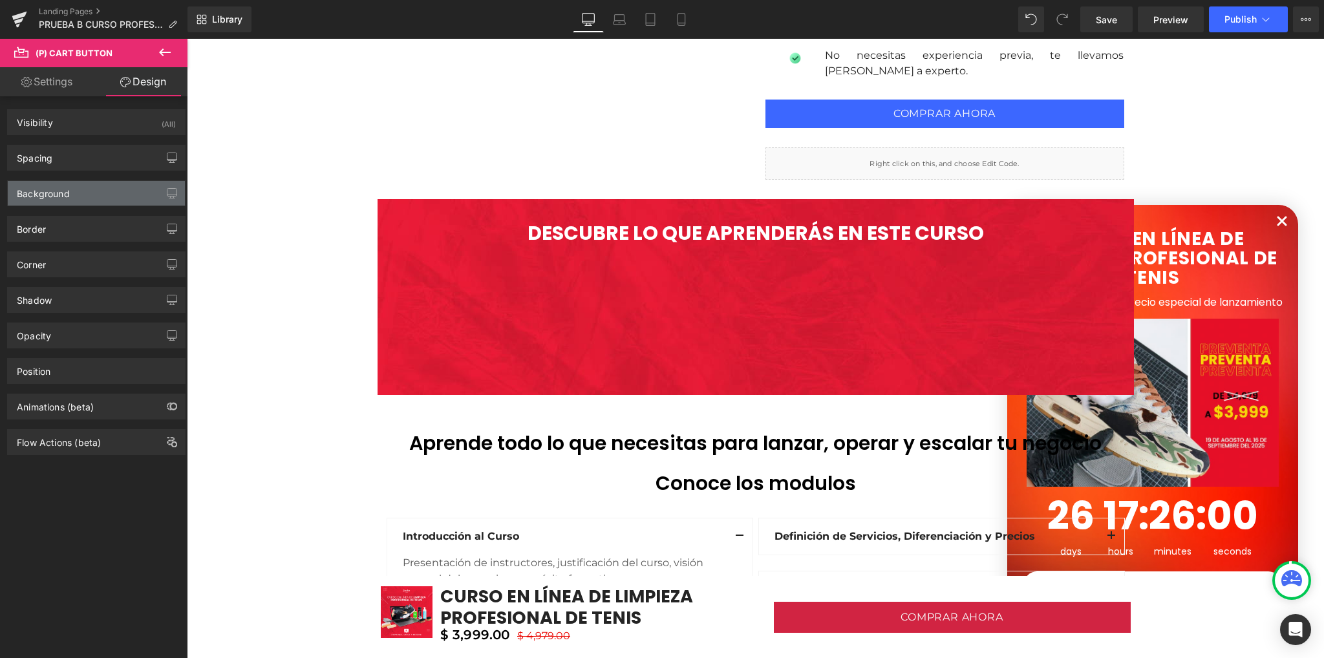
click at [75, 197] on div "Background" at bounding box center [96, 193] width 177 height 25
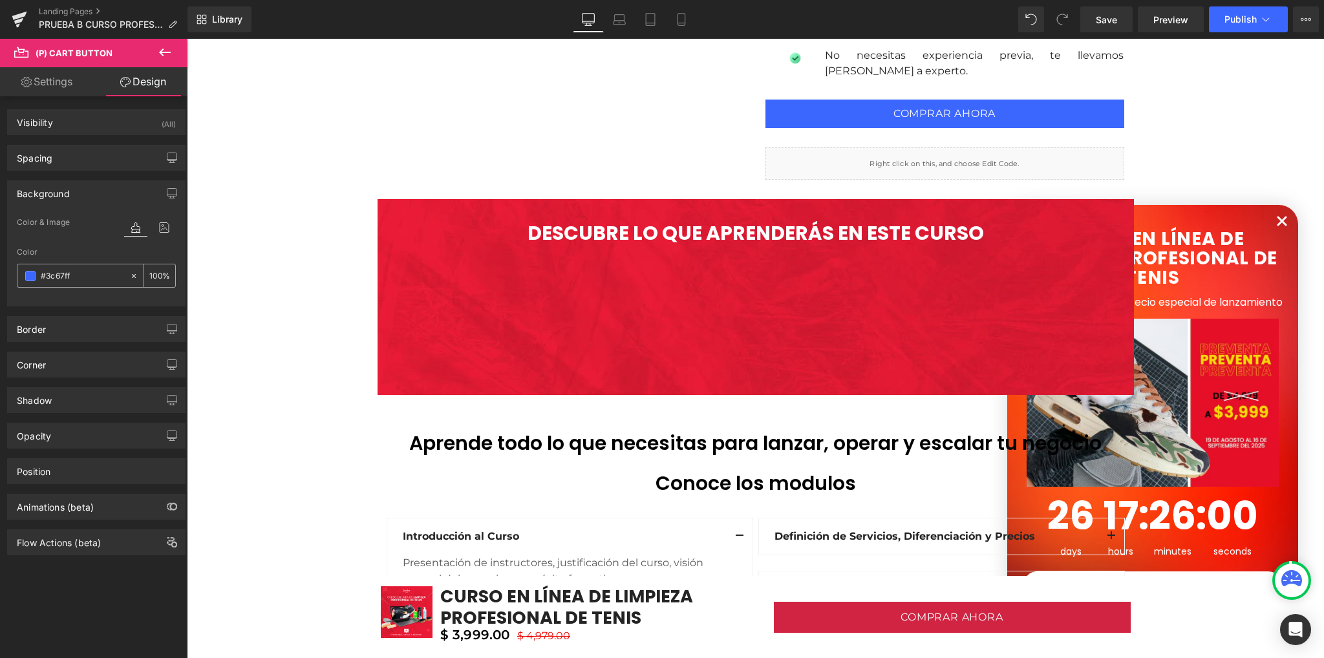
click at [74, 271] on input "#3c67ff" at bounding box center [82, 276] width 83 height 14
paste input "D12442"
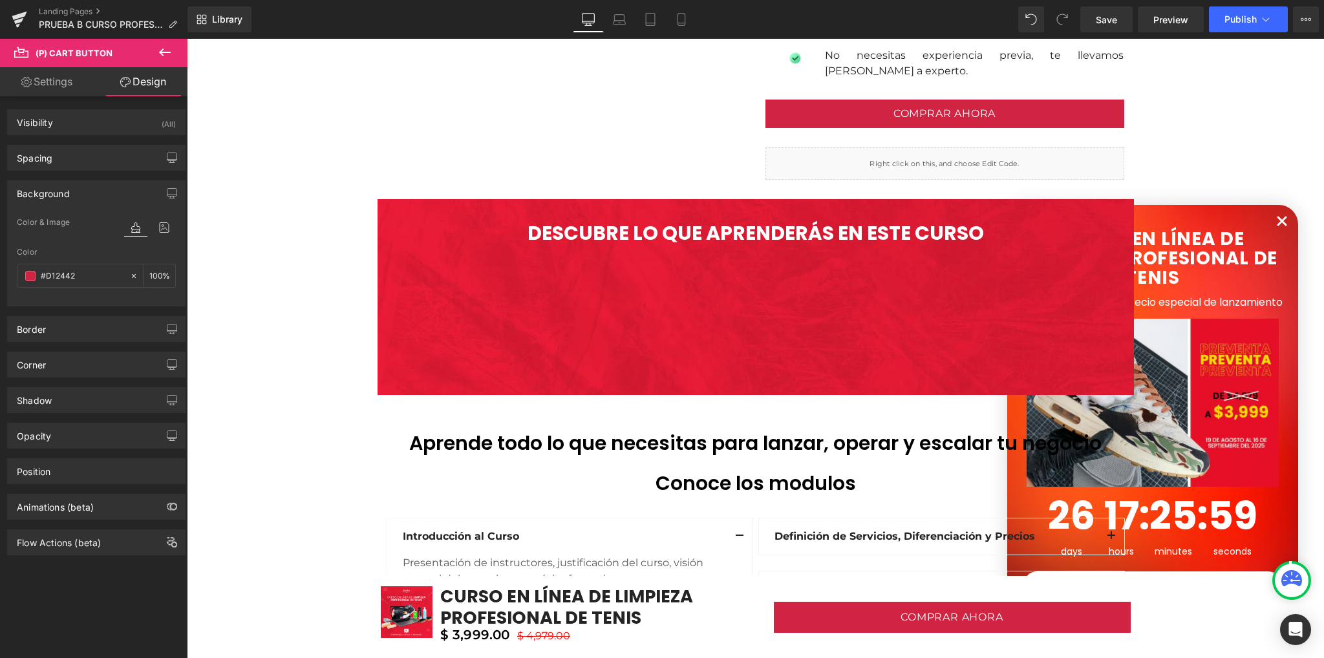
type input "#D12442"
click at [70, 296] on div at bounding box center [96, 298] width 159 height 8
drag, startPoint x: 1103, startPoint y: 22, endPoint x: 777, endPoint y: 136, distance: 345.2
click at [1103, 22] on span "Save" at bounding box center [1105, 20] width 21 height 14
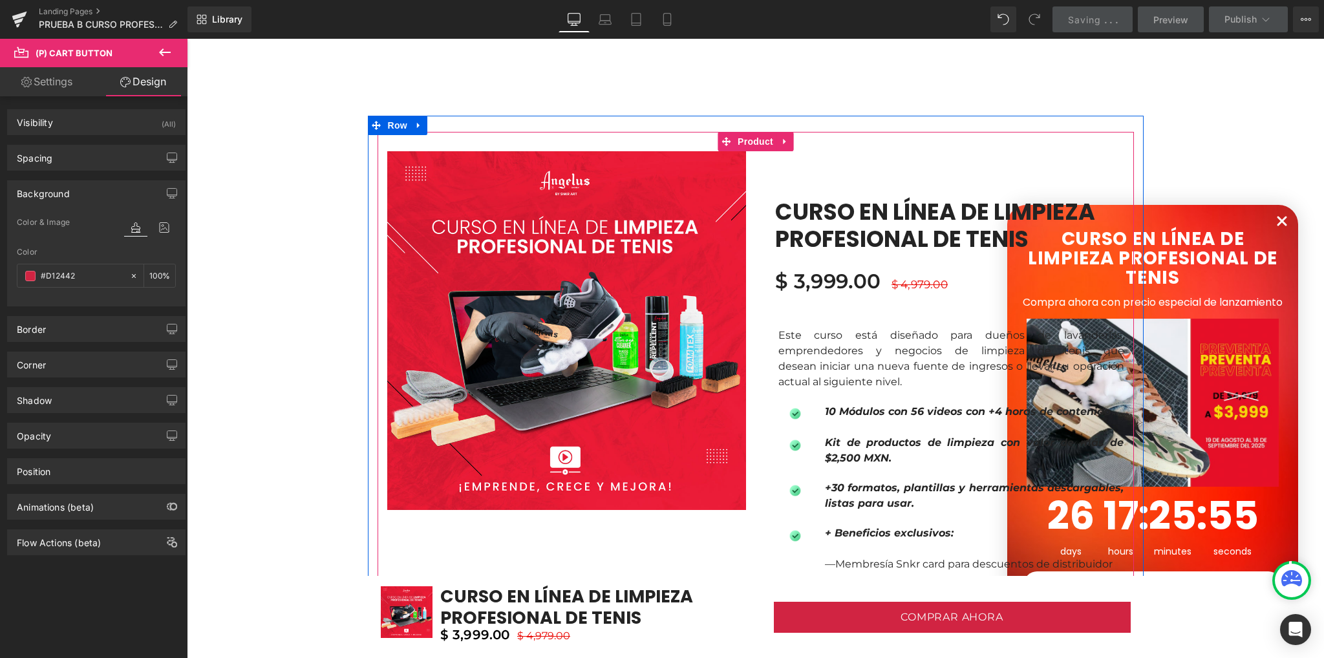
scroll to position [646, 0]
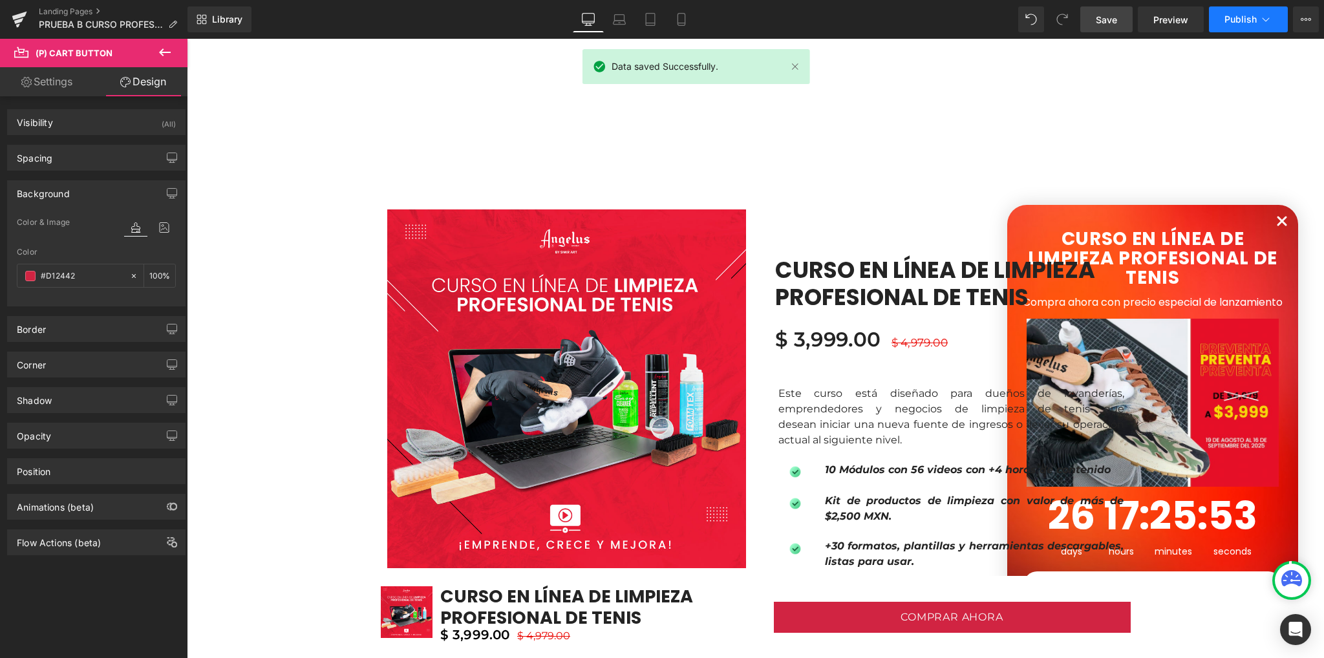
click at [1225, 21] on span "Publish" at bounding box center [1240, 19] width 32 height 10
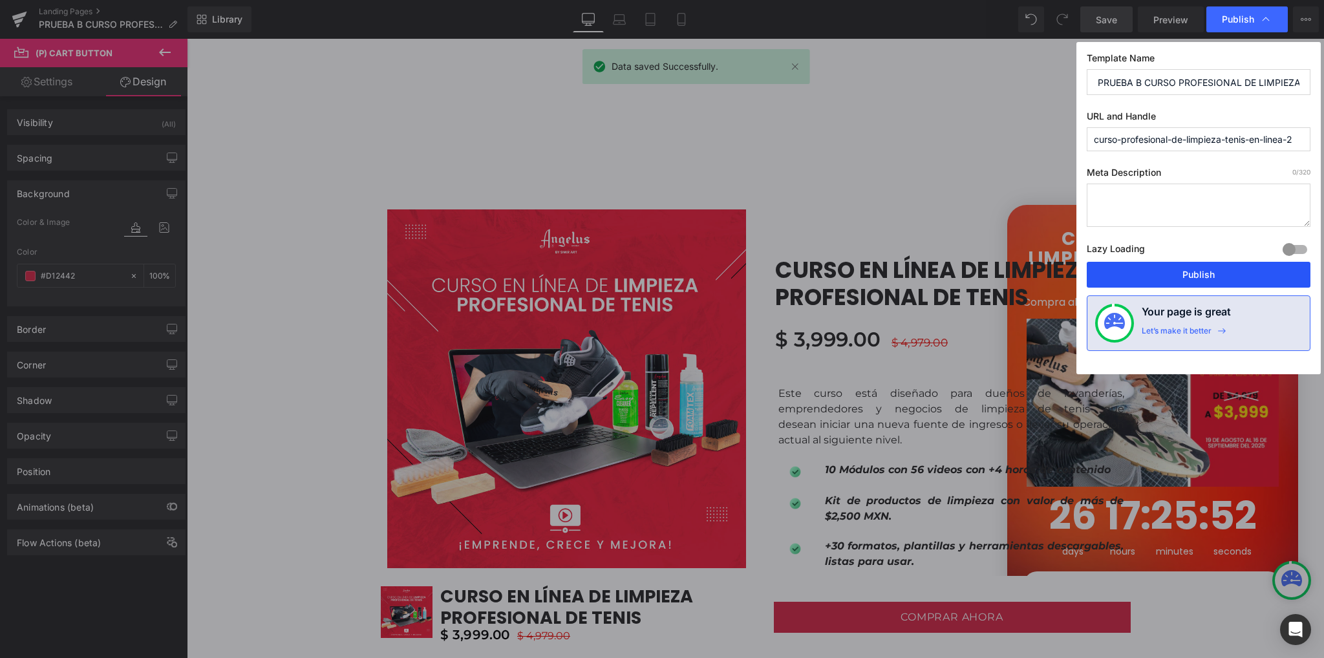
click at [1194, 266] on button "Publish" at bounding box center [1198, 275] width 224 height 26
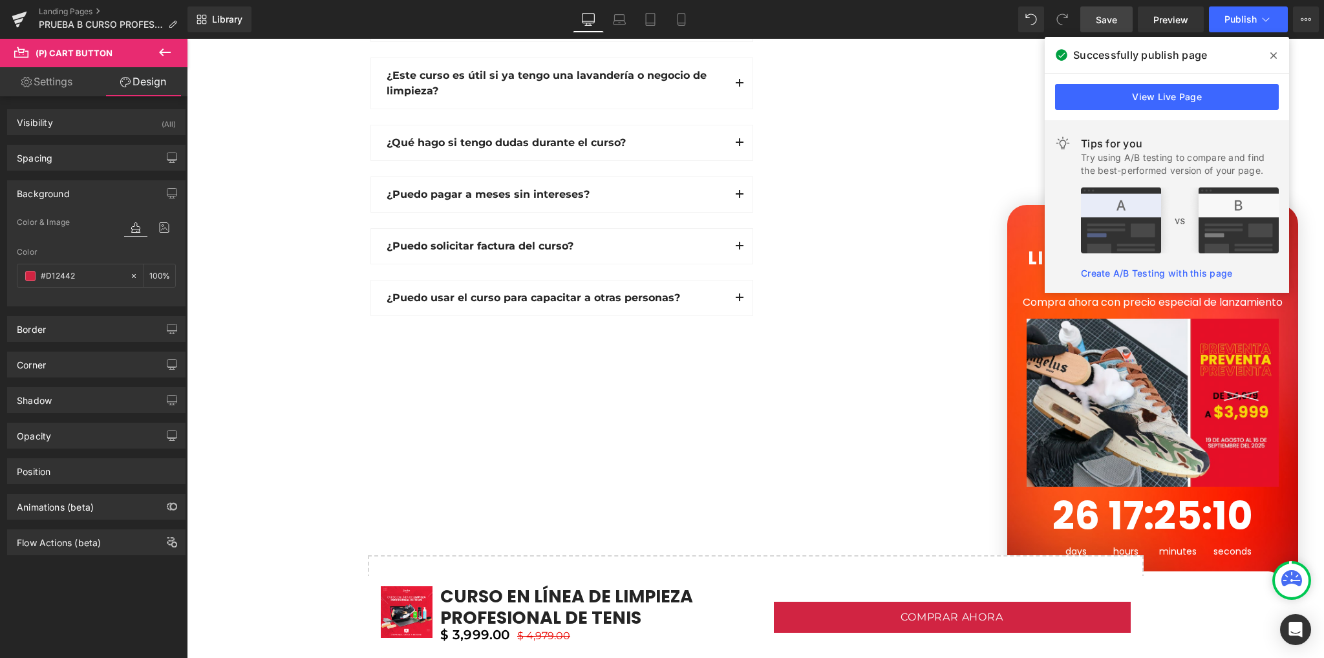
scroll to position [4277, 0]
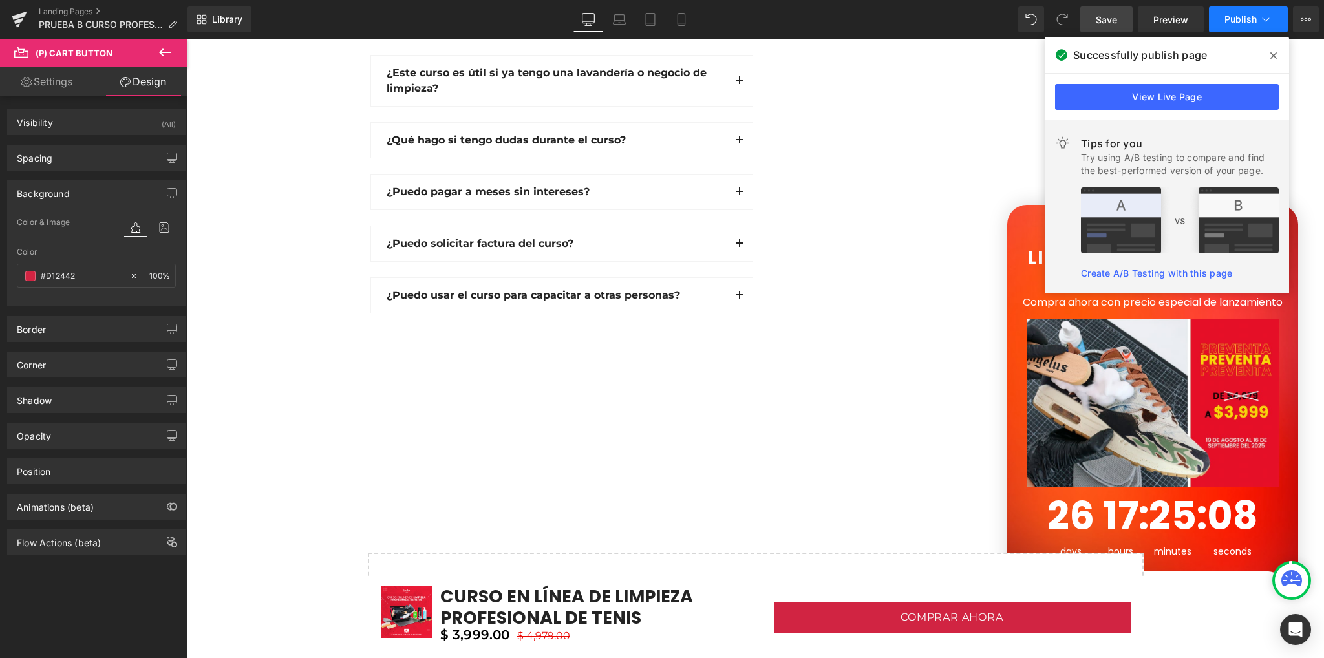
click at [1220, 14] on button "Publish" at bounding box center [1247, 19] width 79 height 26
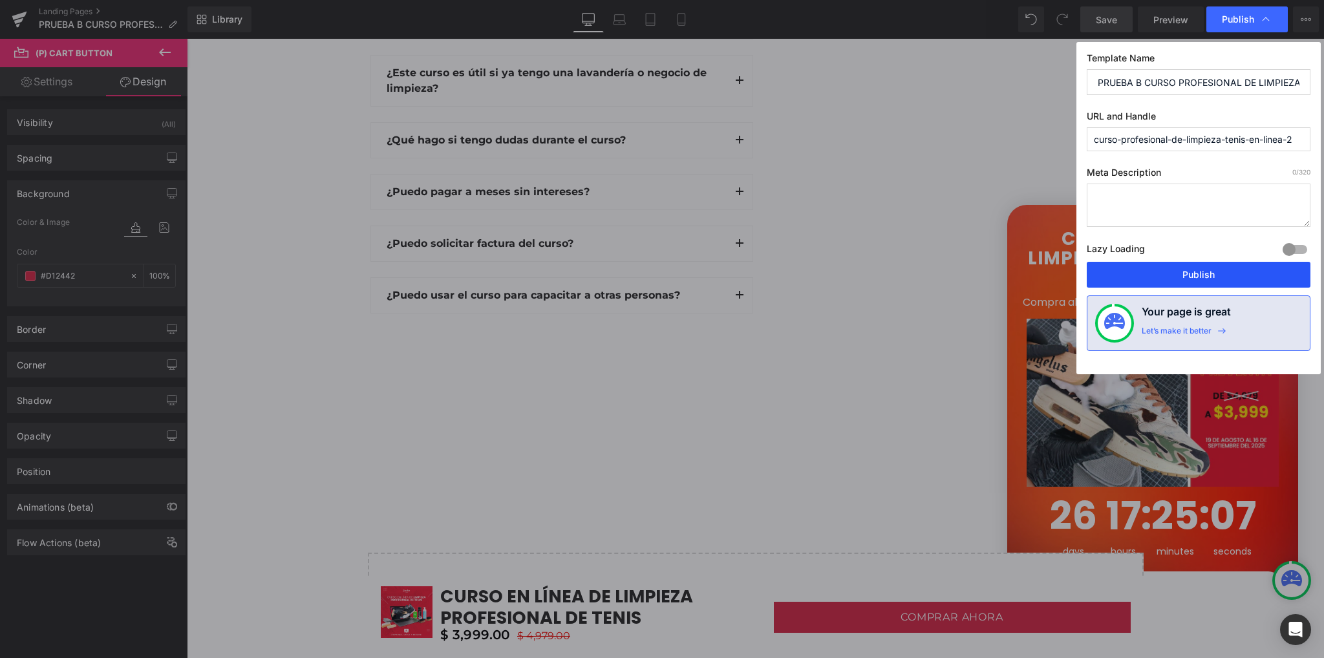
click at [1171, 278] on button "Publish" at bounding box center [1198, 275] width 224 height 26
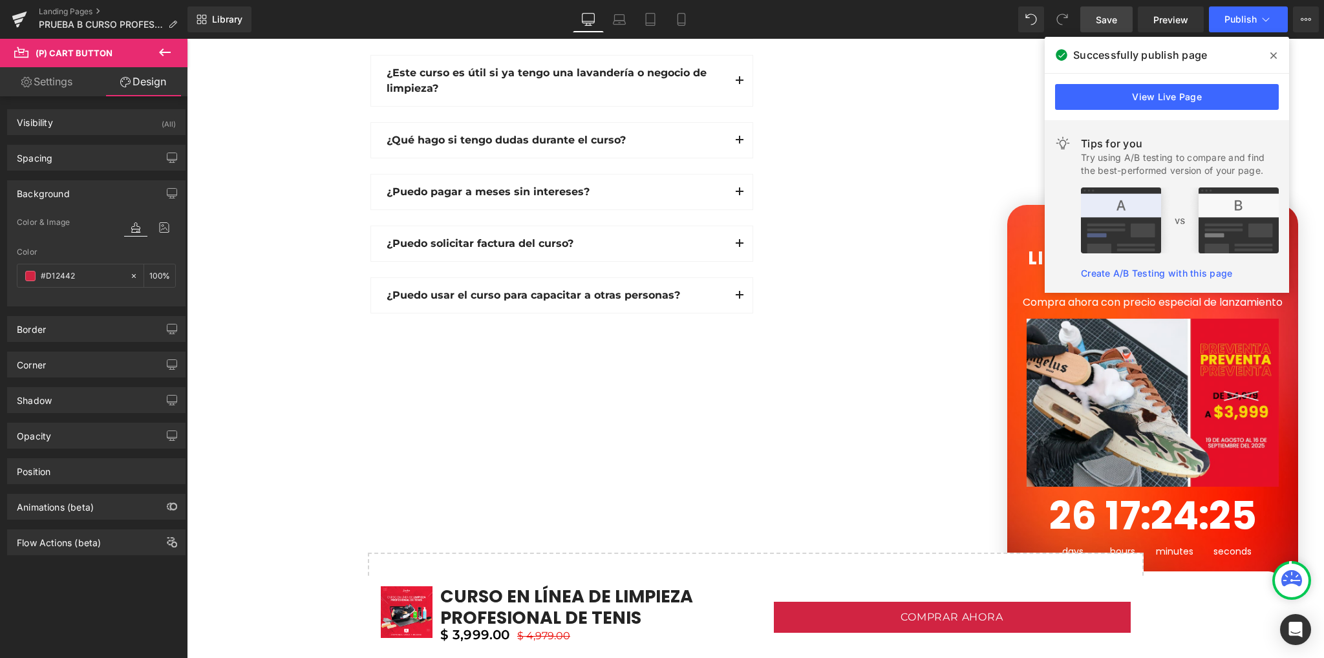
click at [1274, 58] on icon at bounding box center [1273, 55] width 6 height 10
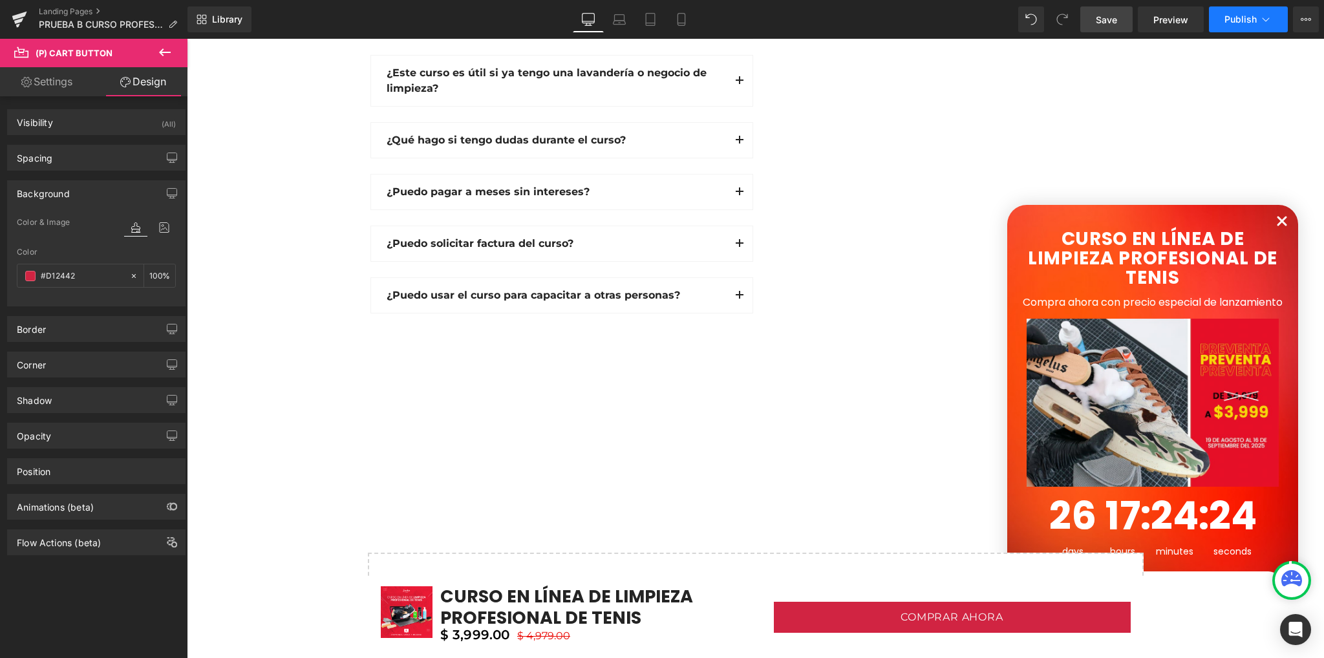
click at [1223, 29] on button "Publish" at bounding box center [1247, 19] width 79 height 26
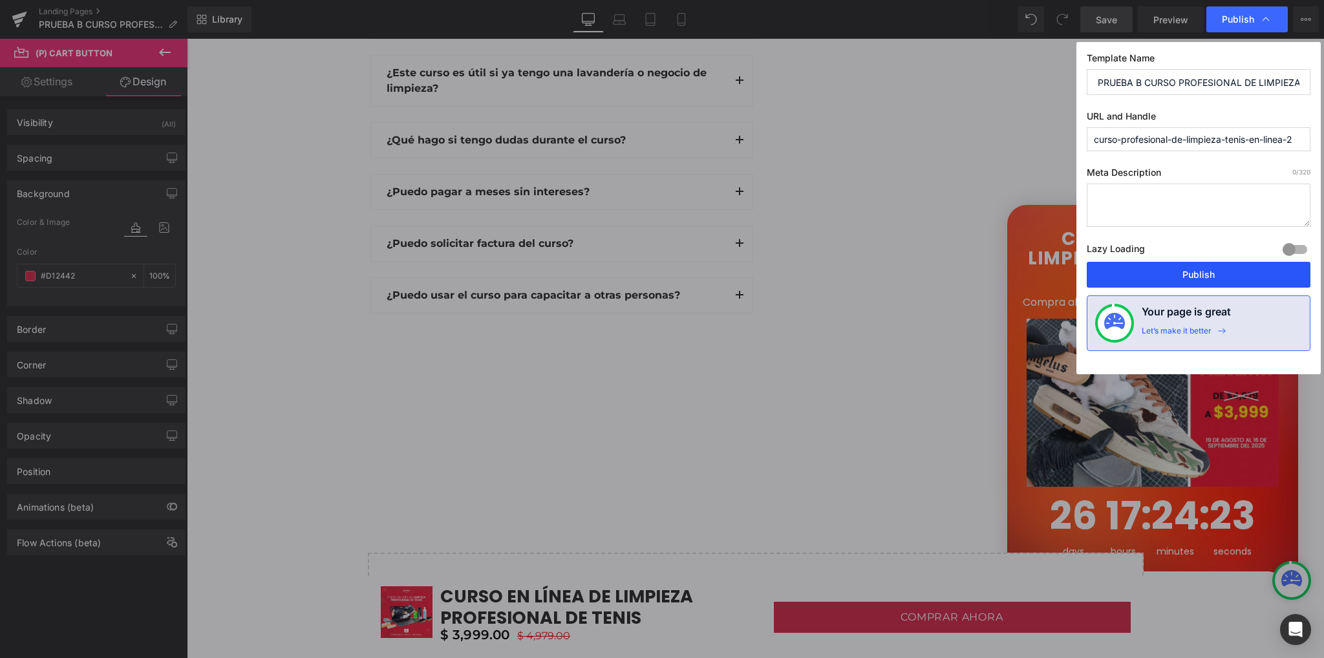
click at [1179, 282] on button "Publish" at bounding box center [1198, 275] width 224 height 26
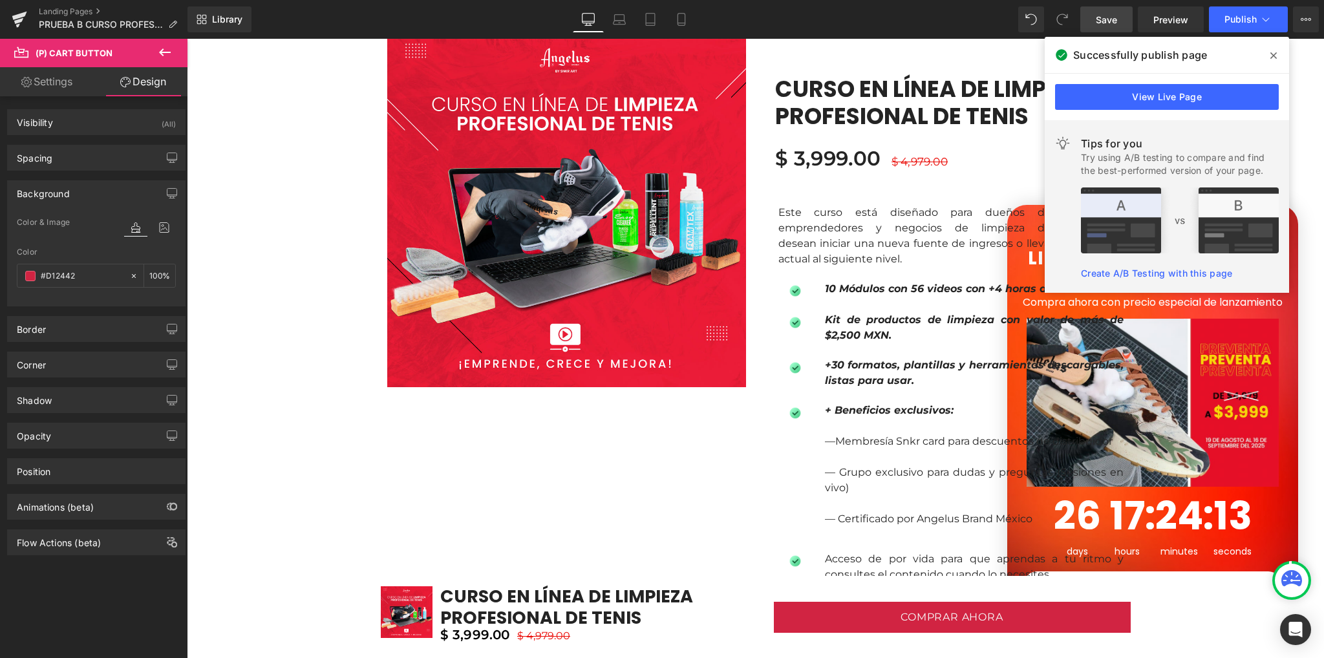
scroll to position [464, 0]
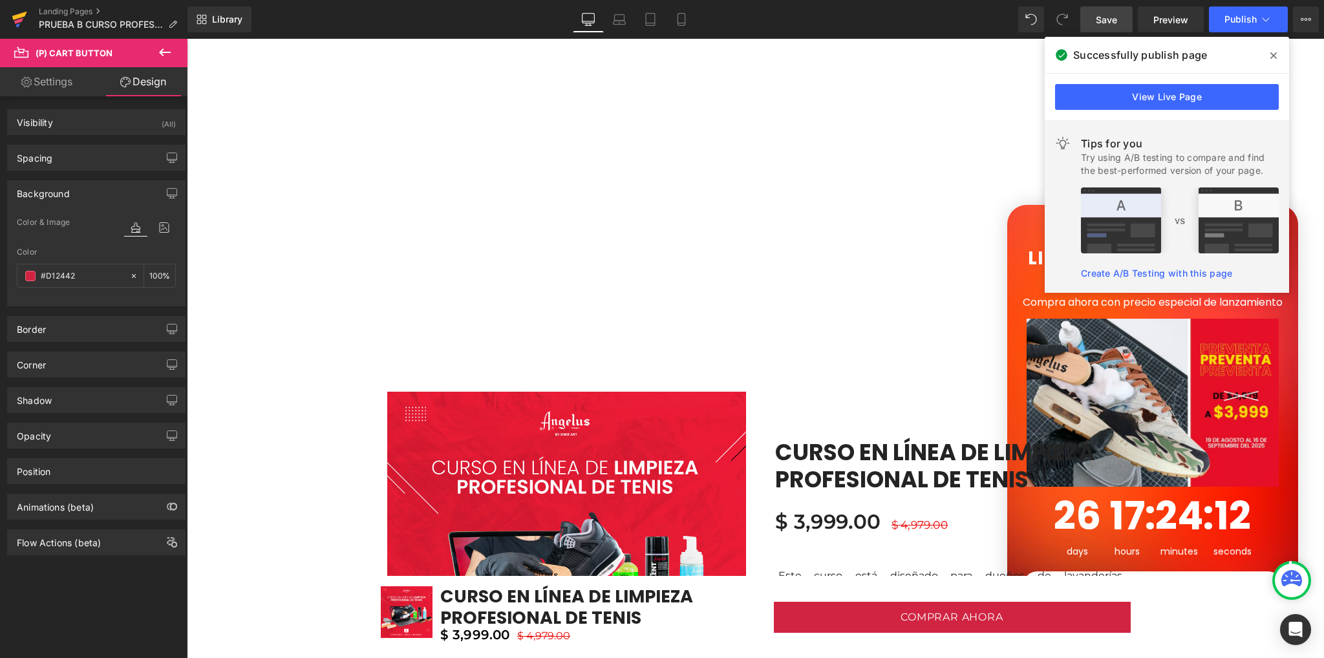
click at [22, 23] on icon at bounding box center [20, 19] width 16 height 32
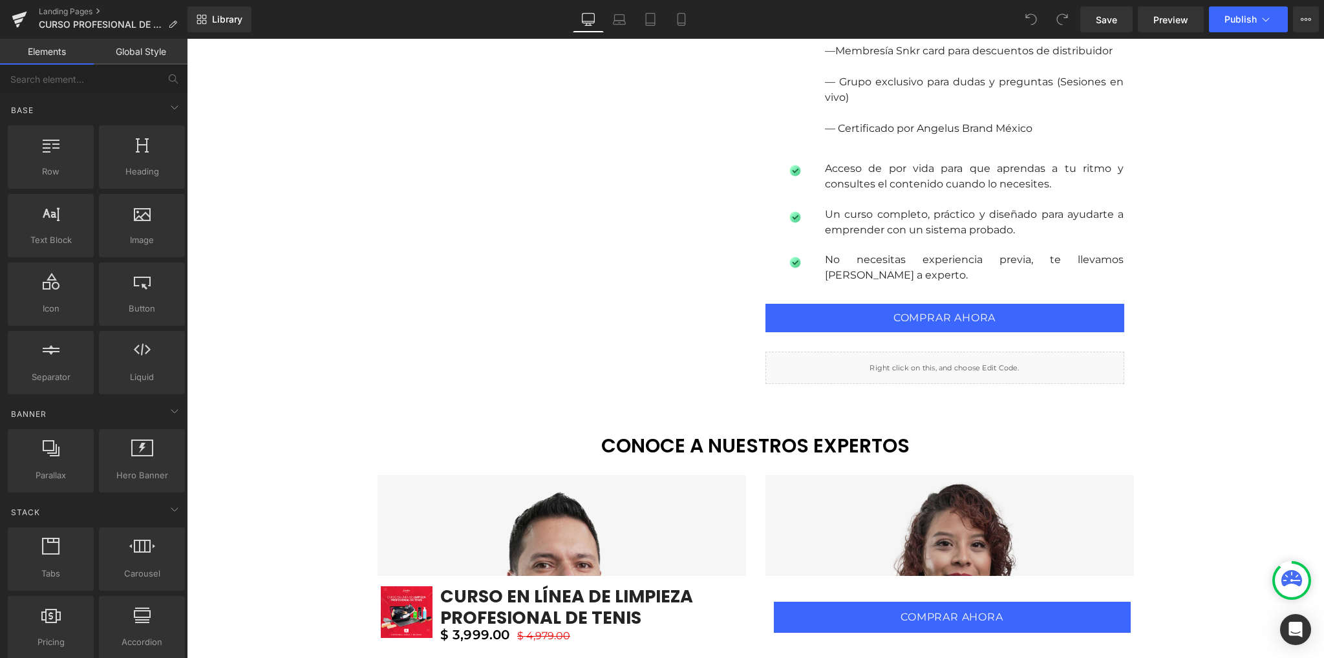
scroll to position [1228, 0]
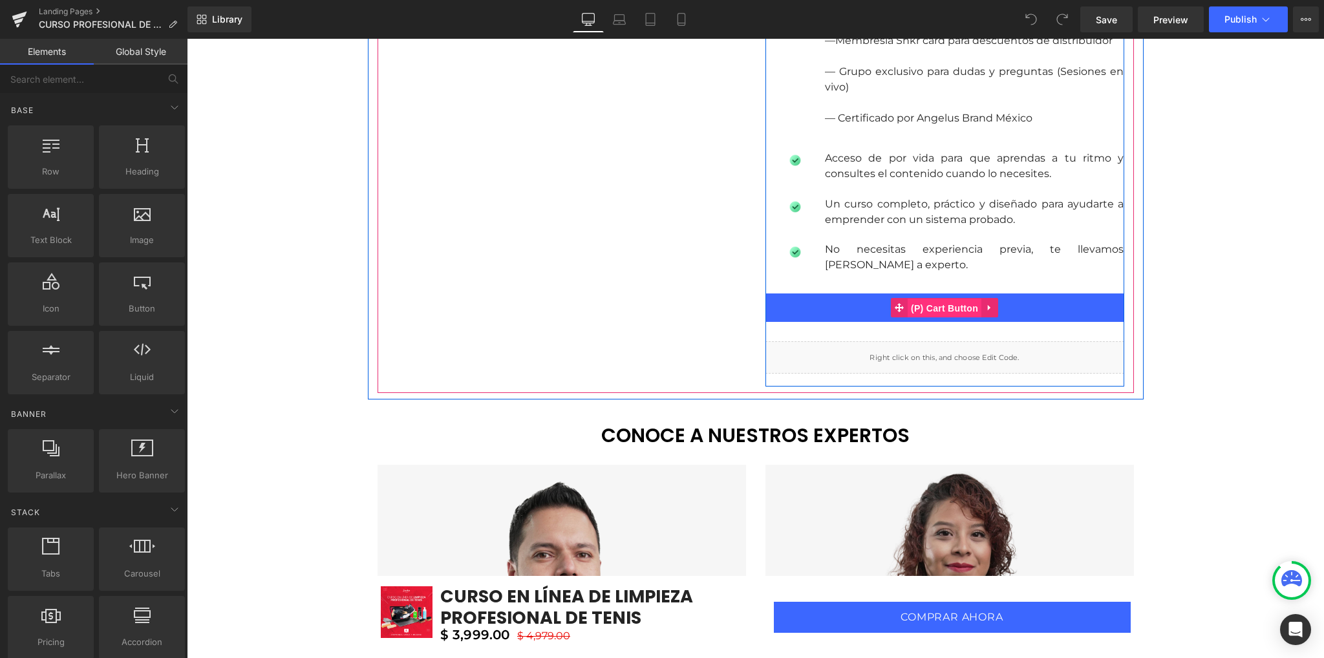
click at [938, 310] on span "(P) Cart Button" at bounding box center [944, 308] width 74 height 19
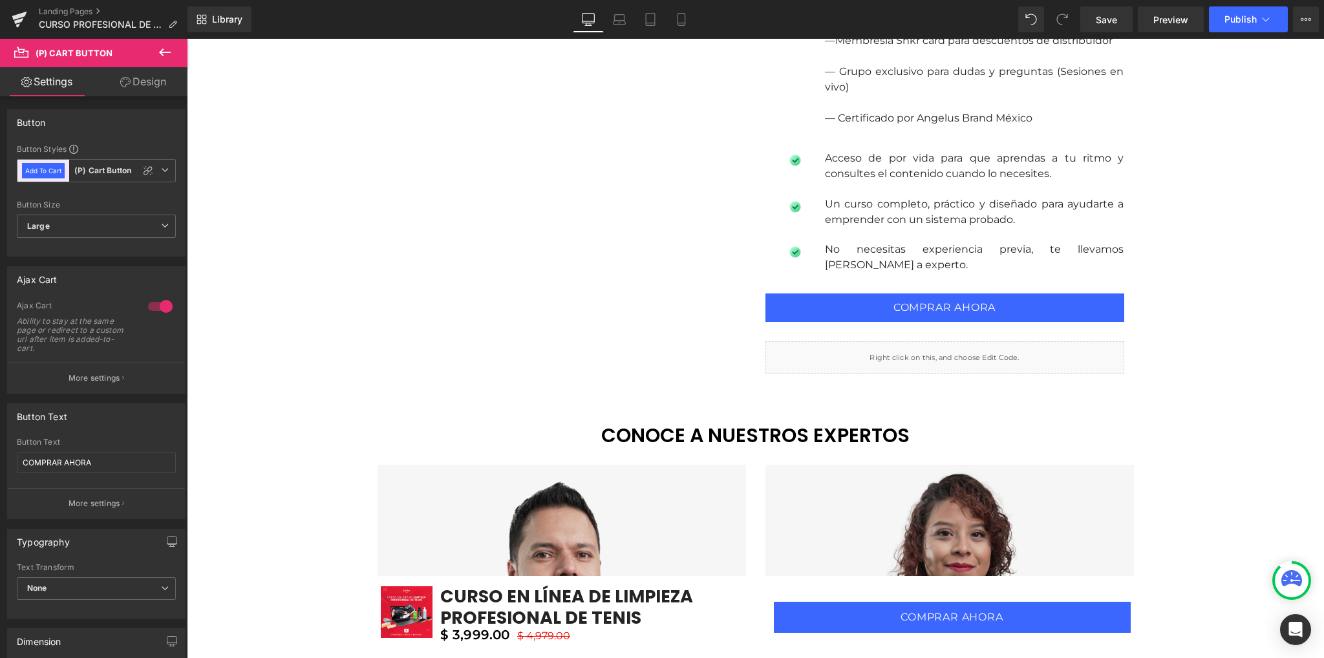
click at [145, 71] on link "Design" at bounding box center [143, 81] width 94 height 29
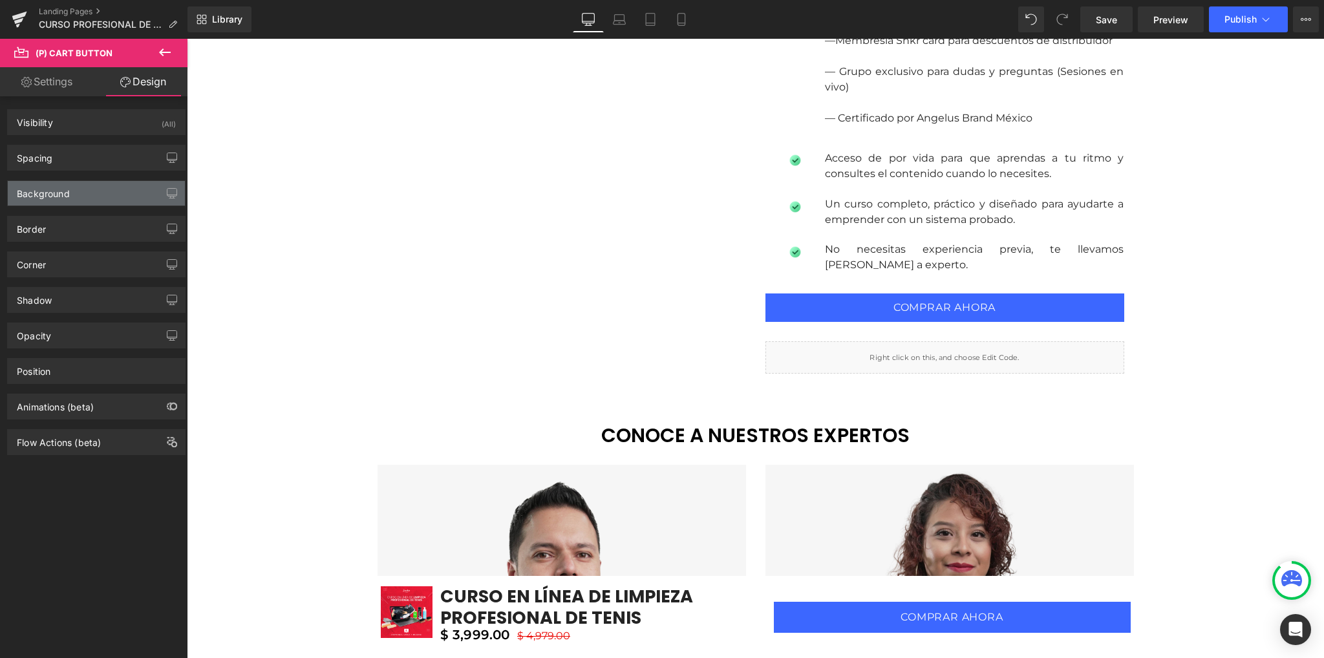
click at [65, 197] on div "Background" at bounding box center [43, 190] width 53 height 18
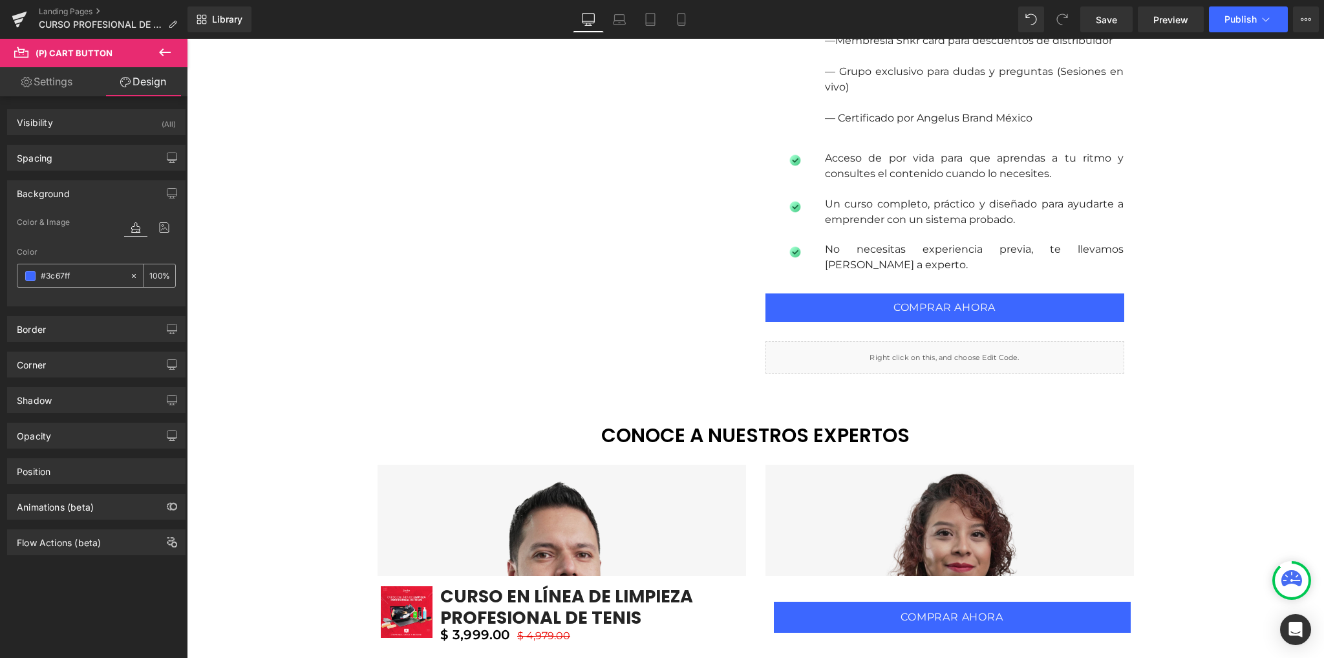
click at [77, 273] on input "#3c67ff" at bounding box center [82, 276] width 83 height 14
paste input "D12442"
type input "#D12442"
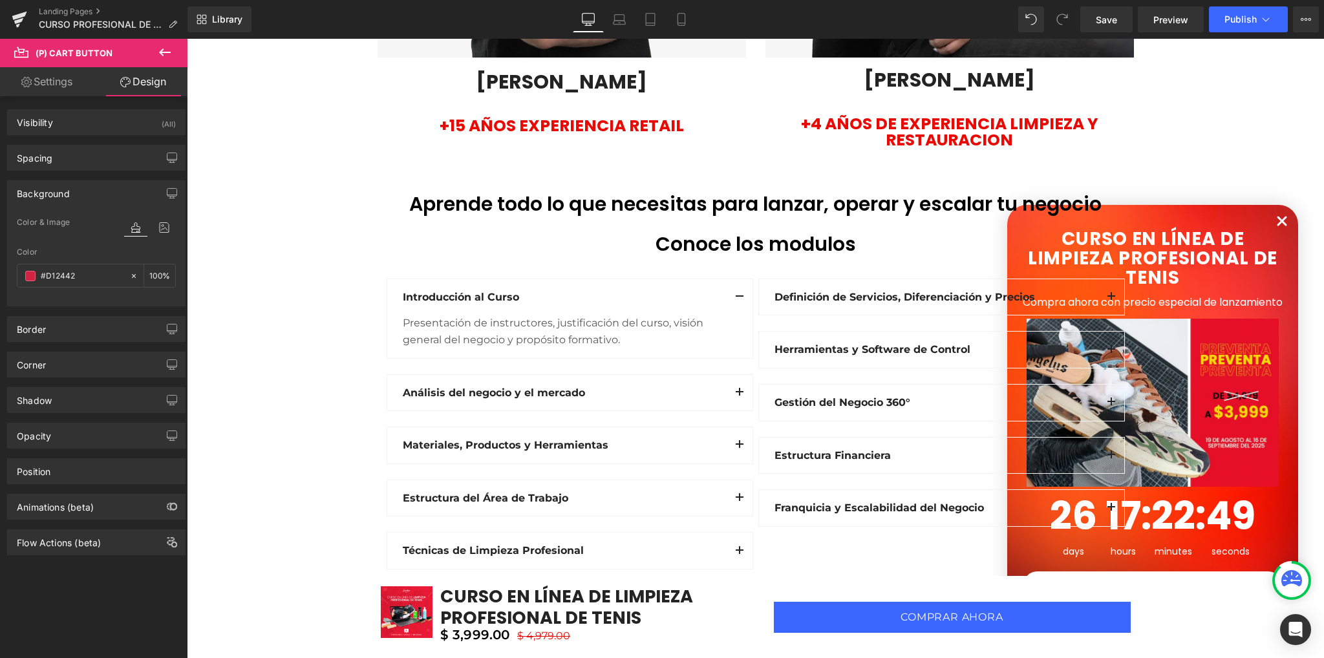
scroll to position [2326, 0]
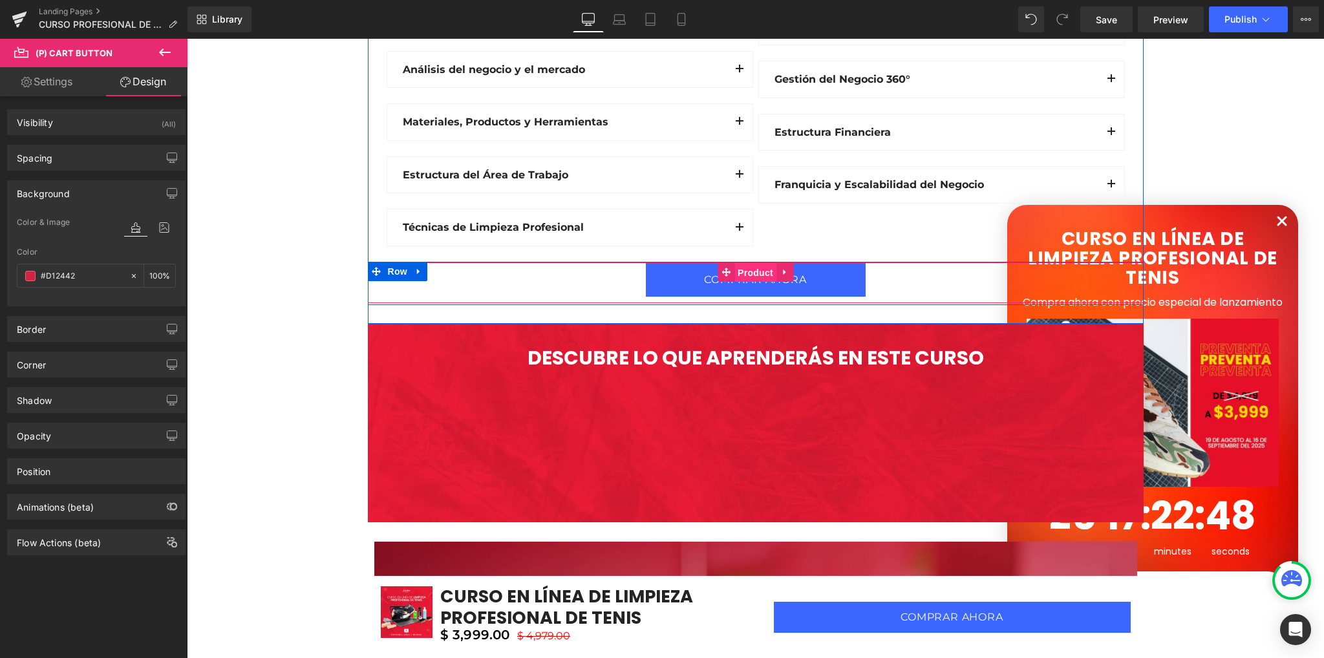
click at [736, 277] on span "Product" at bounding box center [755, 272] width 42 height 19
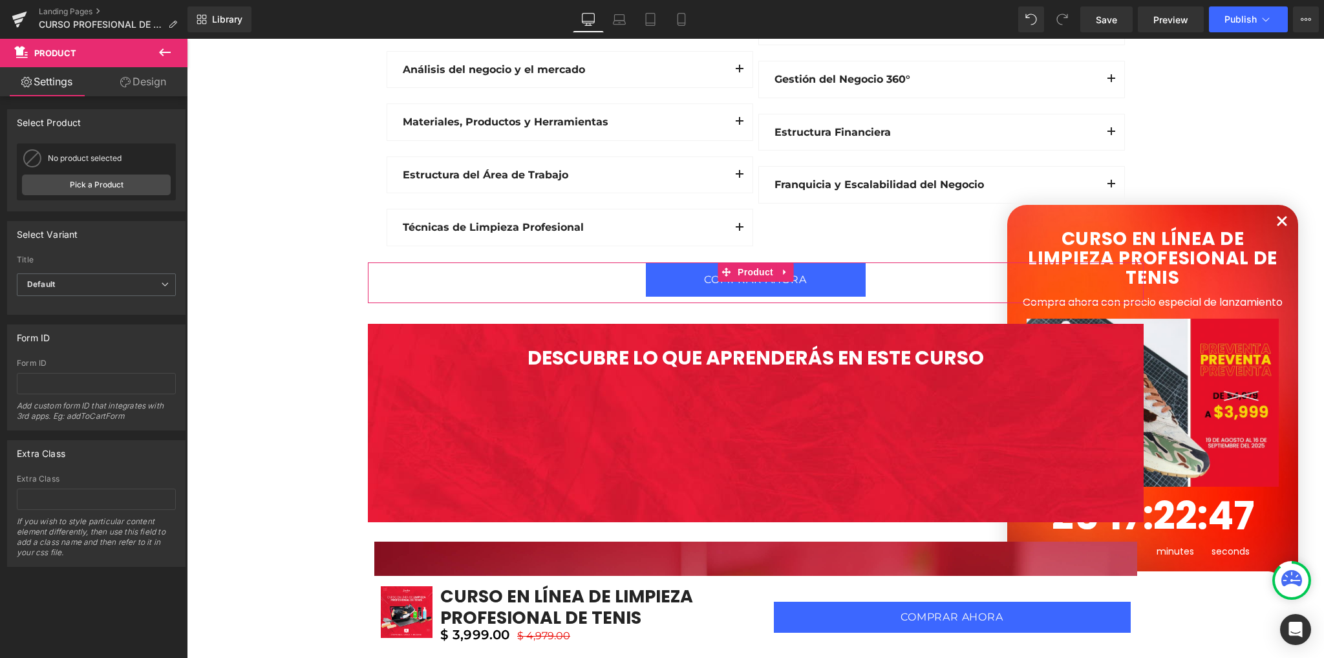
click at [134, 85] on link "Design" at bounding box center [143, 81] width 94 height 29
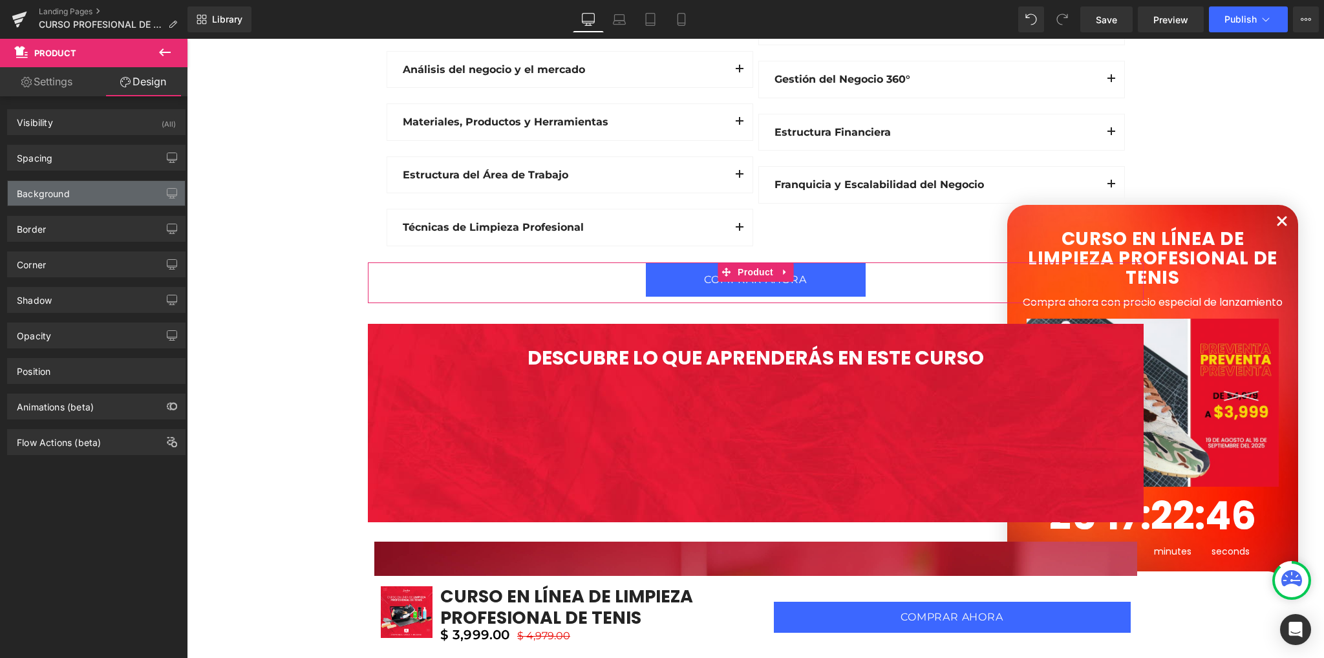
click at [90, 200] on div "Background" at bounding box center [96, 193] width 177 height 25
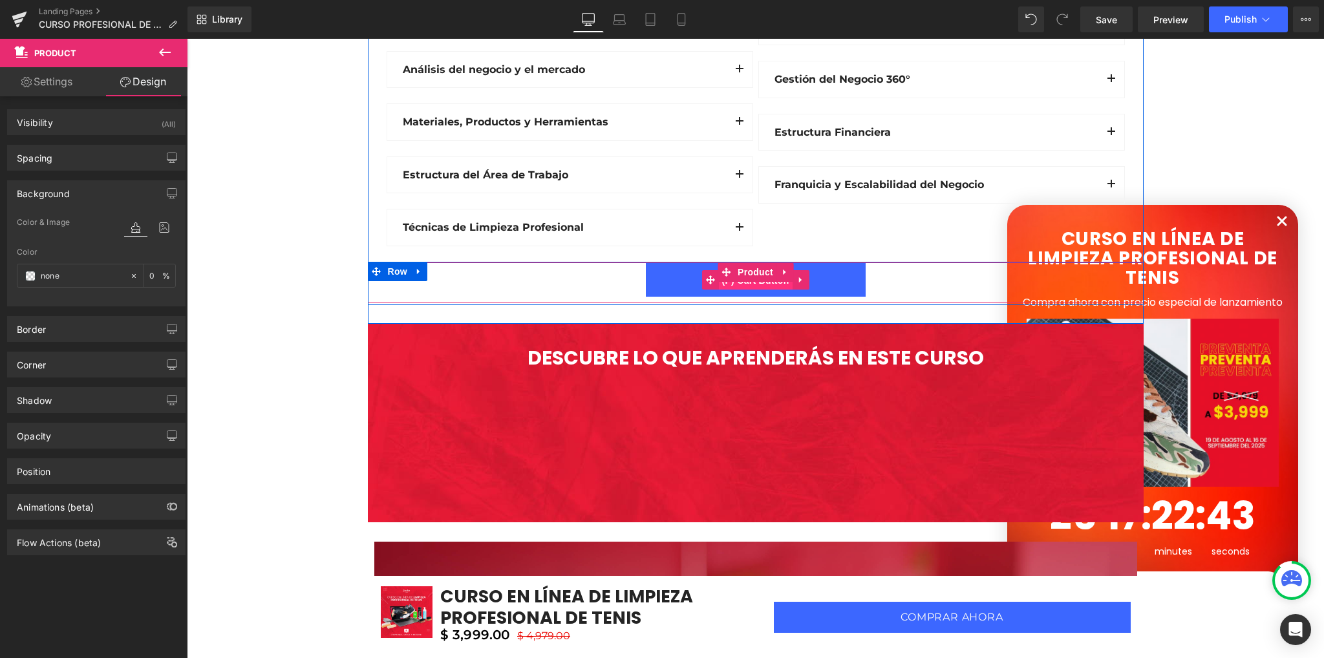
click at [761, 280] on span "(P) Cart Button" at bounding box center [755, 280] width 74 height 19
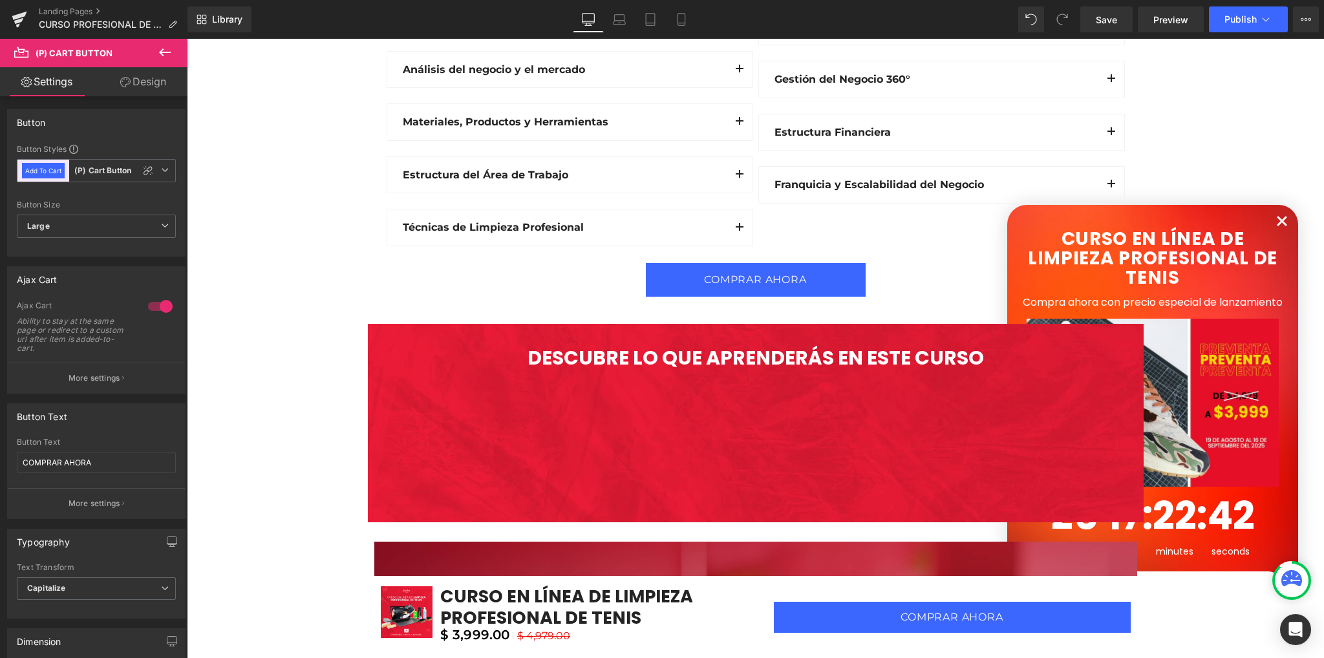
click at [130, 88] on link "Design" at bounding box center [143, 81] width 94 height 29
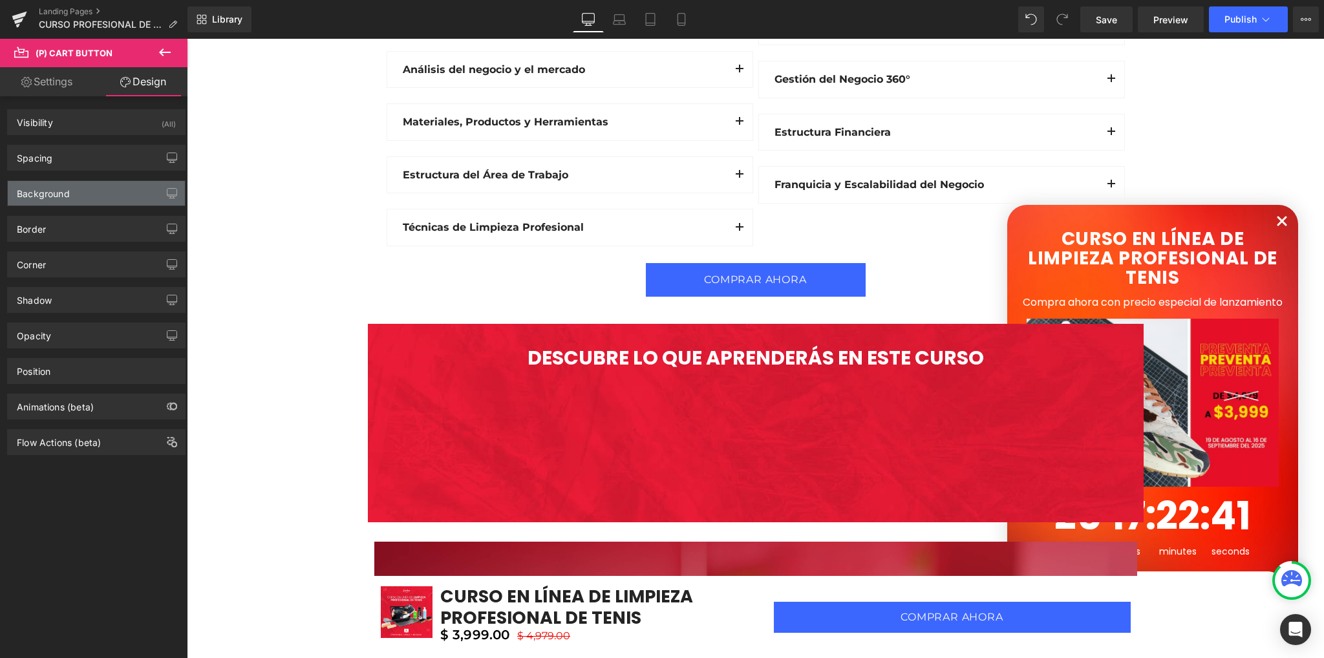
click at [68, 203] on div "Background" at bounding box center [96, 193] width 177 height 25
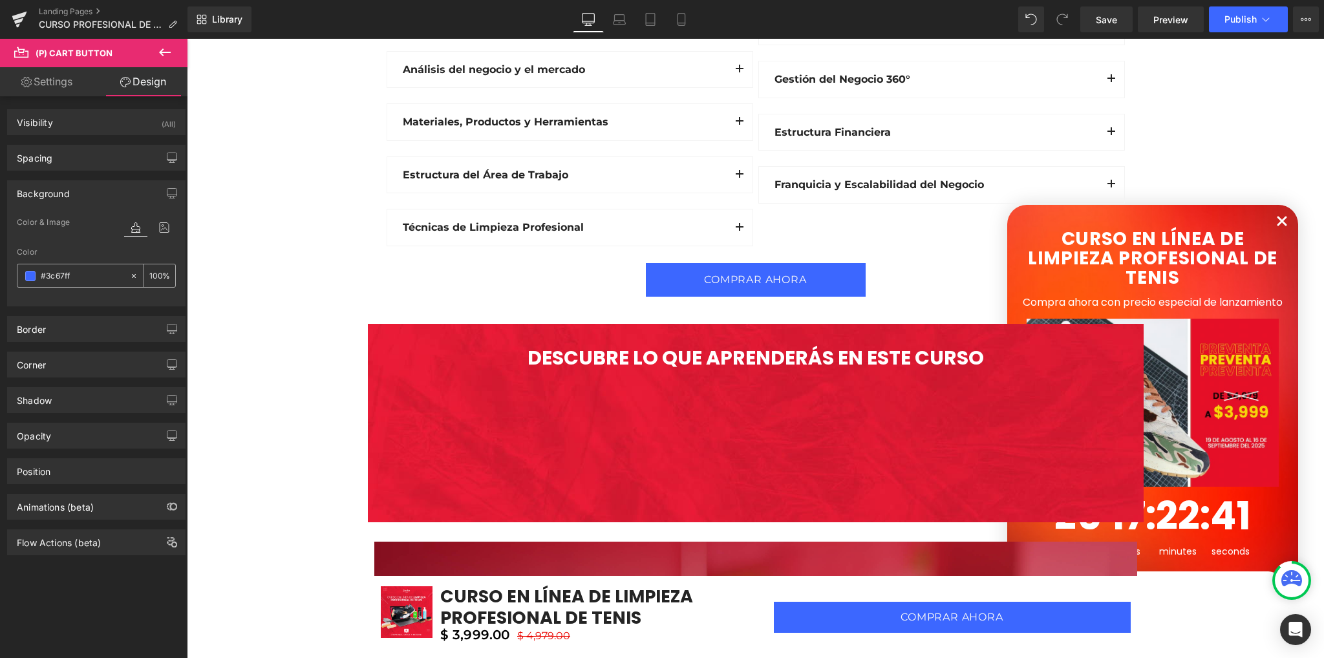
click at [95, 271] on input "#3c67ff" at bounding box center [82, 276] width 83 height 14
paste input "D12442"
type input "#D12442"
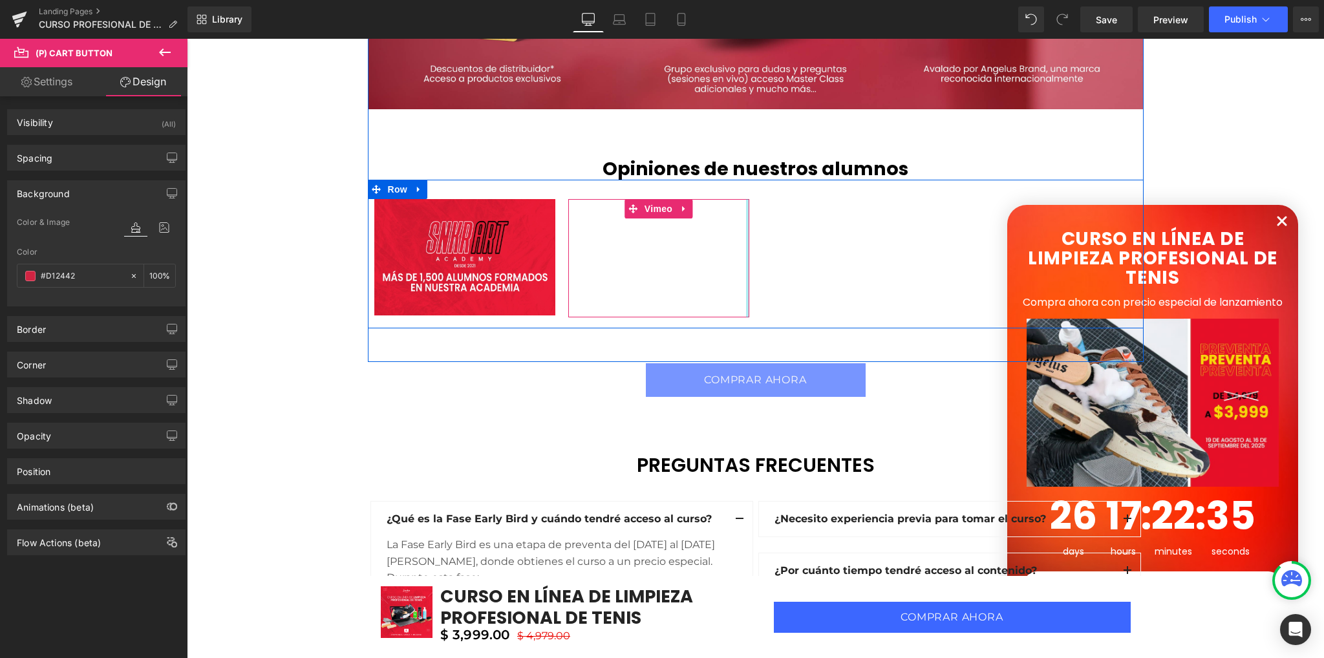
scroll to position [3425, 0]
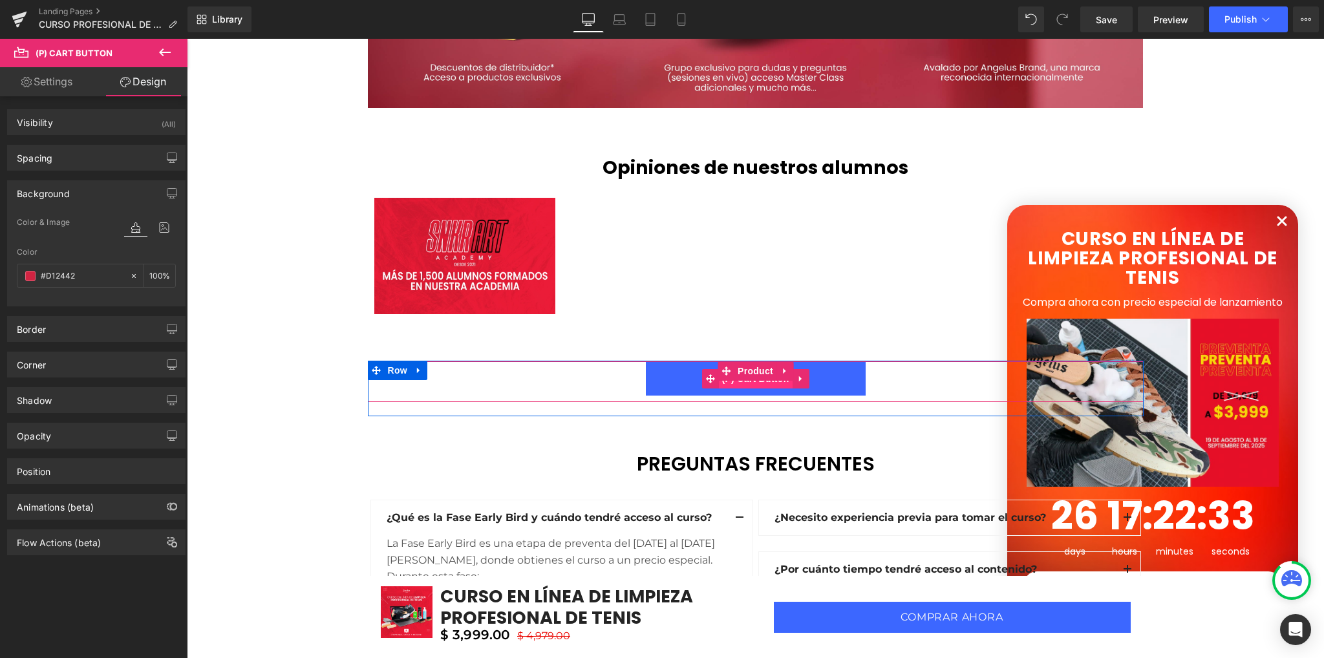
click at [739, 383] on span "(P) Cart Button" at bounding box center [755, 378] width 74 height 19
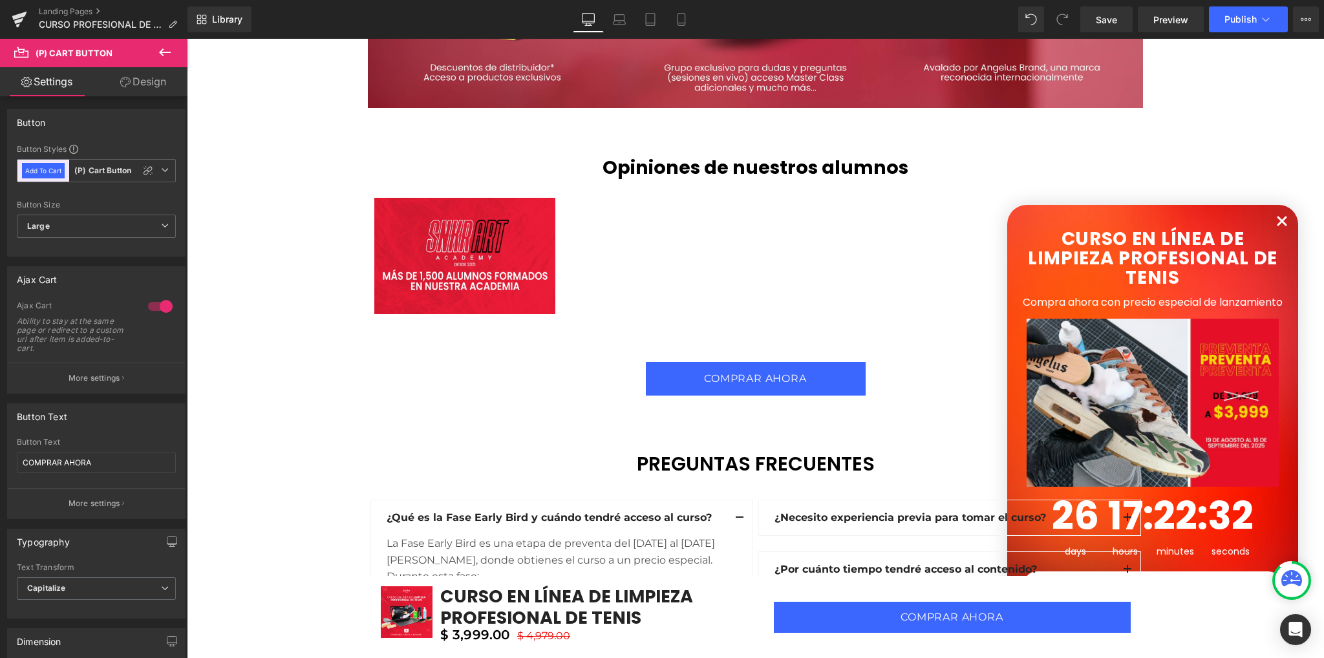
click at [129, 91] on link "Design" at bounding box center [143, 81] width 94 height 29
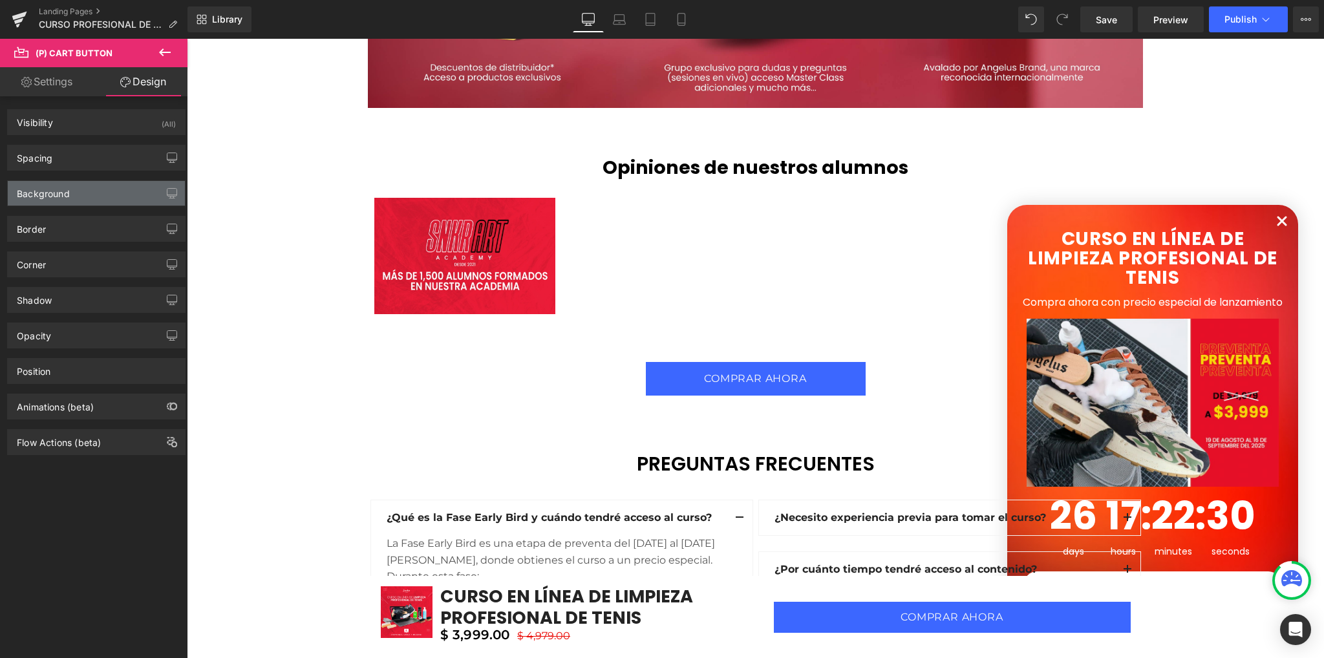
click at [76, 198] on div "Background" at bounding box center [96, 193] width 177 height 25
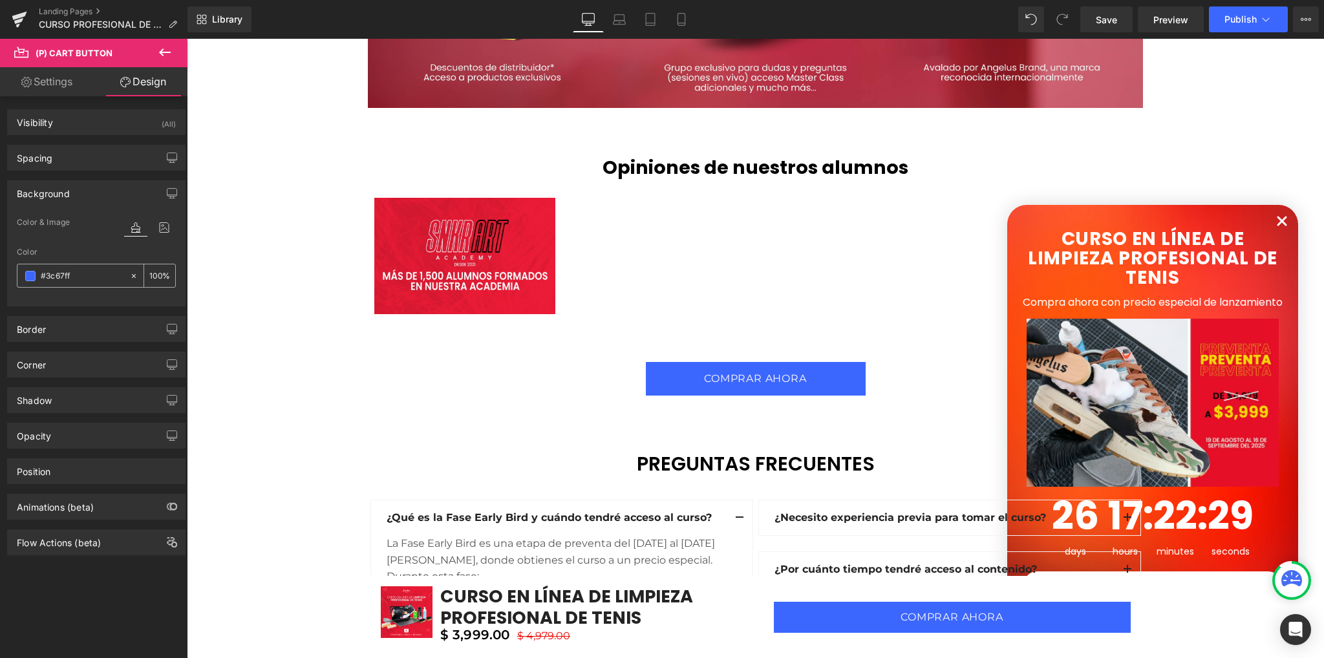
click at [80, 280] on input "#3c67ff" at bounding box center [82, 276] width 83 height 14
paste input "D12442"
type input "#D12442"
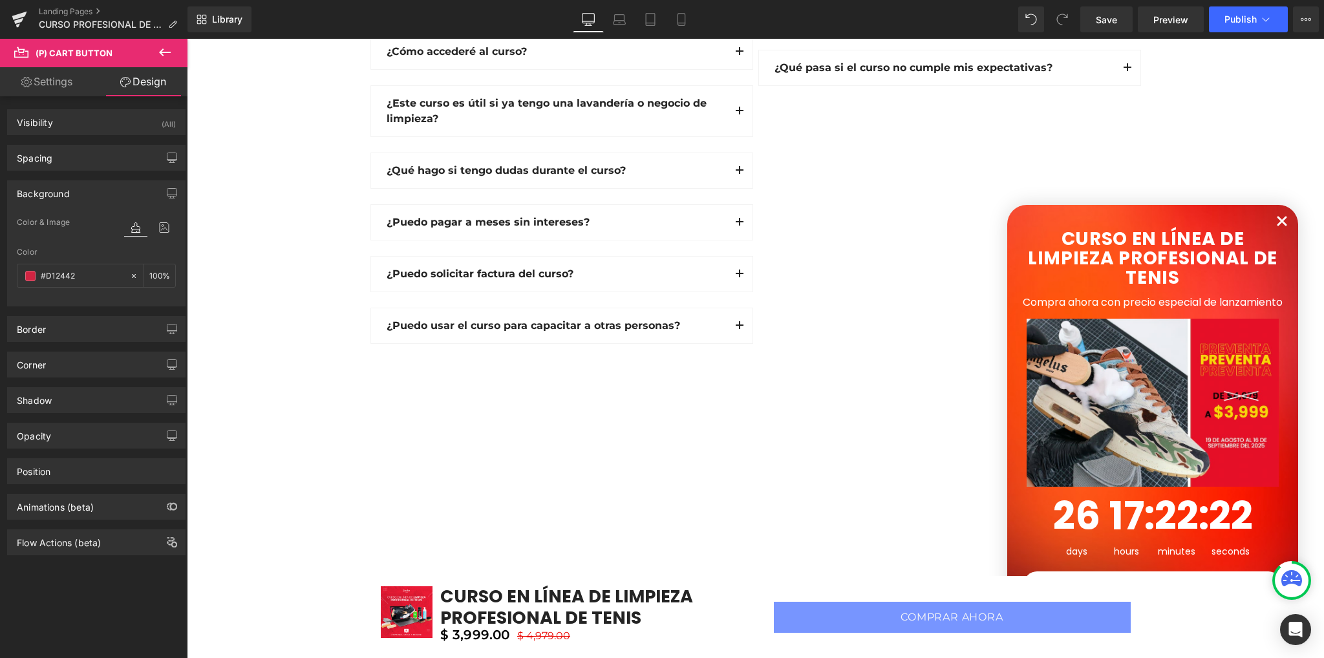
scroll to position [4215, 0]
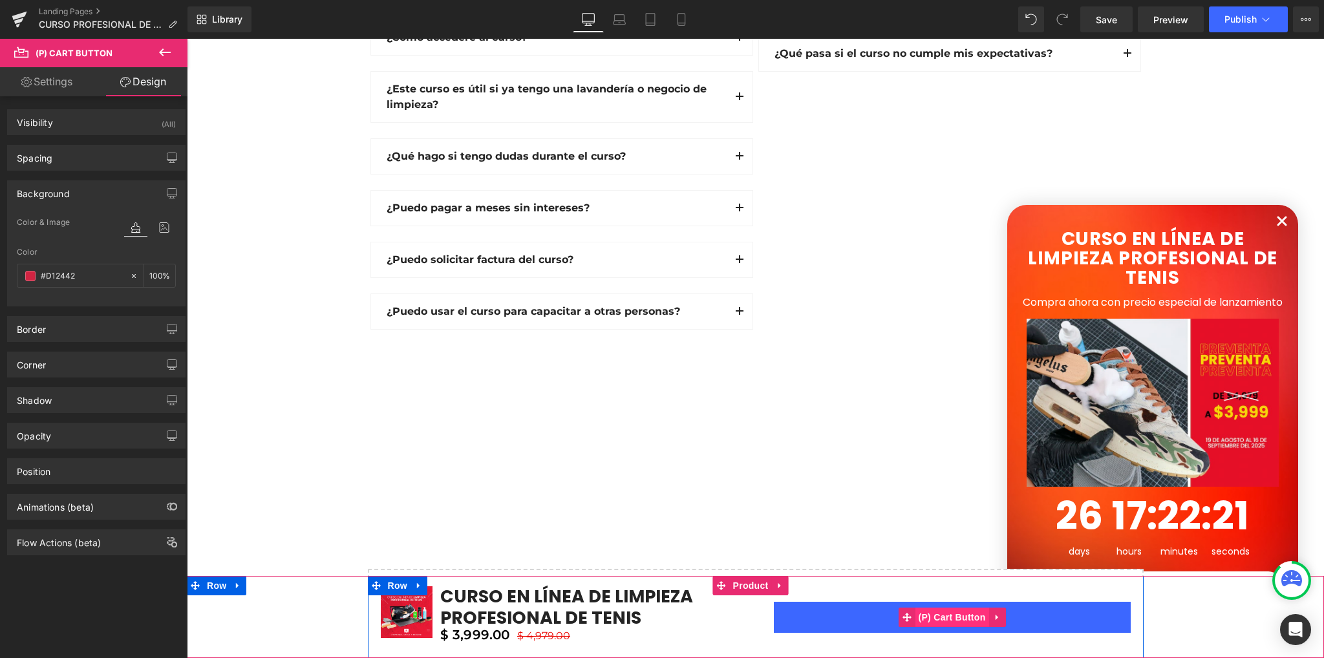
click at [928, 613] on span "(P) Cart Button" at bounding box center [951, 616] width 74 height 19
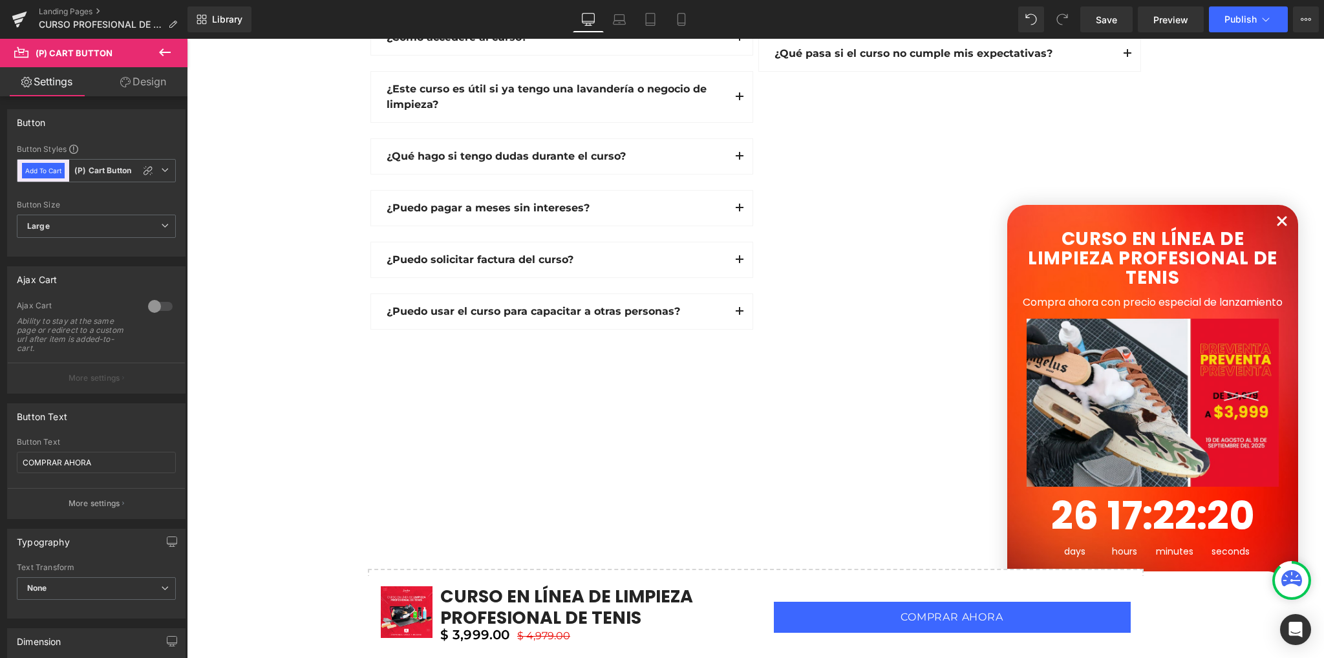
click at [129, 81] on icon at bounding box center [125, 82] width 10 height 10
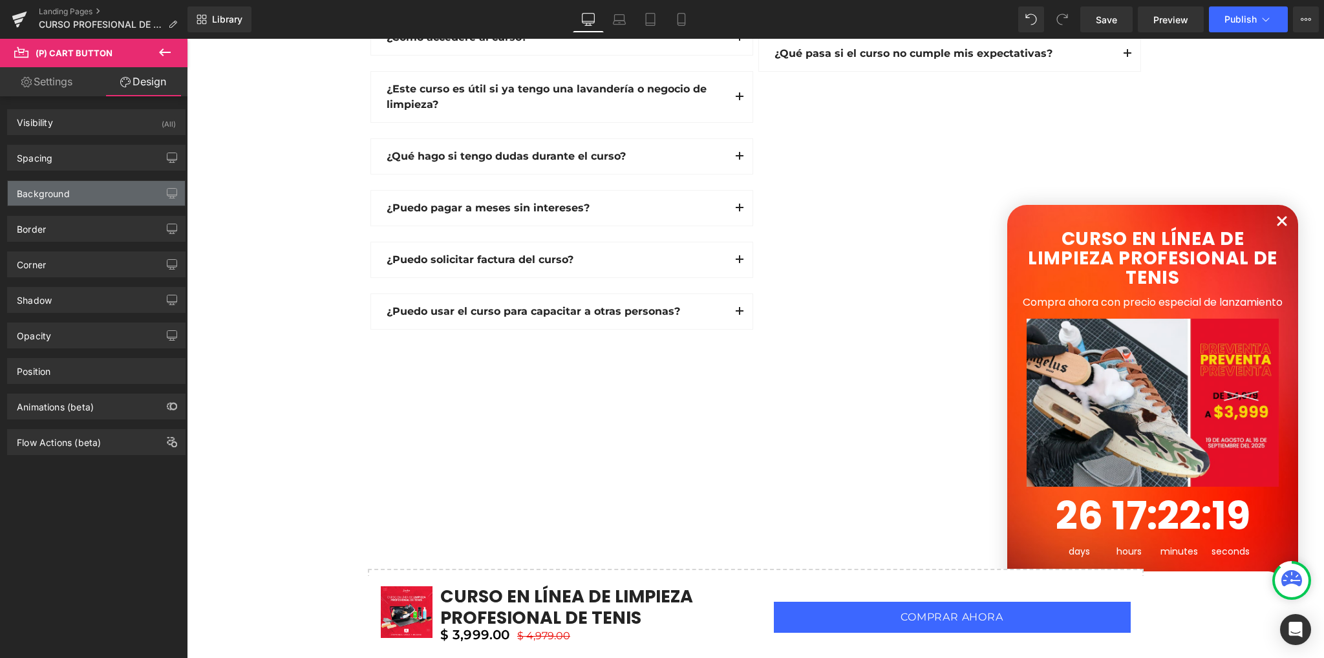
click at [88, 189] on div "Background" at bounding box center [96, 193] width 177 height 25
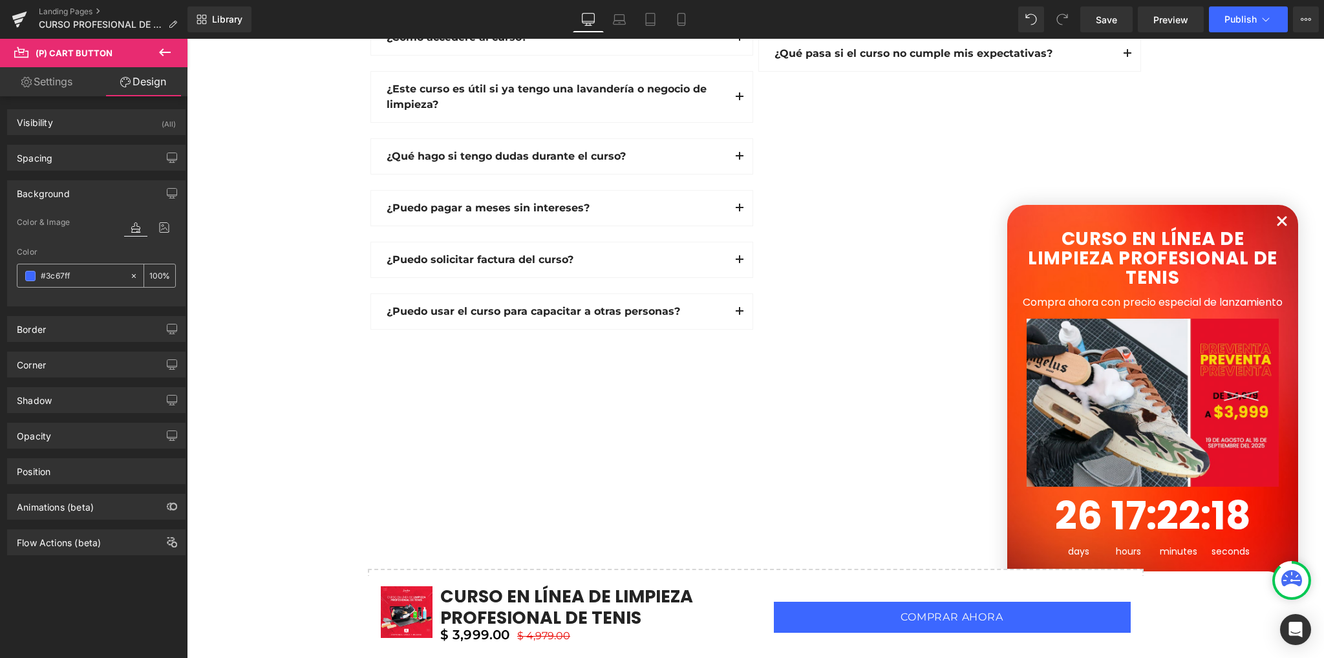
click at [69, 275] on input "text" at bounding box center [82, 276] width 83 height 14
paste input "D12442"
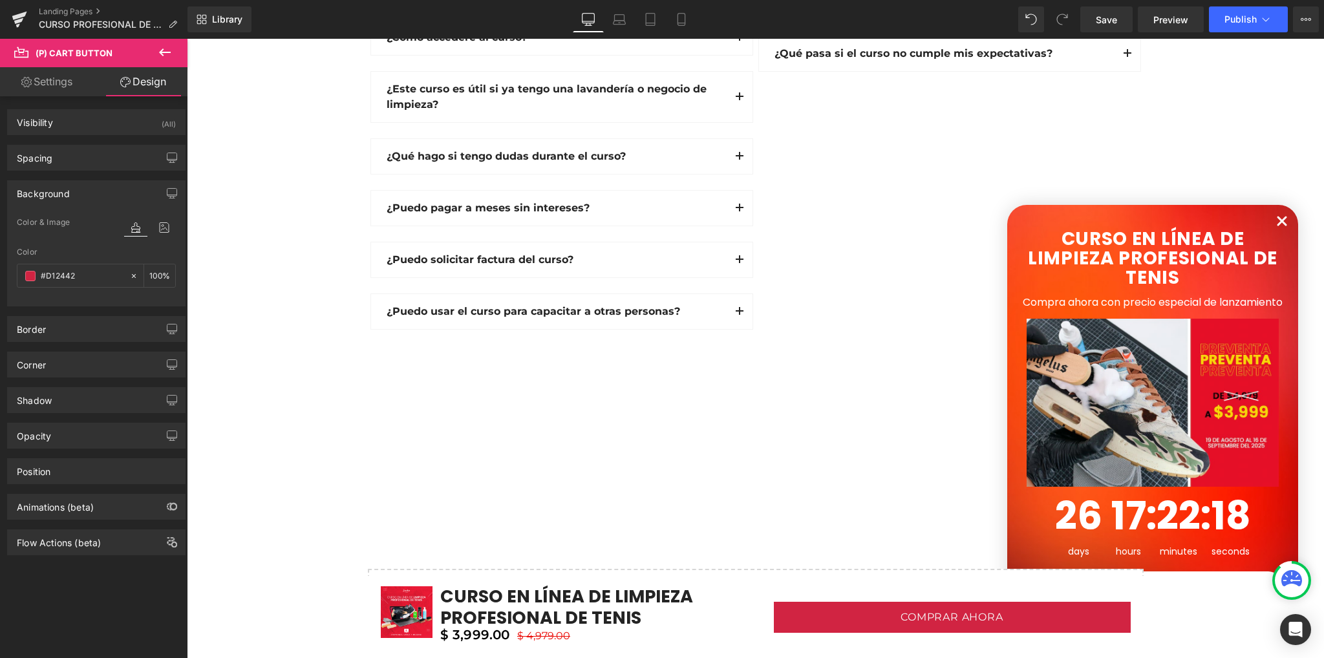
type input "#D12442"
drag, startPoint x: 84, startPoint y: 295, endPoint x: 67, endPoint y: 306, distance: 20.6
click at [84, 295] on div at bounding box center [96, 298] width 159 height 8
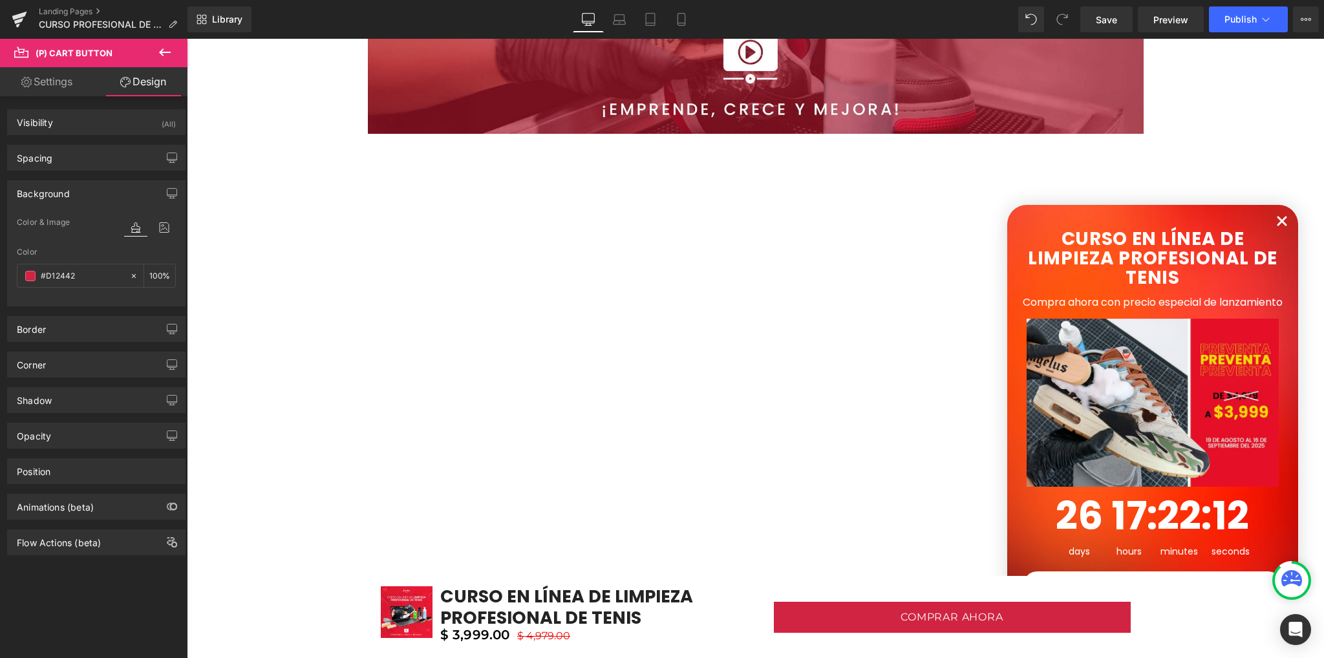
scroll to position [0, 0]
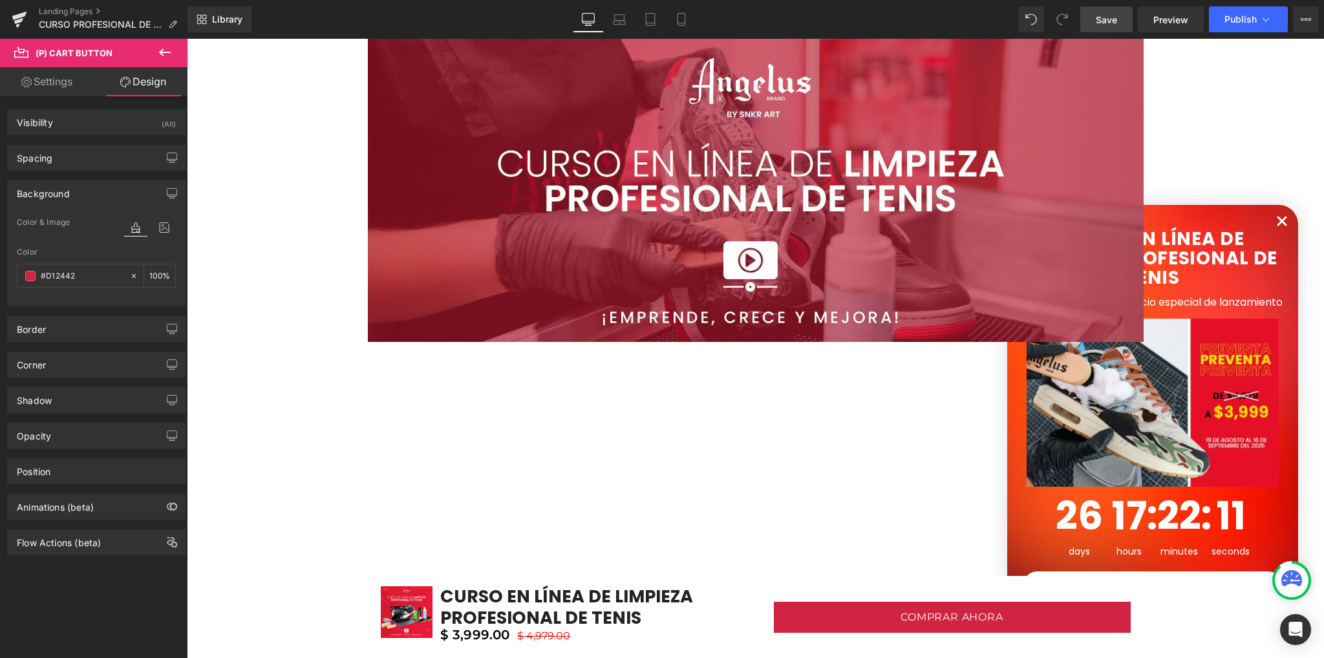
click at [1109, 23] on span "Save" at bounding box center [1105, 20] width 21 height 14
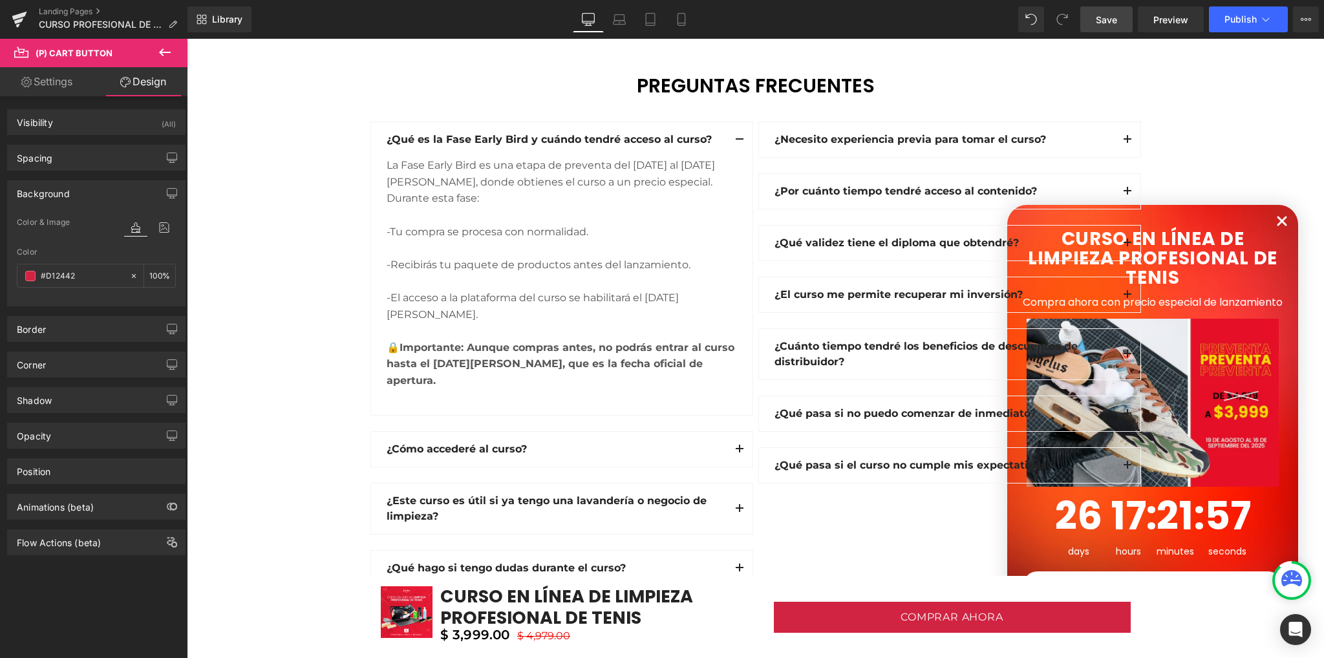
scroll to position [3813, 0]
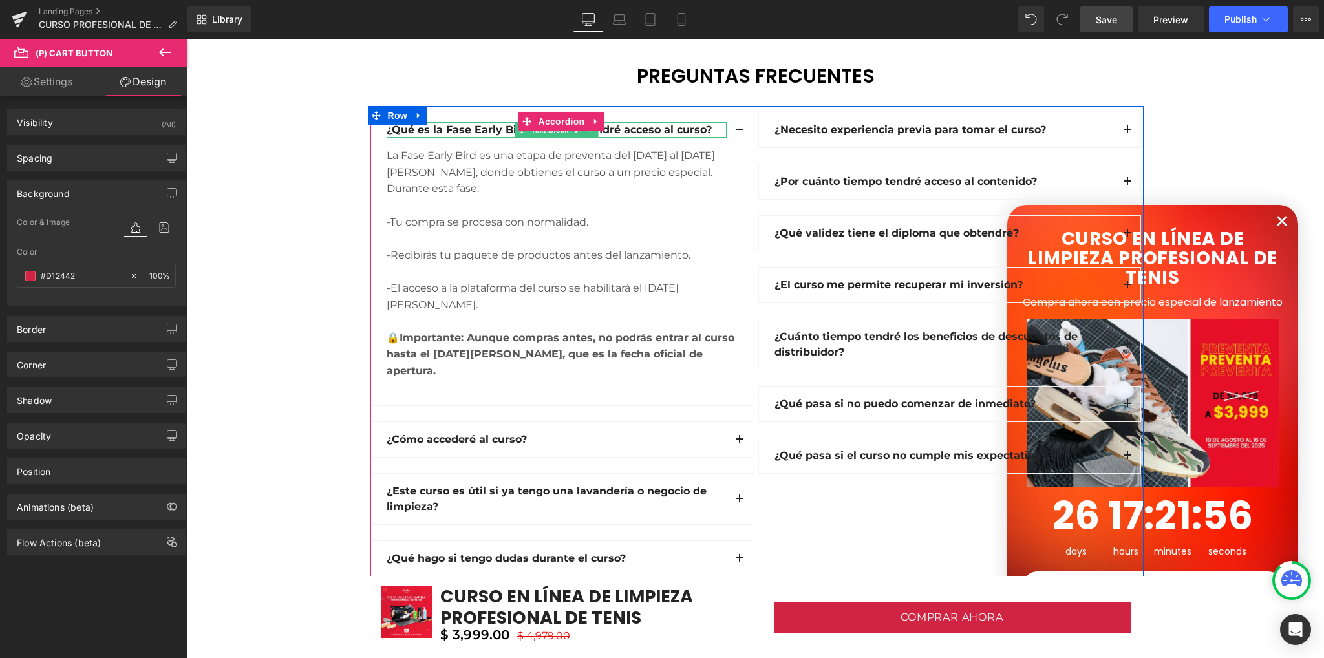
click at [483, 127] on strong "¿Qué es la Fase Early Bird y cuándo tendré acceso al curso?" at bounding box center [548, 129] width 325 height 12
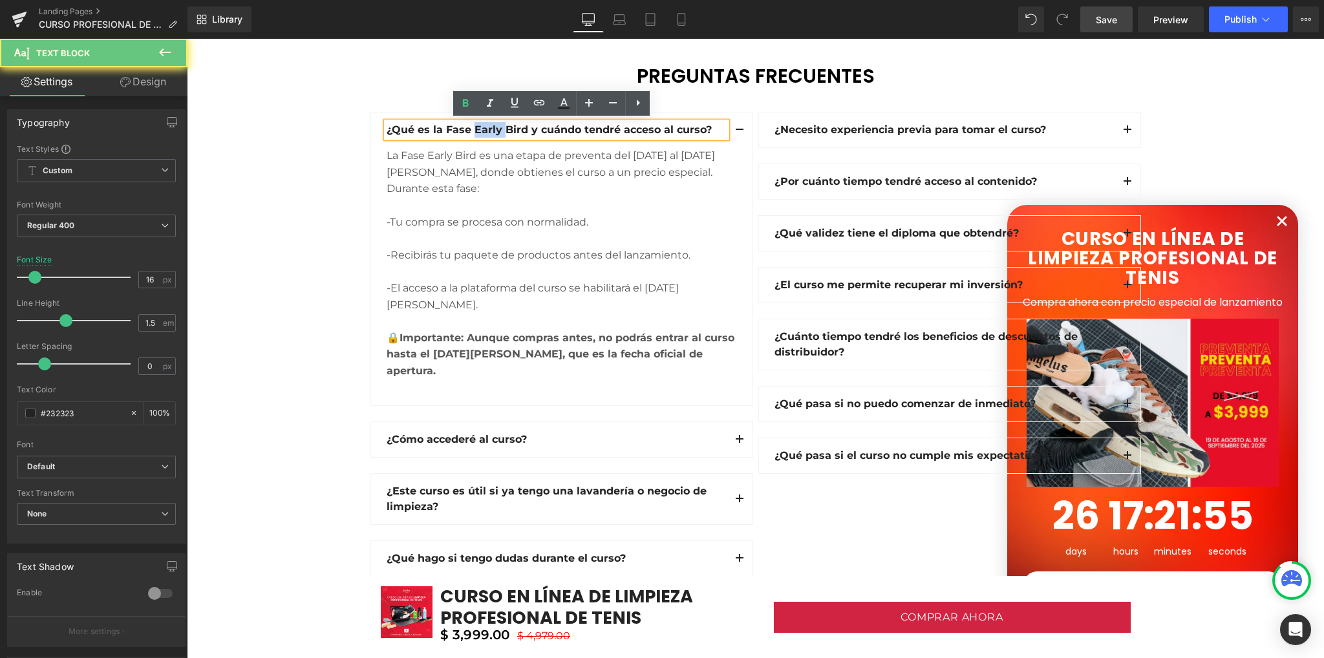
click at [483, 127] on strong "¿Qué es la Fase Early Bird y cuándo tendré acceso al curso?" at bounding box center [548, 129] width 325 height 12
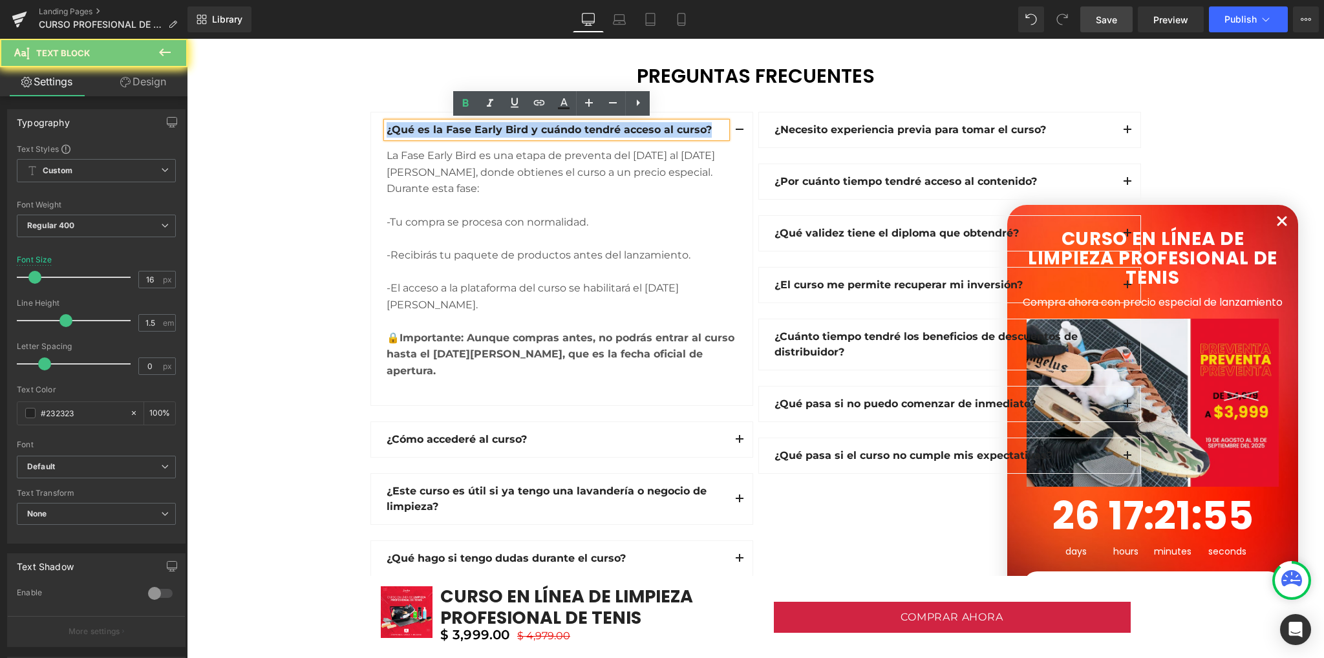
click at [483, 127] on strong "¿Qué es la Fase Early Bird y cuándo tendré acceso al curso?" at bounding box center [548, 129] width 325 height 12
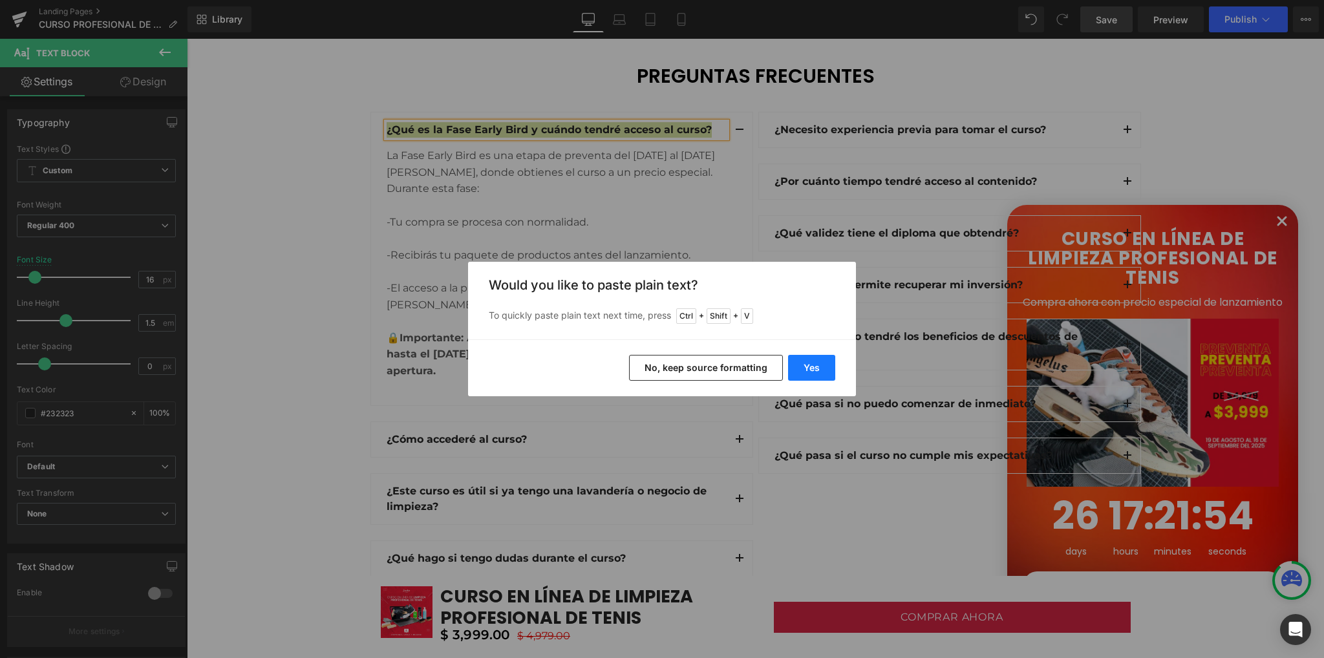
click at [810, 368] on button "Yes" at bounding box center [811, 368] width 47 height 26
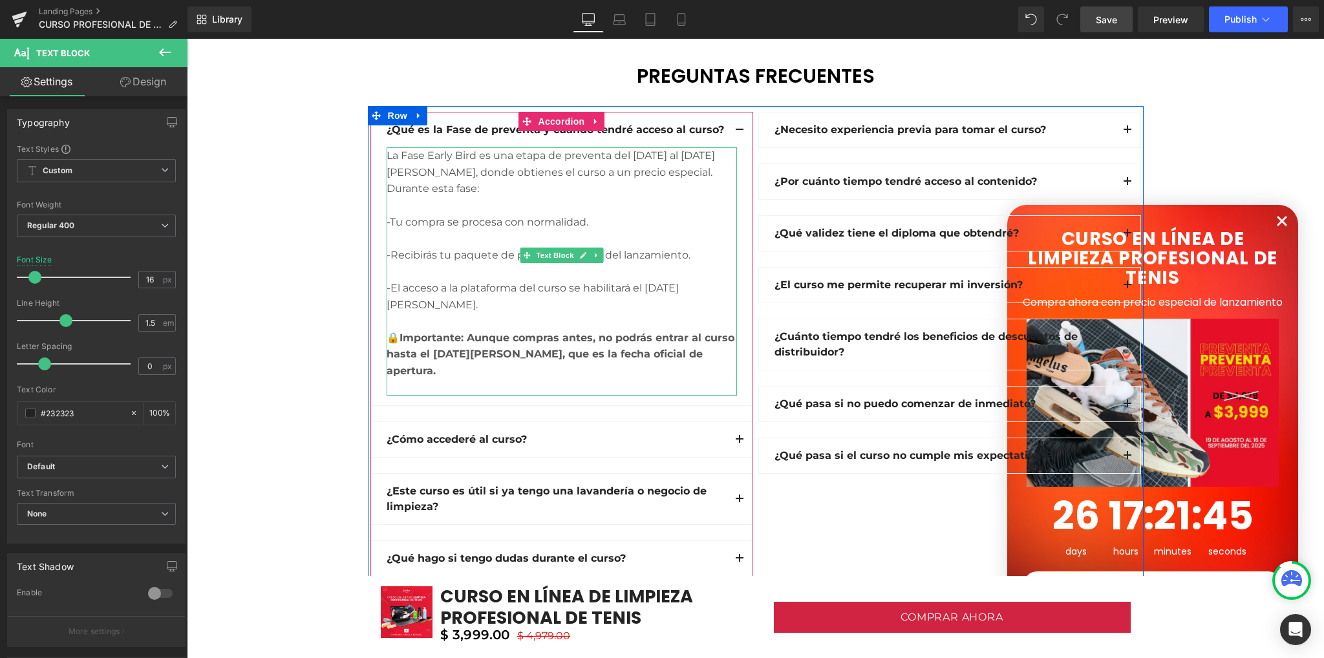
click at [467, 220] on div "-Tu compra se procesa con normalidad." at bounding box center [561, 222] width 350 height 17
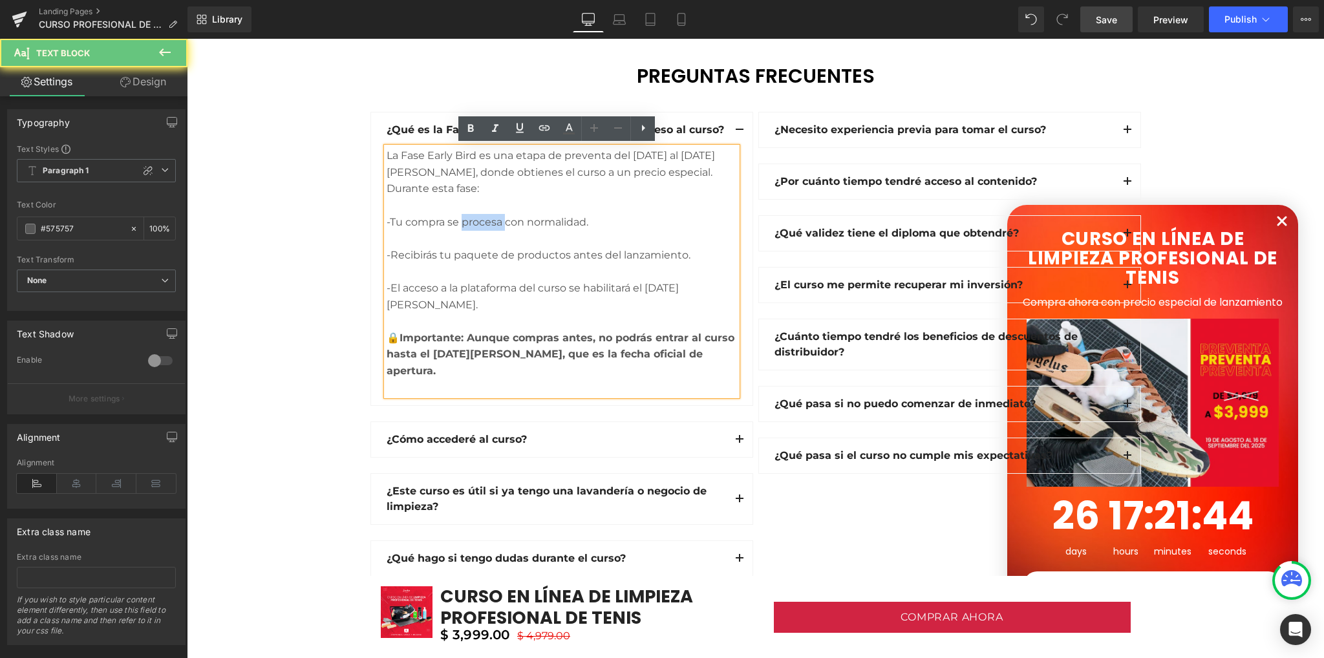
click at [467, 220] on div "-Tu compra se procesa con normalidad." at bounding box center [561, 222] width 350 height 17
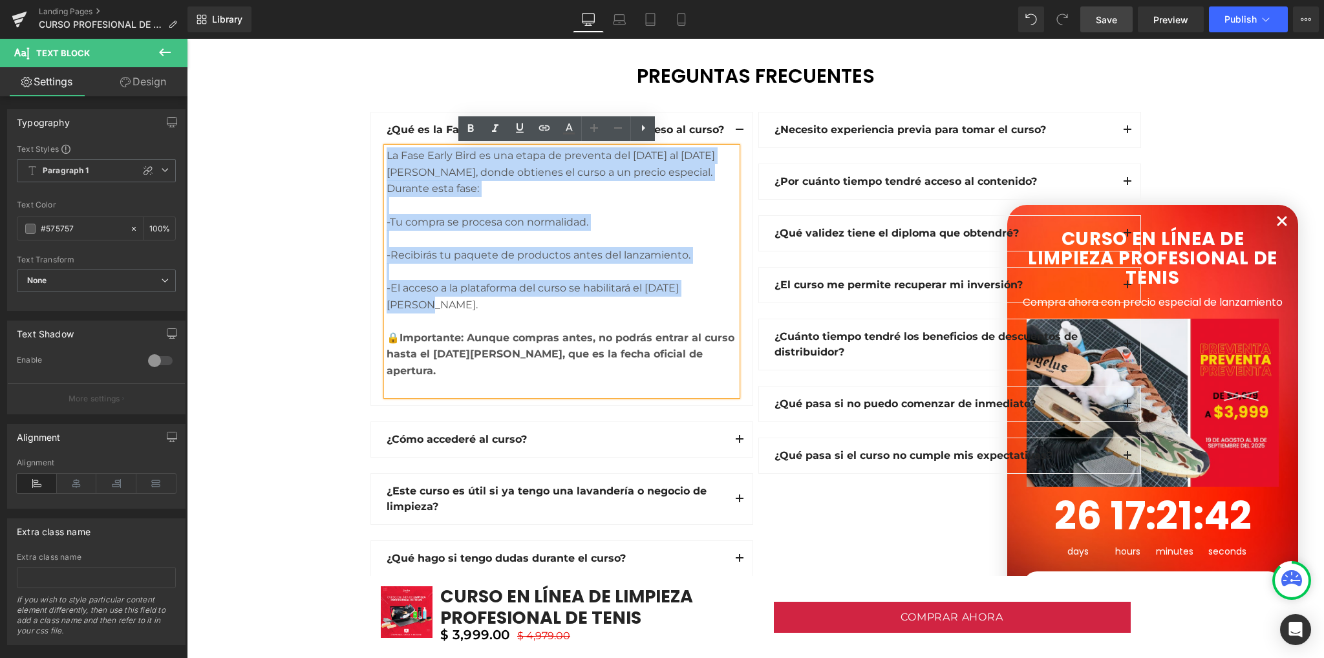
drag, startPoint x: 381, startPoint y: 151, endPoint x: 716, endPoint y: 285, distance: 360.7
click at [716, 285] on div "La Fase Early Bird es una etapa de preventa del [DATE] al [DATE][PERSON_NAME], …" at bounding box center [561, 271] width 350 height 248
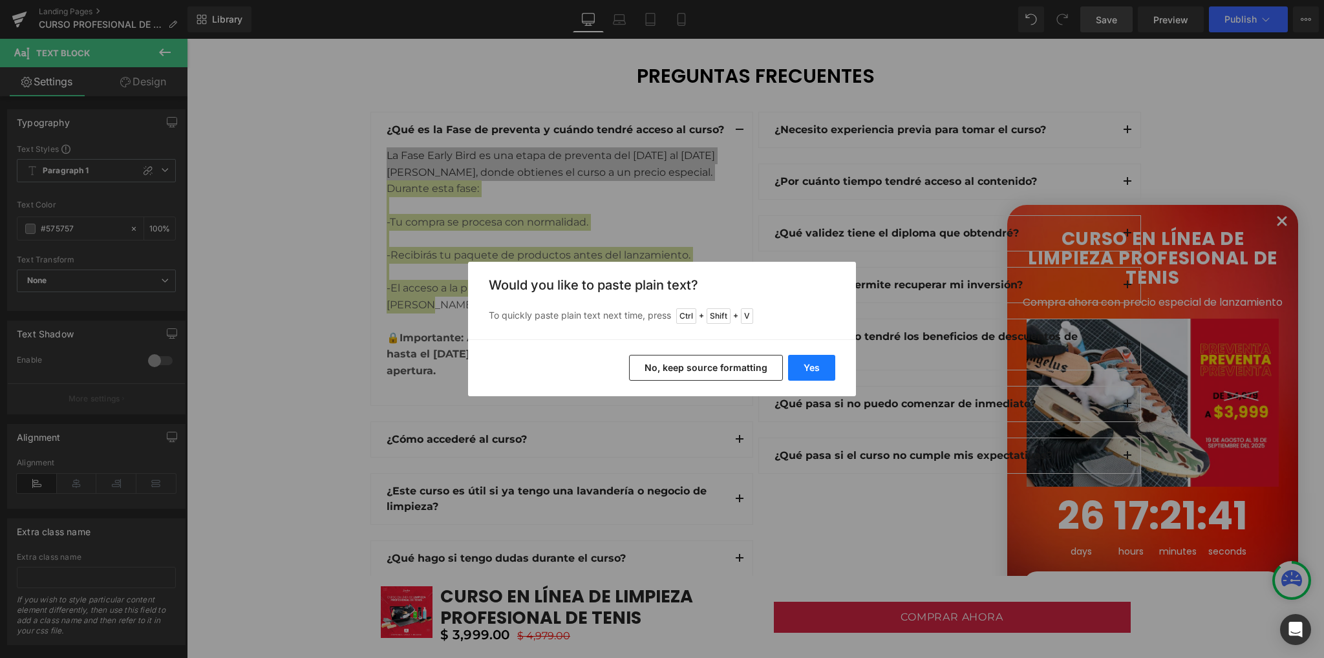
click at [796, 366] on button "Yes" at bounding box center [811, 368] width 47 height 26
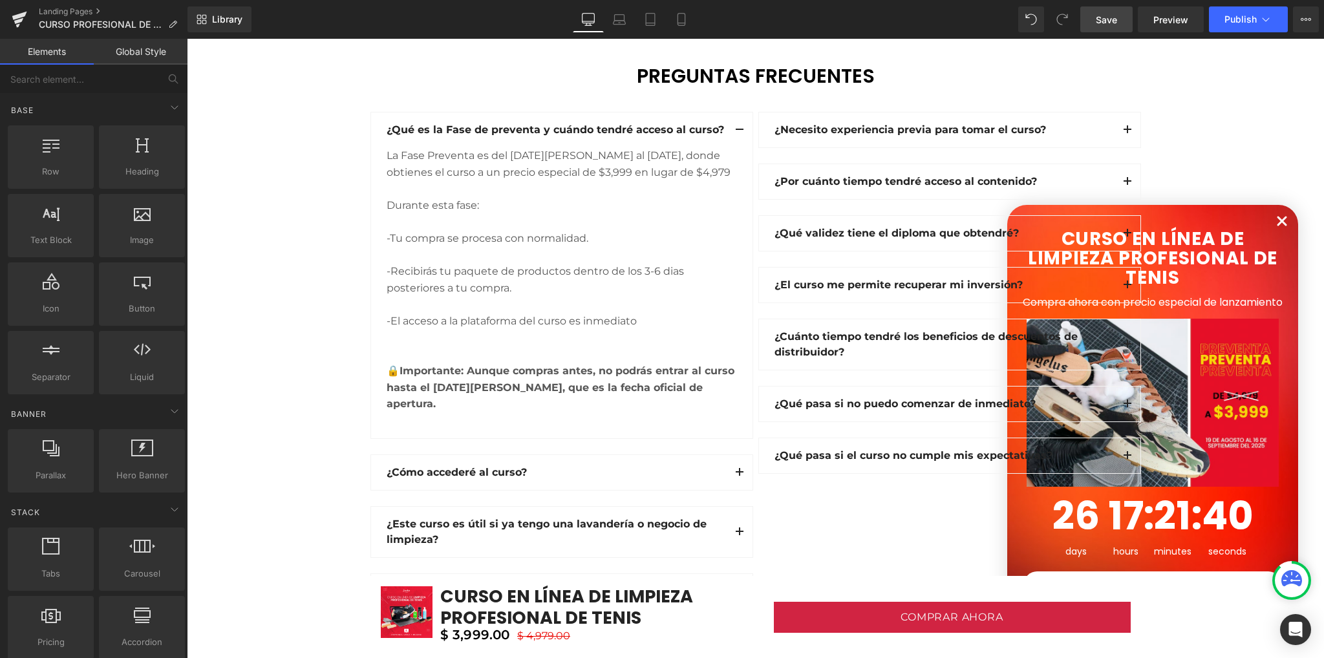
click at [1102, 21] on span "Save" at bounding box center [1105, 20] width 21 height 14
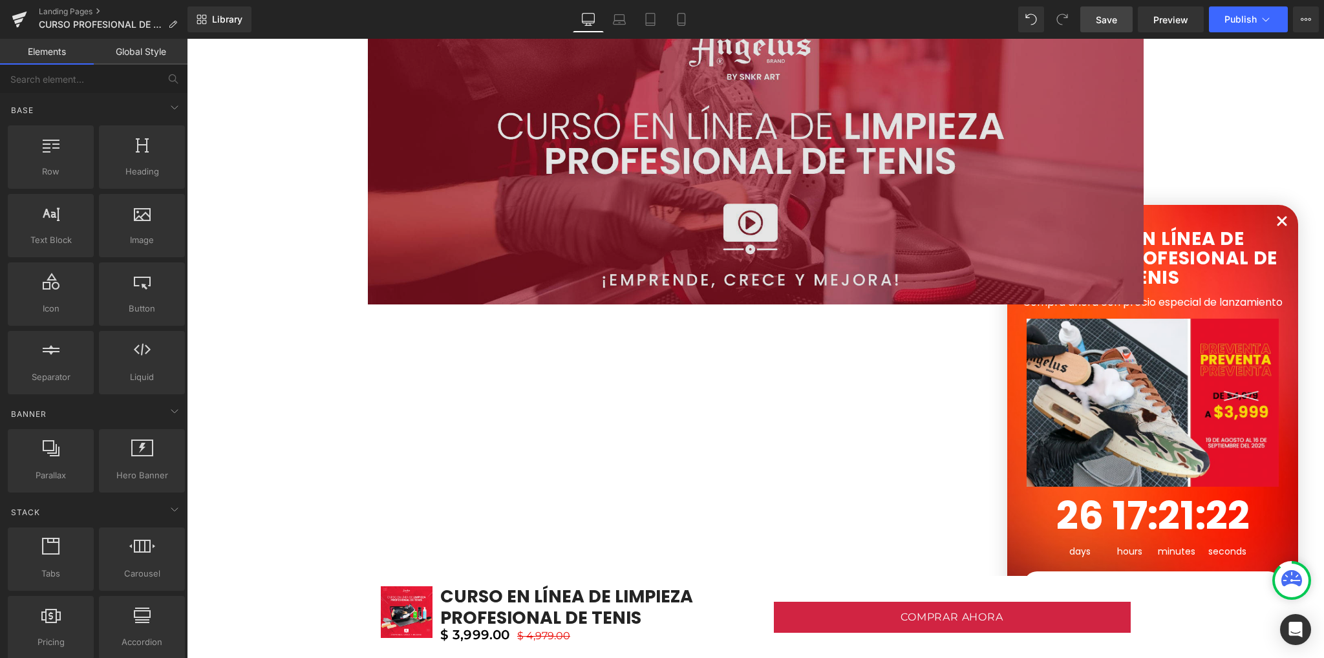
scroll to position [0, 0]
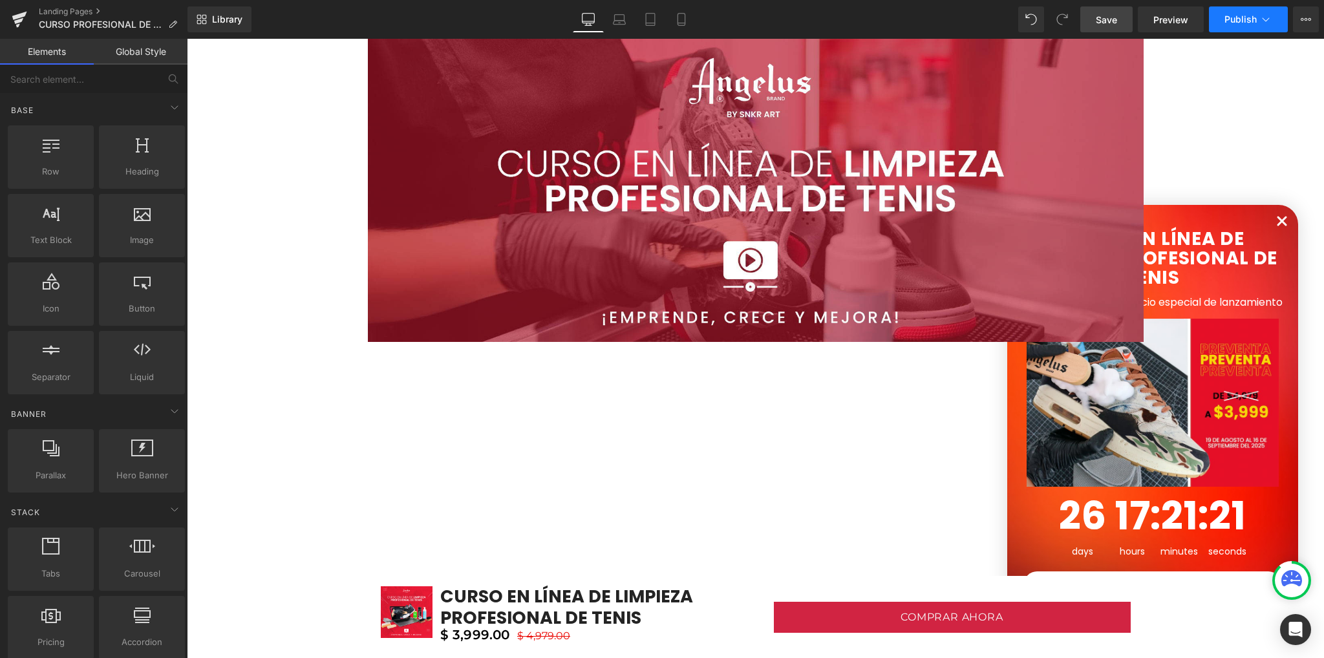
click at [1227, 22] on span "Publish" at bounding box center [1240, 19] width 32 height 10
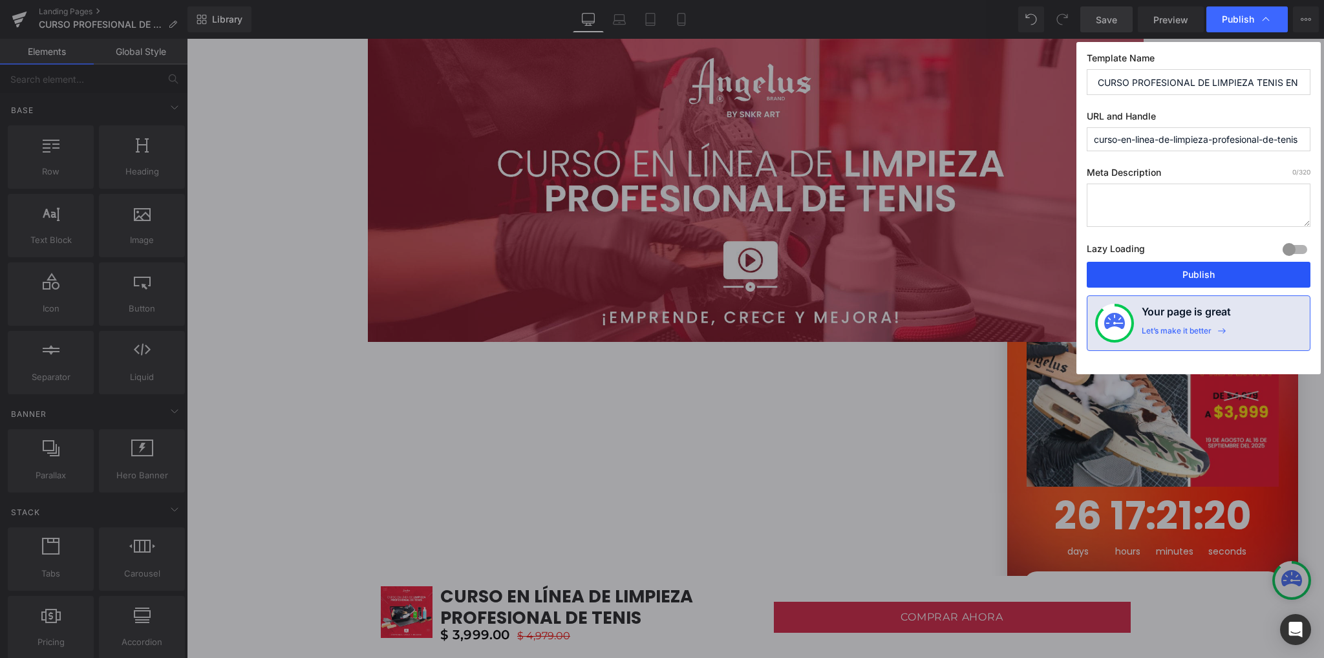
drag, startPoint x: 1176, startPoint y: 268, endPoint x: 987, endPoint y: 246, distance: 190.6
click at [1176, 268] on button "Publish" at bounding box center [1198, 275] width 224 height 26
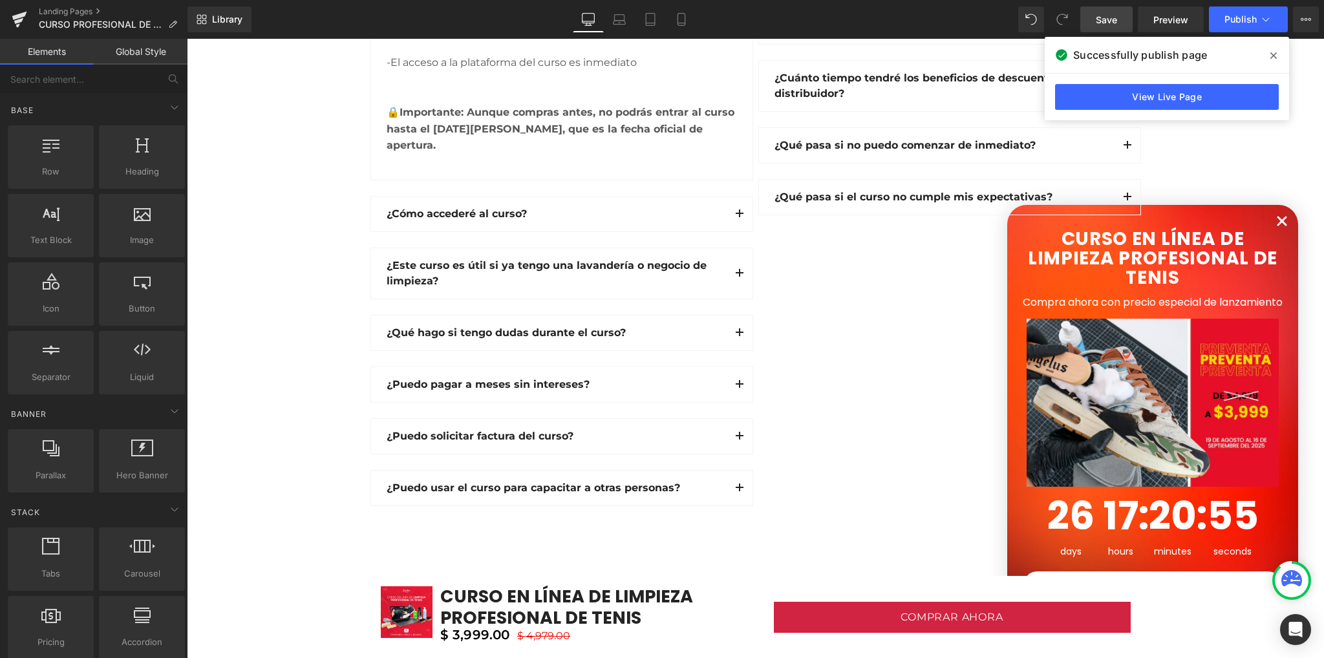
scroll to position [4070, 0]
